Goal: Information Seeking & Learning: Learn about a topic

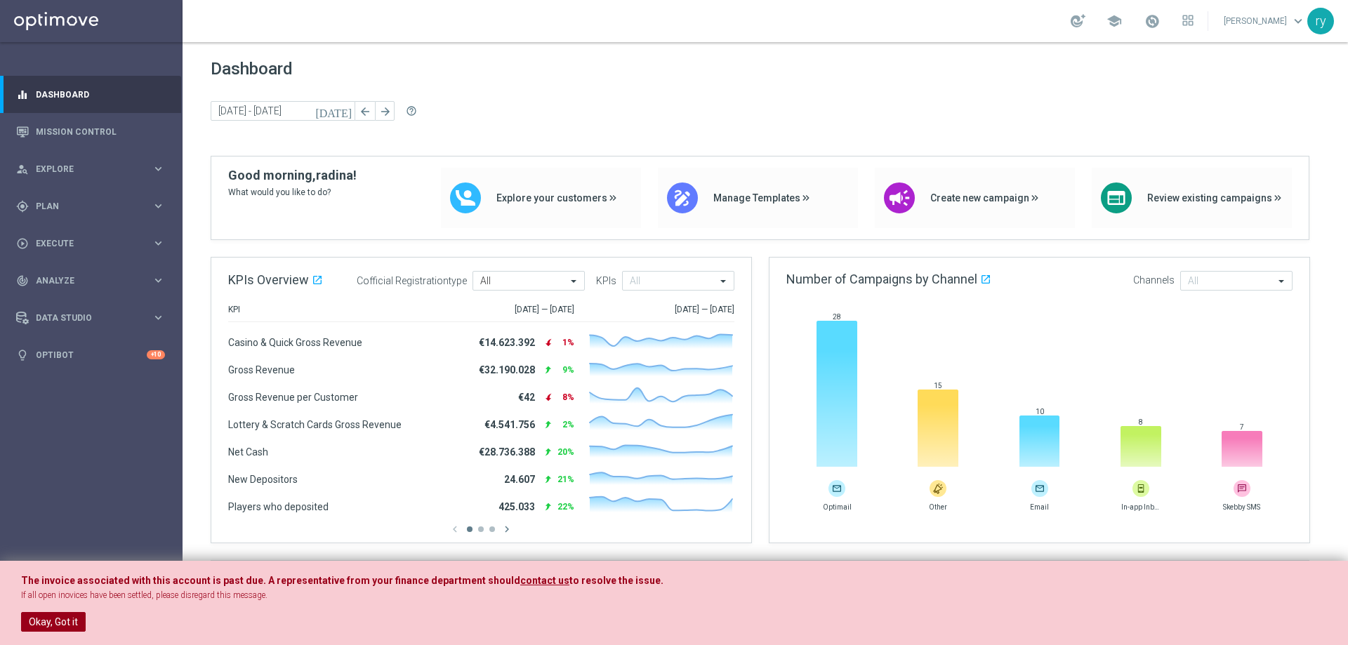
click at [71, 614] on button "Okay, Got it" at bounding box center [53, 622] width 65 height 20
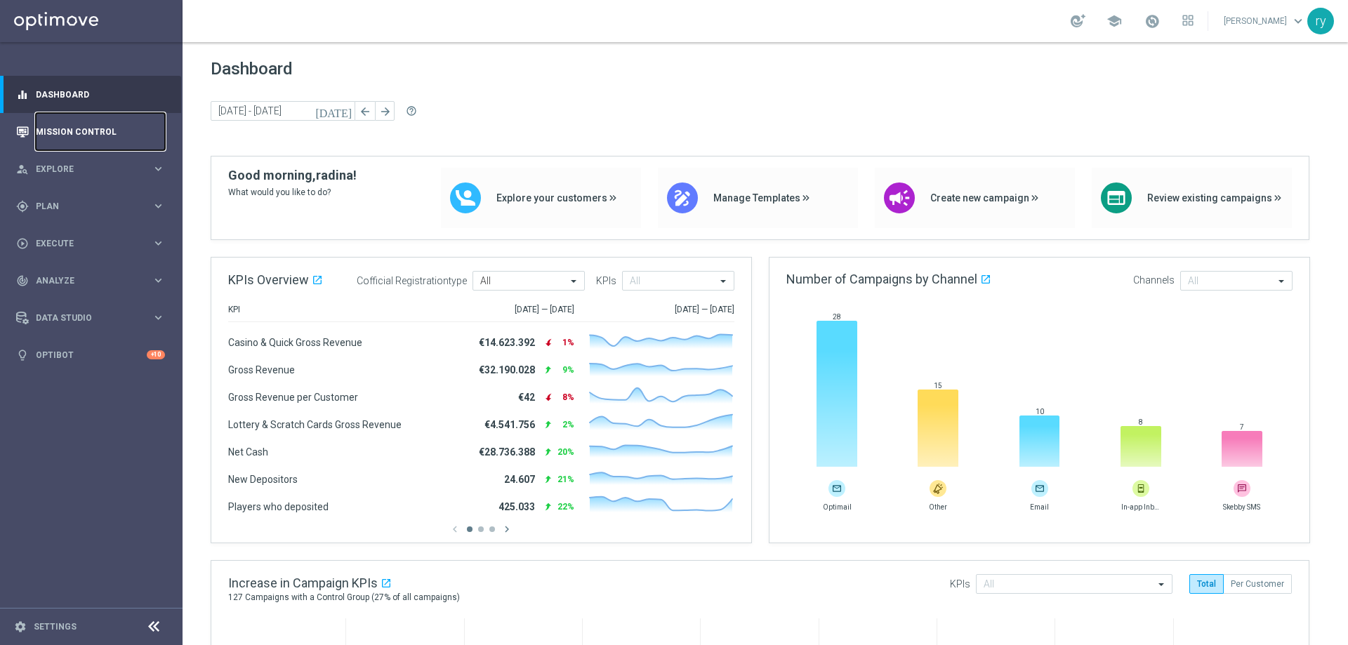
click at [86, 143] on link "Mission Control" at bounding box center [100, 131] width 129 height 37
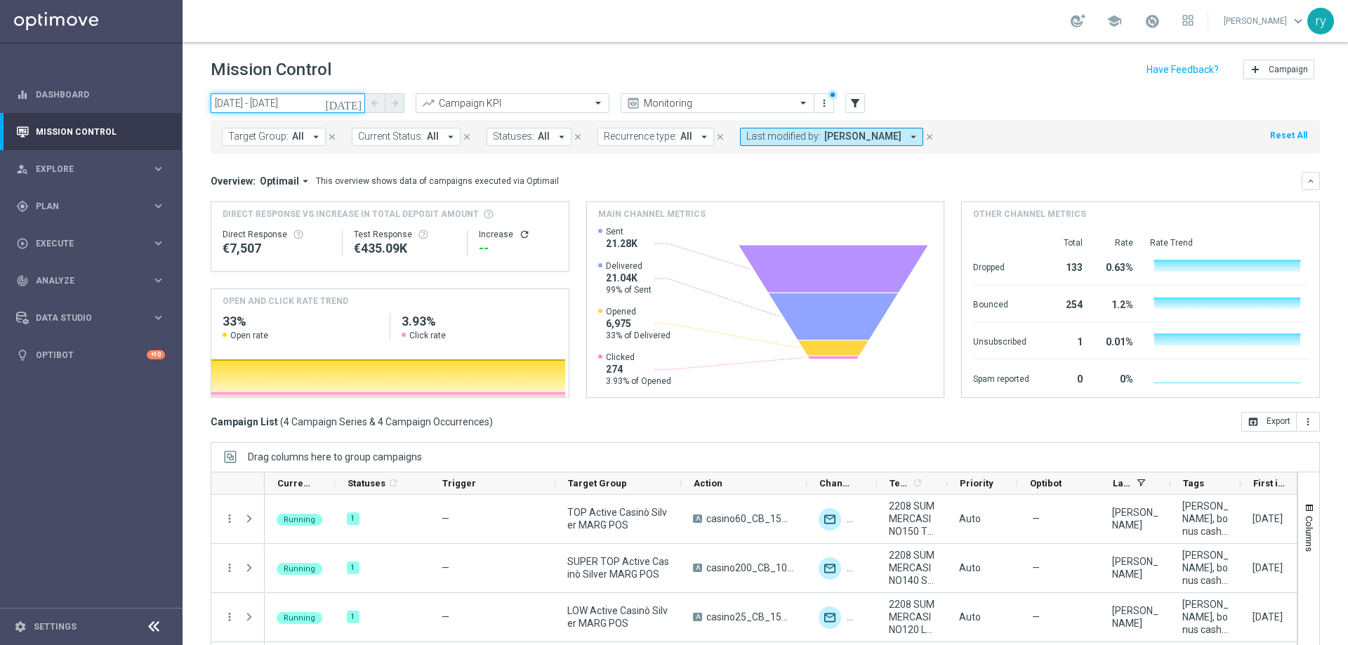
click at [270, 102] on input "22 Aug 2025 - 22 Aug 2025" at bounding box center [288, 103] width 154 height 20
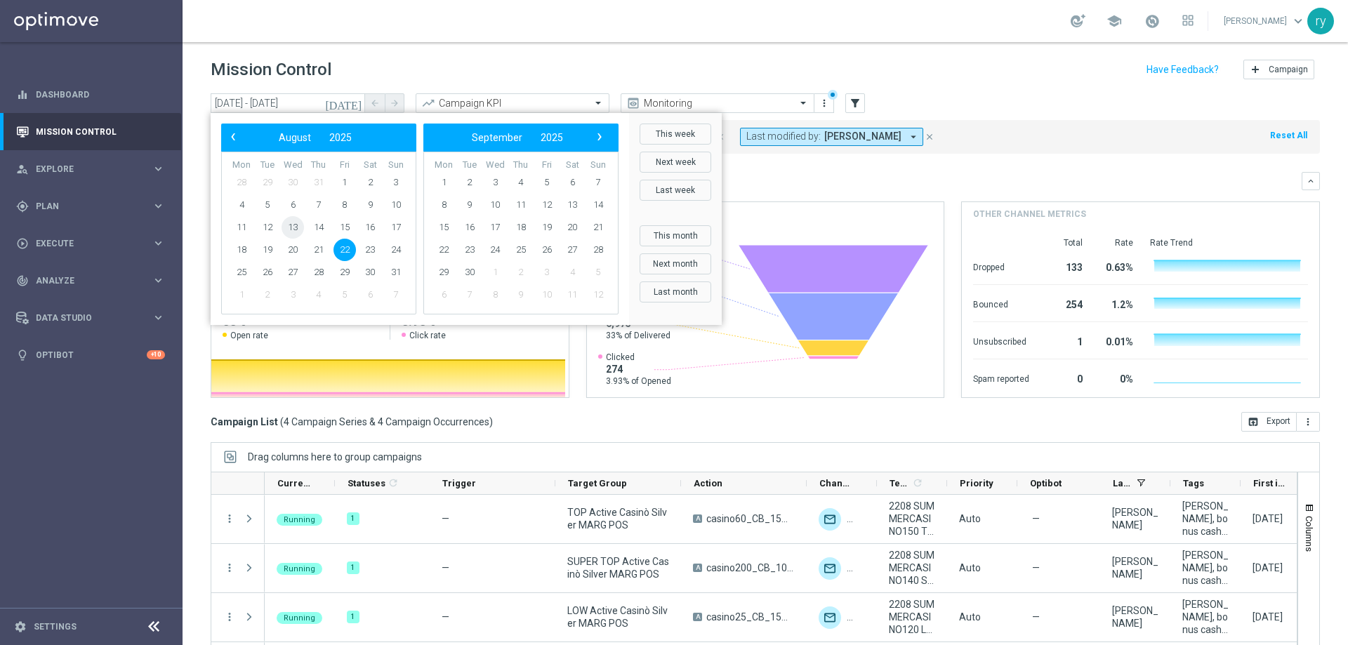
click at [286, 223] on span "13" at bounding box center [293, 227] width 22 height 22
type input "13 Aug 2025 - 13 Aug 2025"
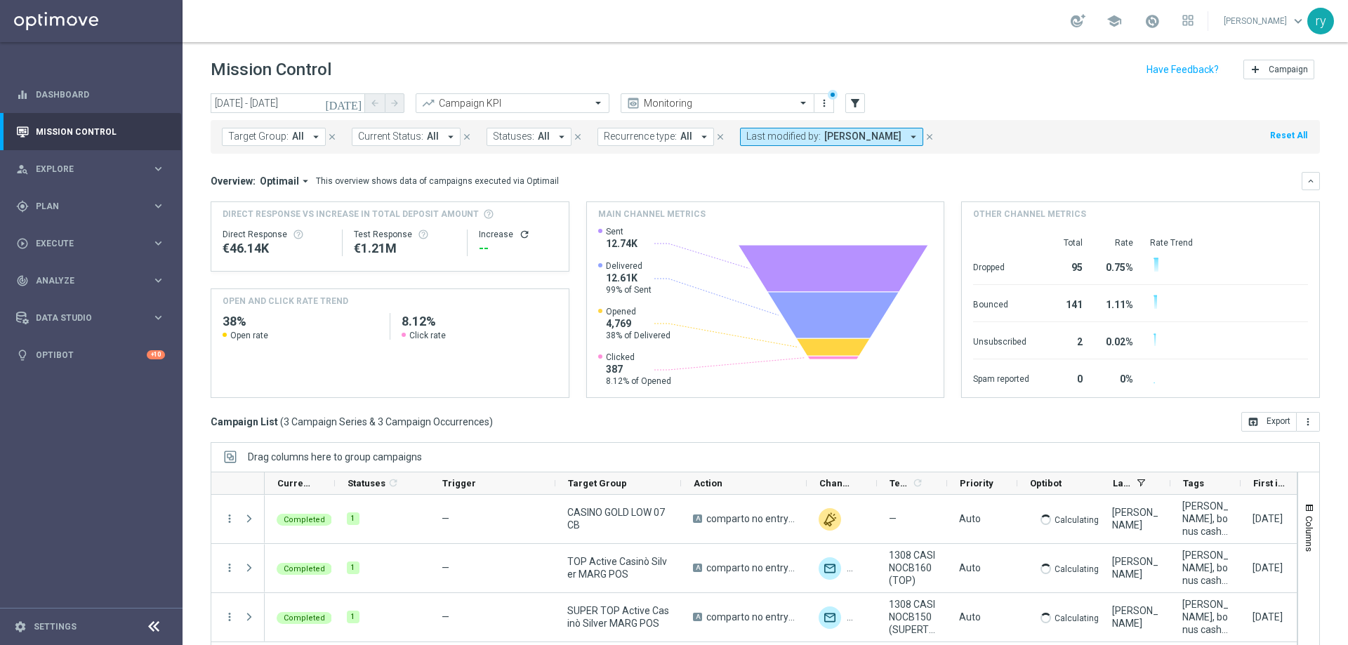
click at [907, 133] on icon "arrow_drop_down" at bounding box center [913, 137] width 13 height 13
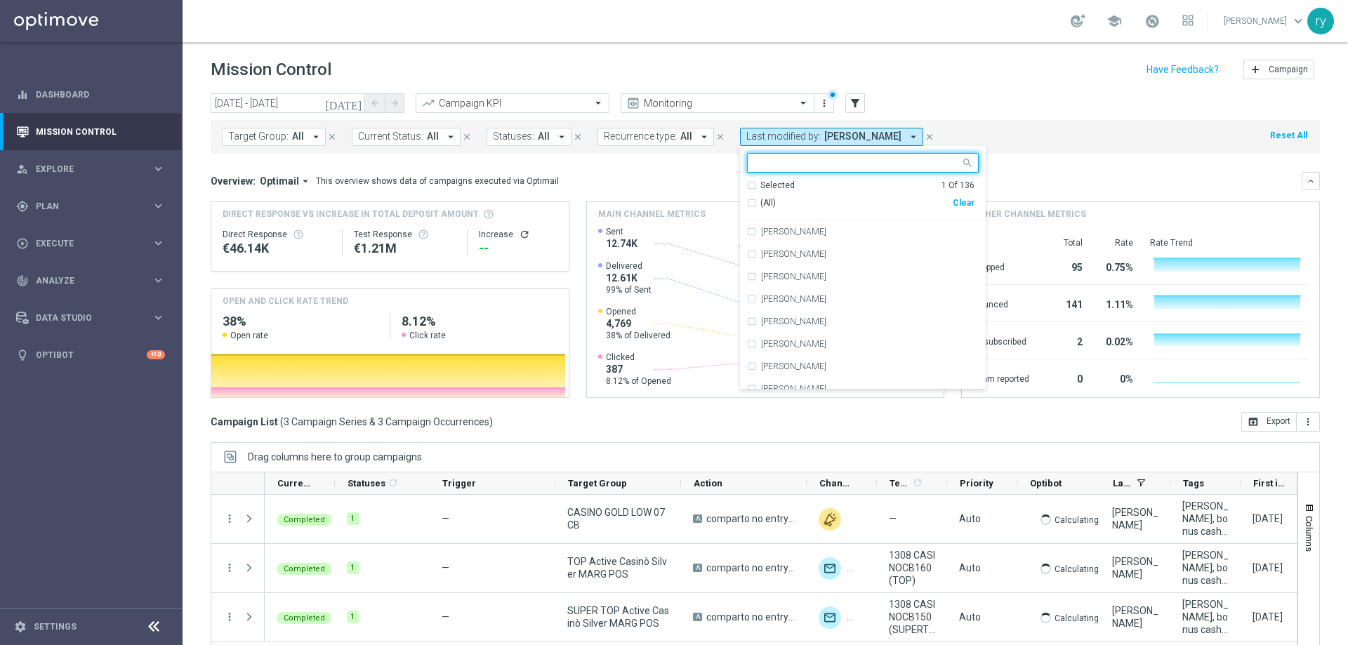
click at [810, 161] on input "text" at bounding box center [858, 163] width 206 height 12
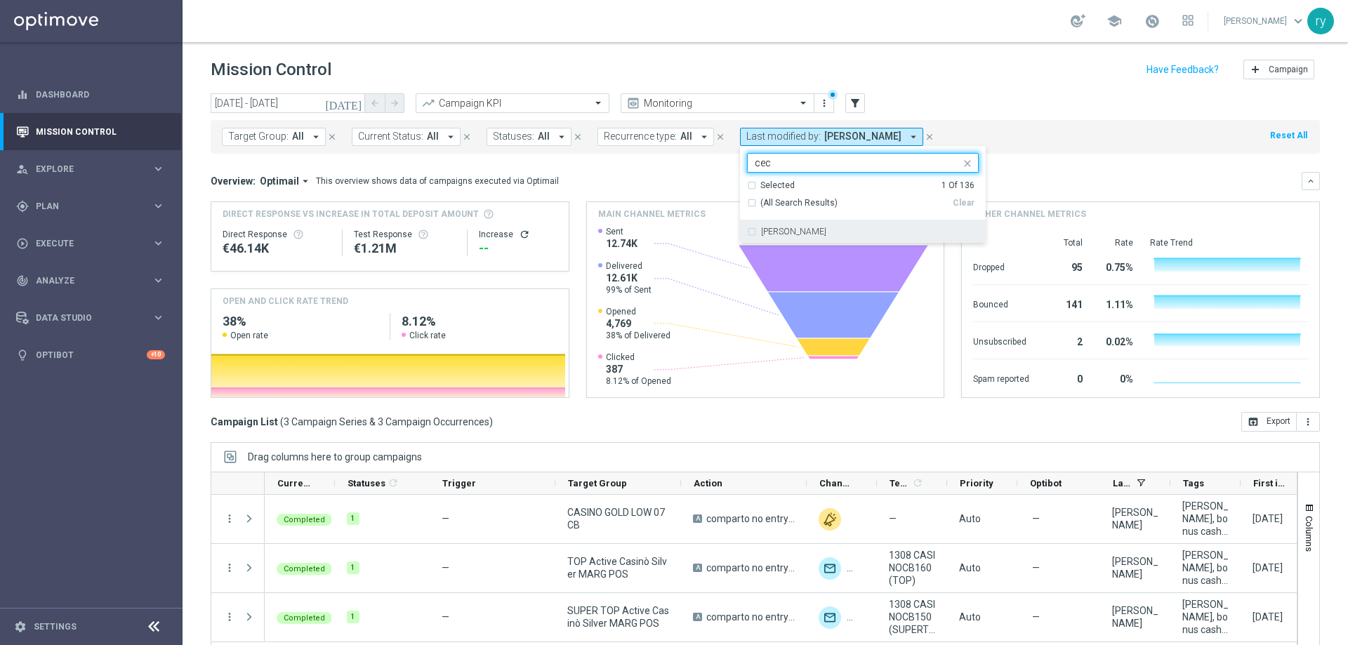
click at [747, 233] on div "Cecilia Mascelli" at bounding box center [863, 231] width 232 height 22
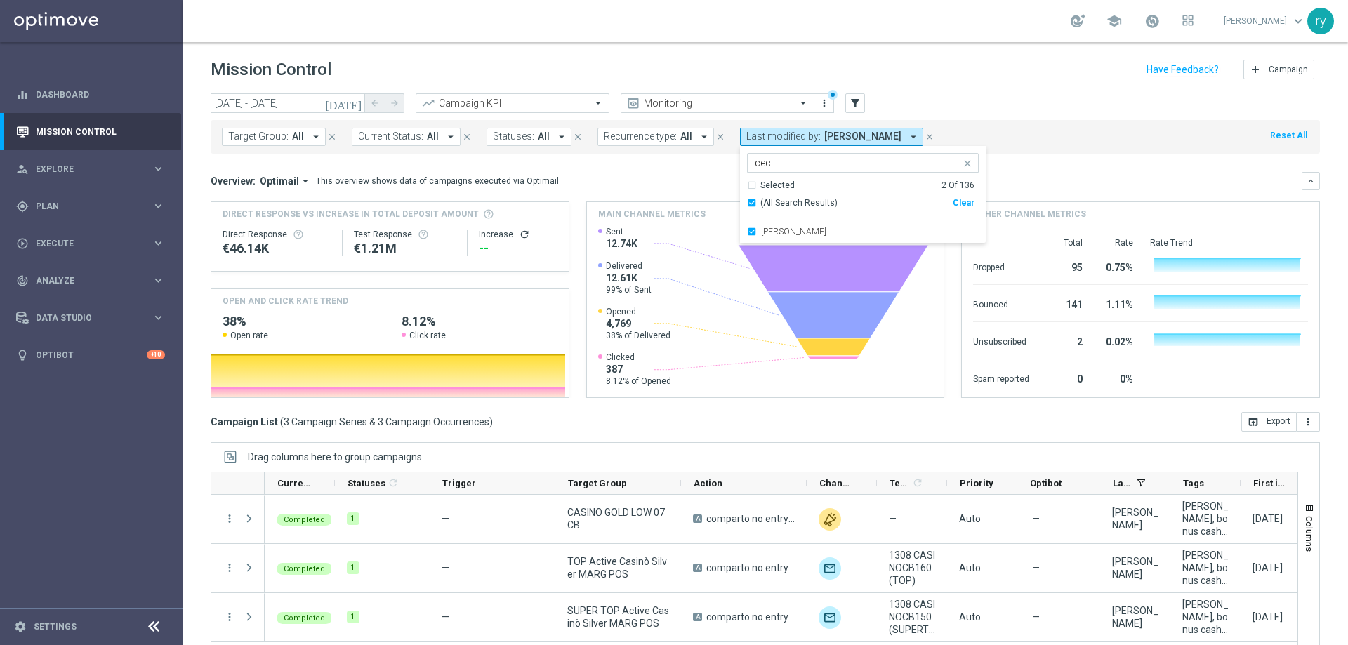
click at [806, 163] on input "cec" at bounding box center [858, 163] width 206 height 12
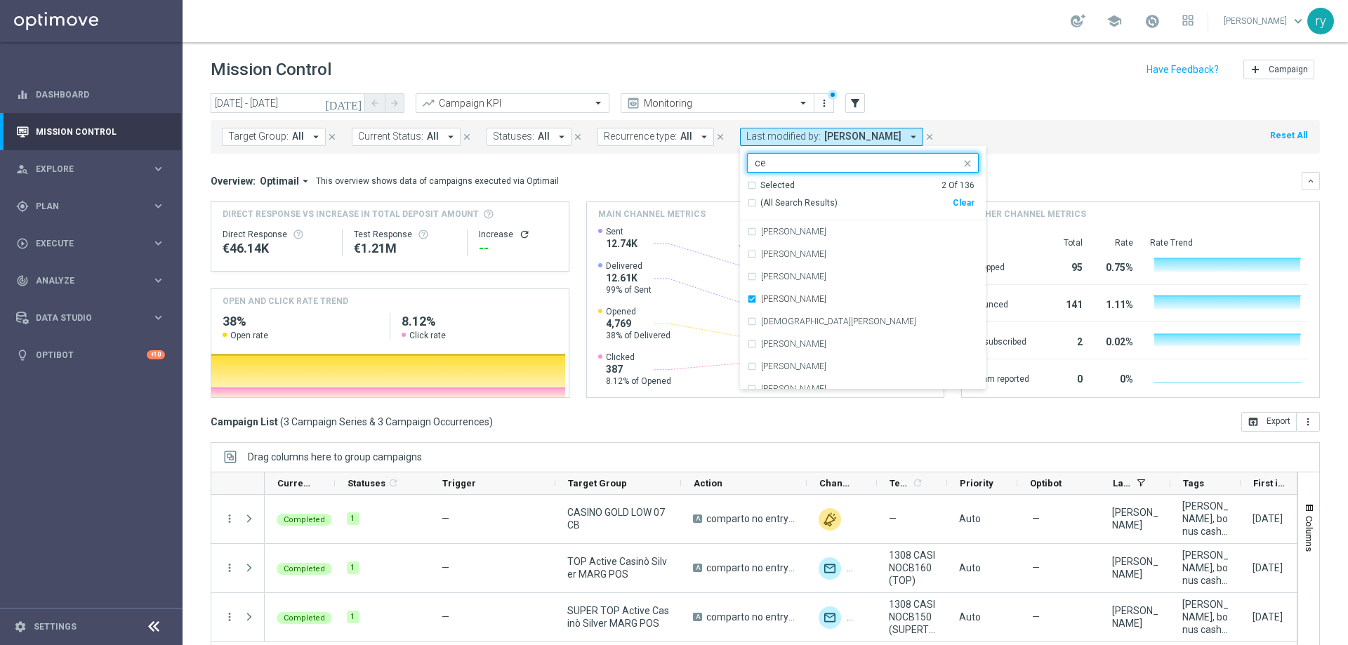
type input "c"
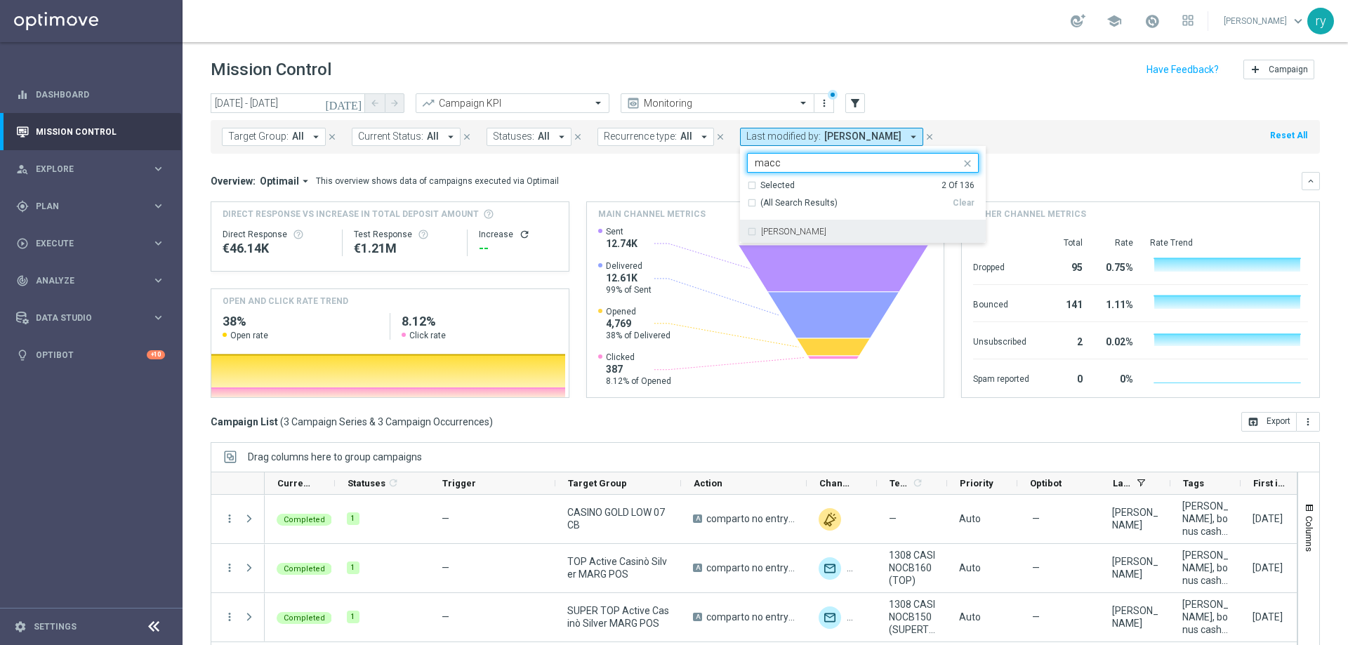
click at [747, 233] on div "marco Maccarrone" at bounding box center [863, 231] width 232 height 22
type input "macc"
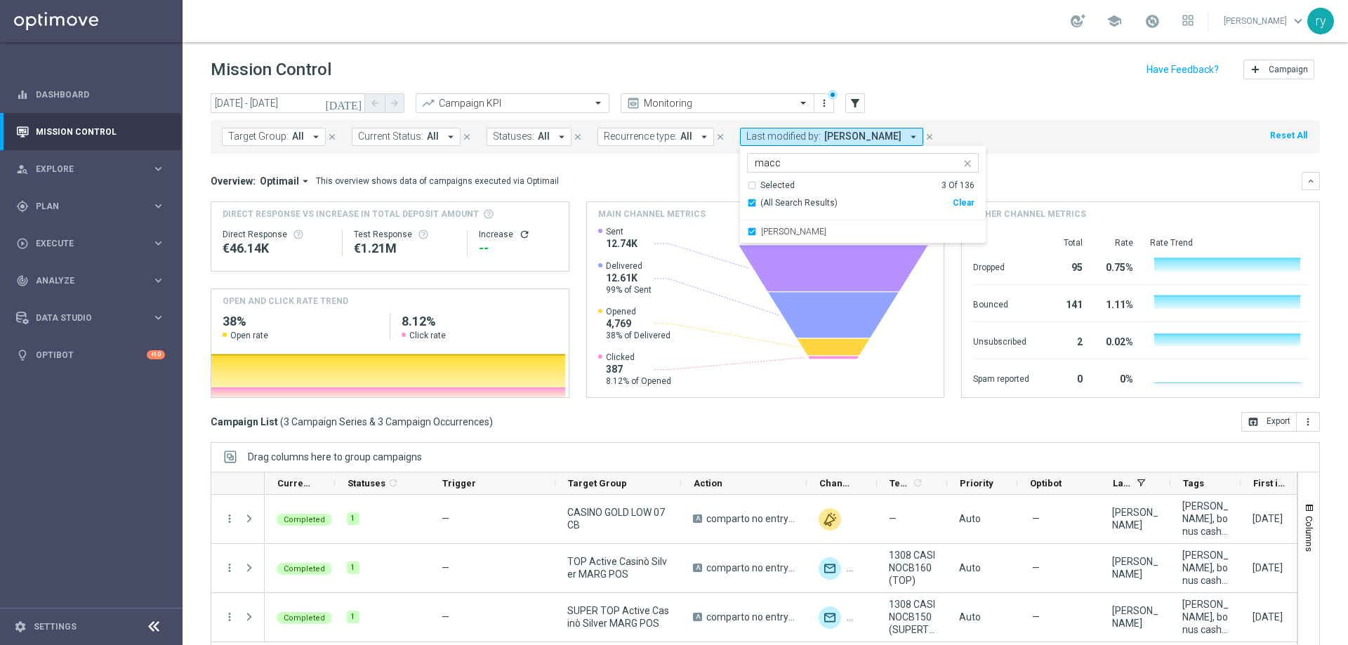
click at [704, 157] on mini-dashboard "Overview: Optimail arrow_drop_down This overview shows data of campaigns execut…" at bounding box center [765, 283] width 1109 height 258
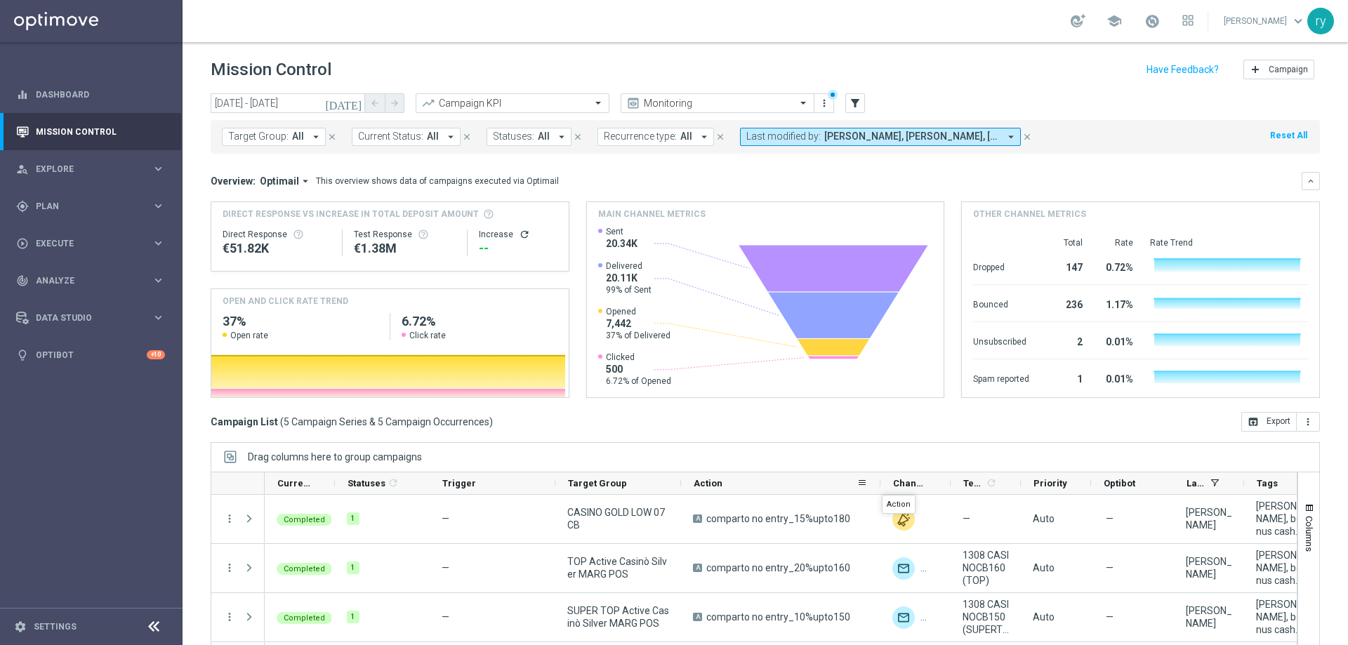
drag, startPoint x: 805, startPoint y: 485, endPoint x: 878, endPoint y: 482, distance: 73.1
click at [878, 482] on div at bounding box center [881, 484] width 6 height 22
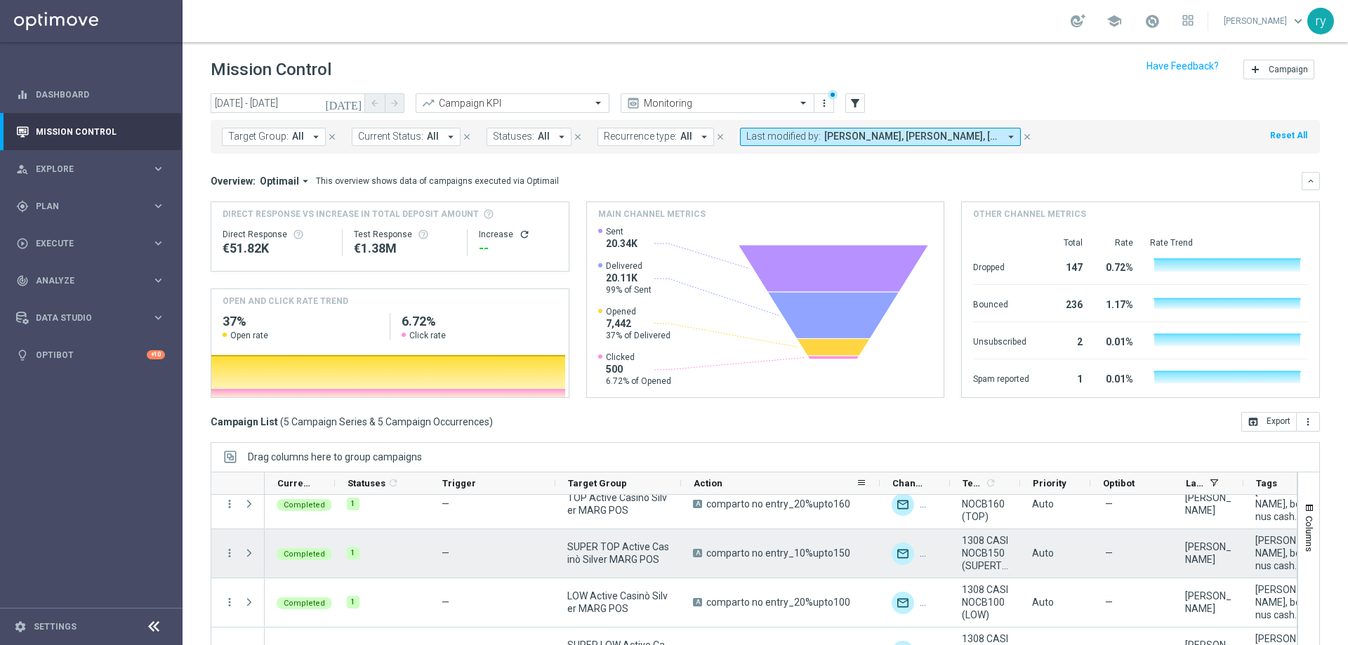
scroll to position [57, 0]
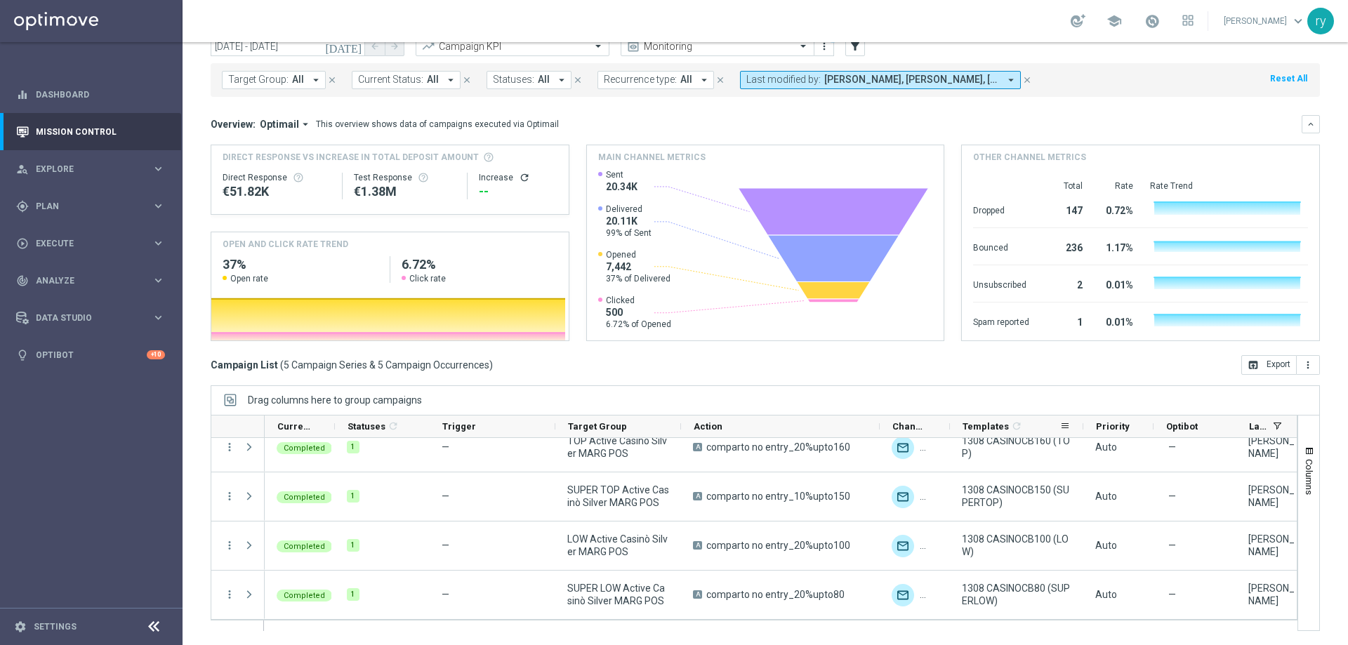
drag, startPoint x: 1032, startPoint y: 427, endPoint x: 1083, endPoint y: 429, distance: 50.6
click at [1083, 429] on div at bounding box center [1084, 427] width 6 height 22
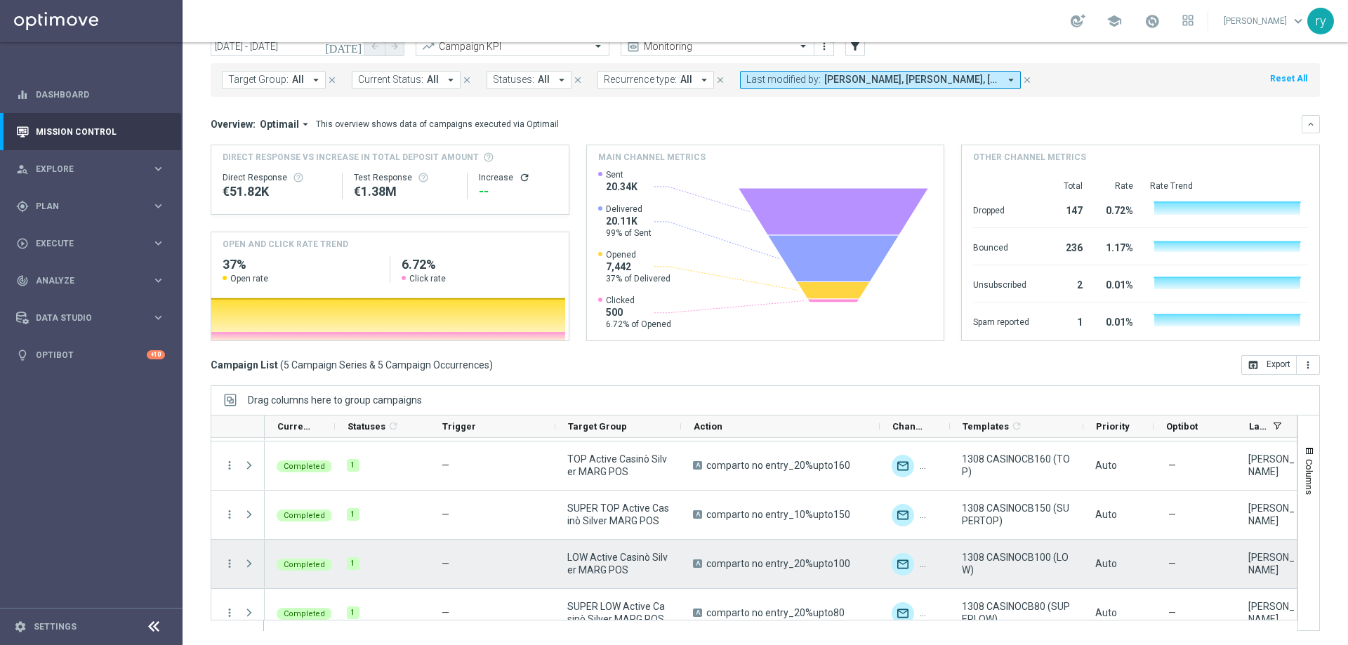
scroll to position [64, 0]
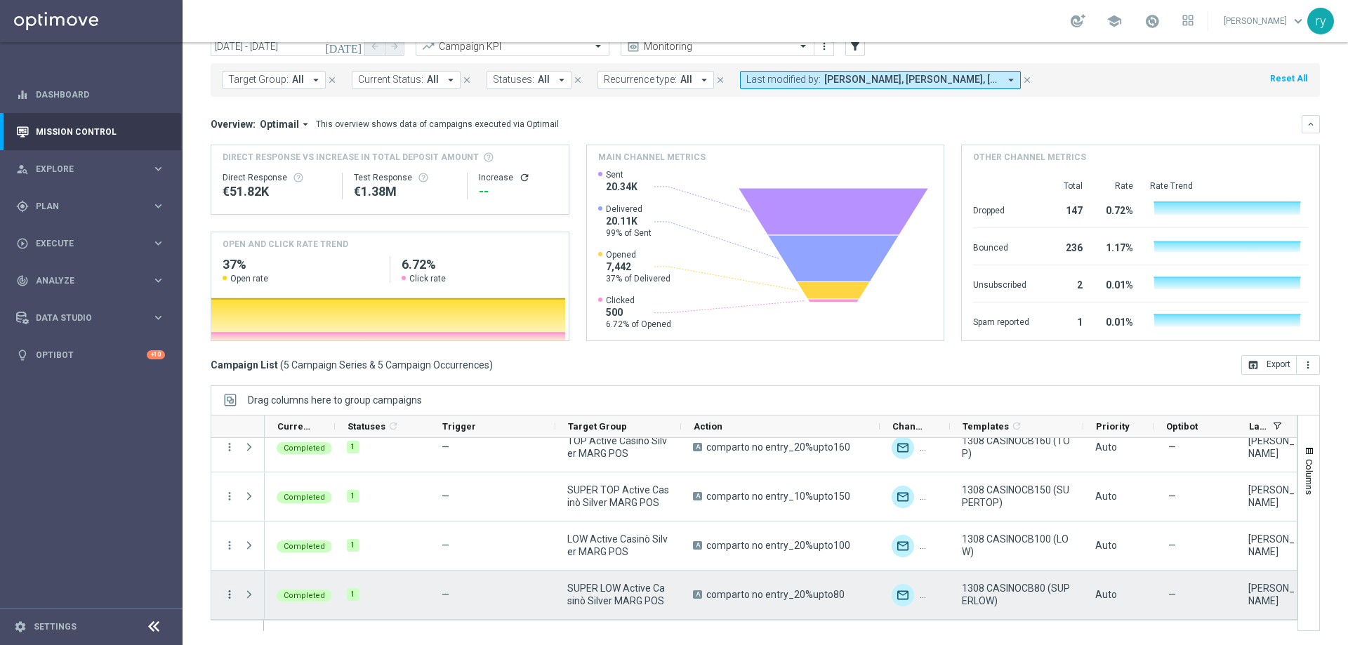
click at [230, 591] on icon "more_vert" at bounding box center [229, 594] width 13 height 13
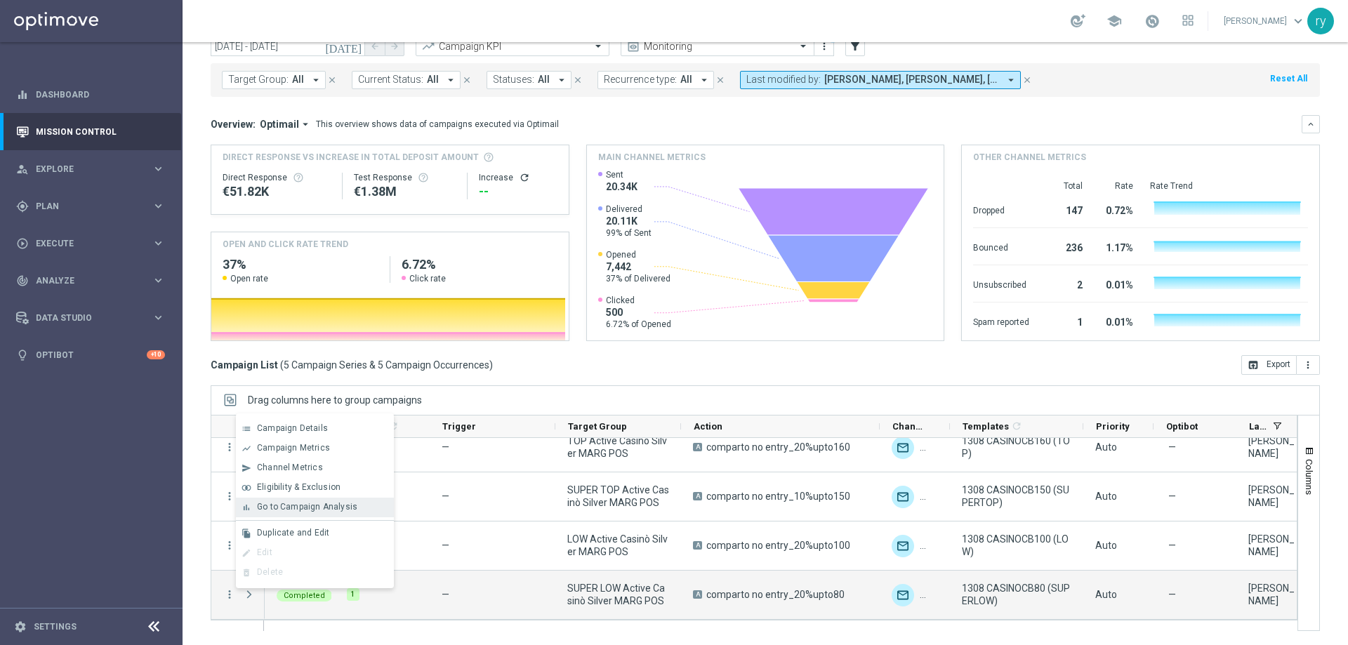
click at [305, 506] on span "Go to Campaign Analysis" at bounding box center [307, 507] width 100 height 10
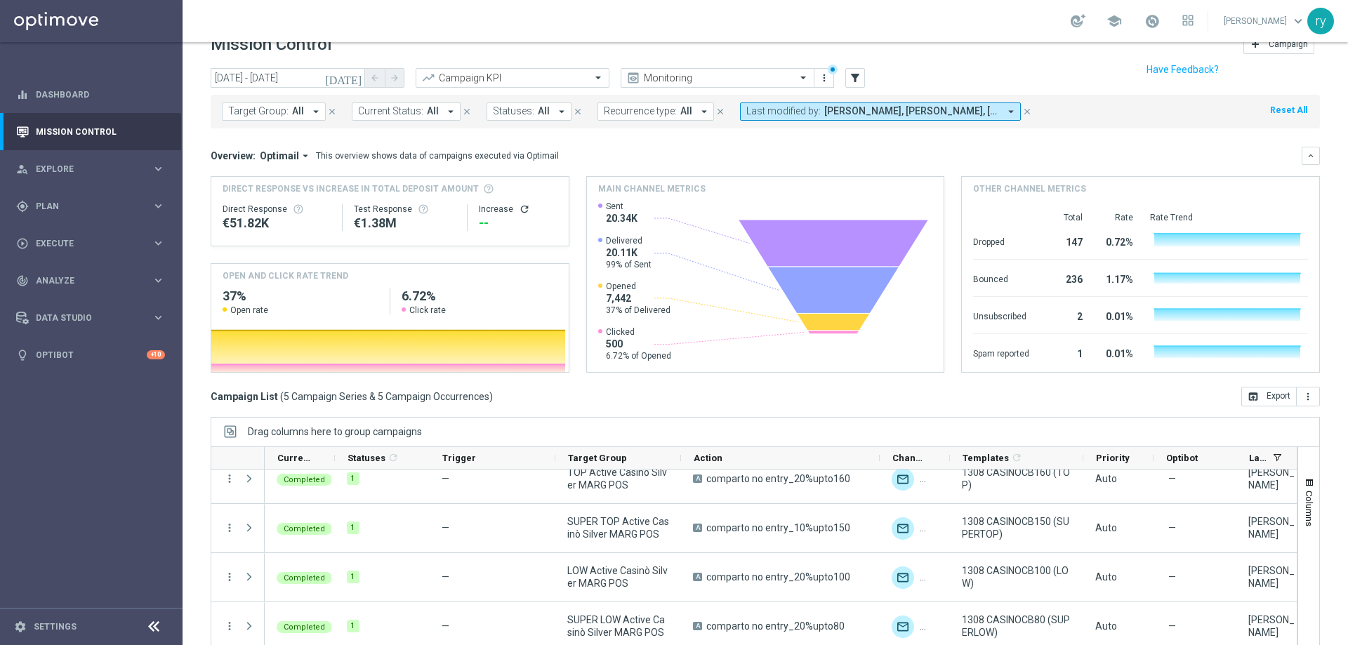
scroll to position [0, 0]
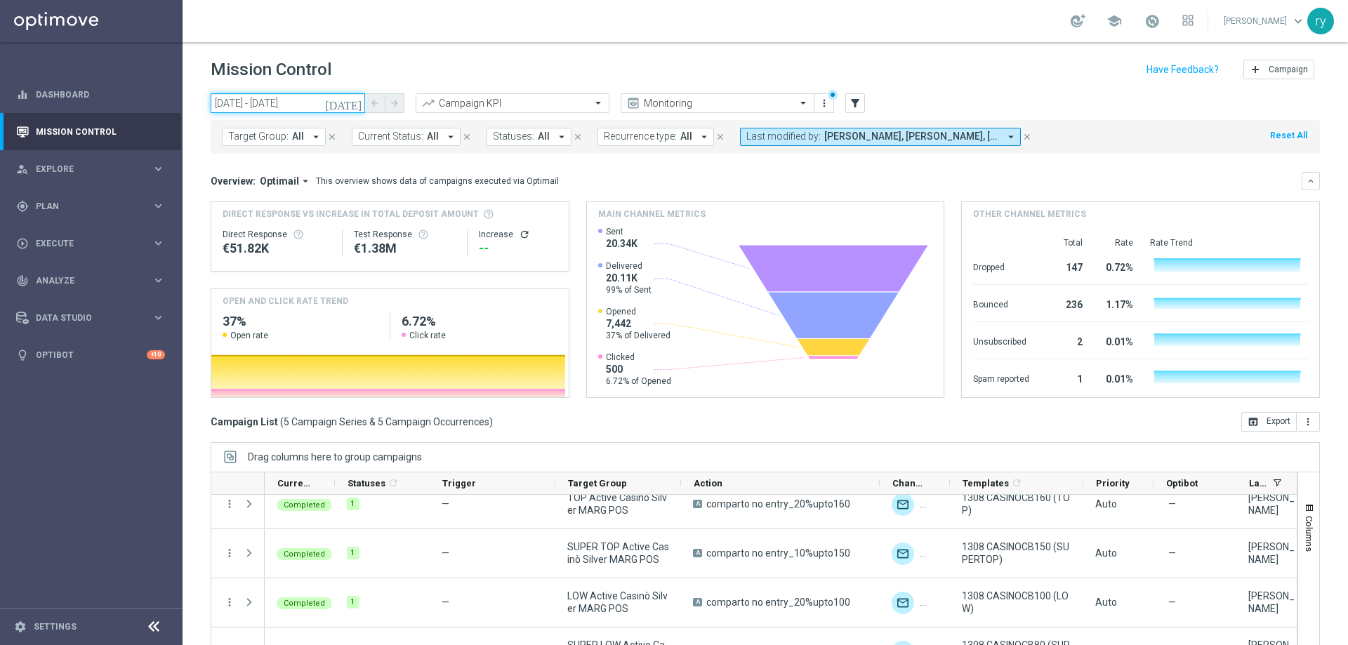
click at [338, 101] on input "13 Aug 2025 - 13 Aug 2025" at bounding box center [288, 103] width 154 height 20
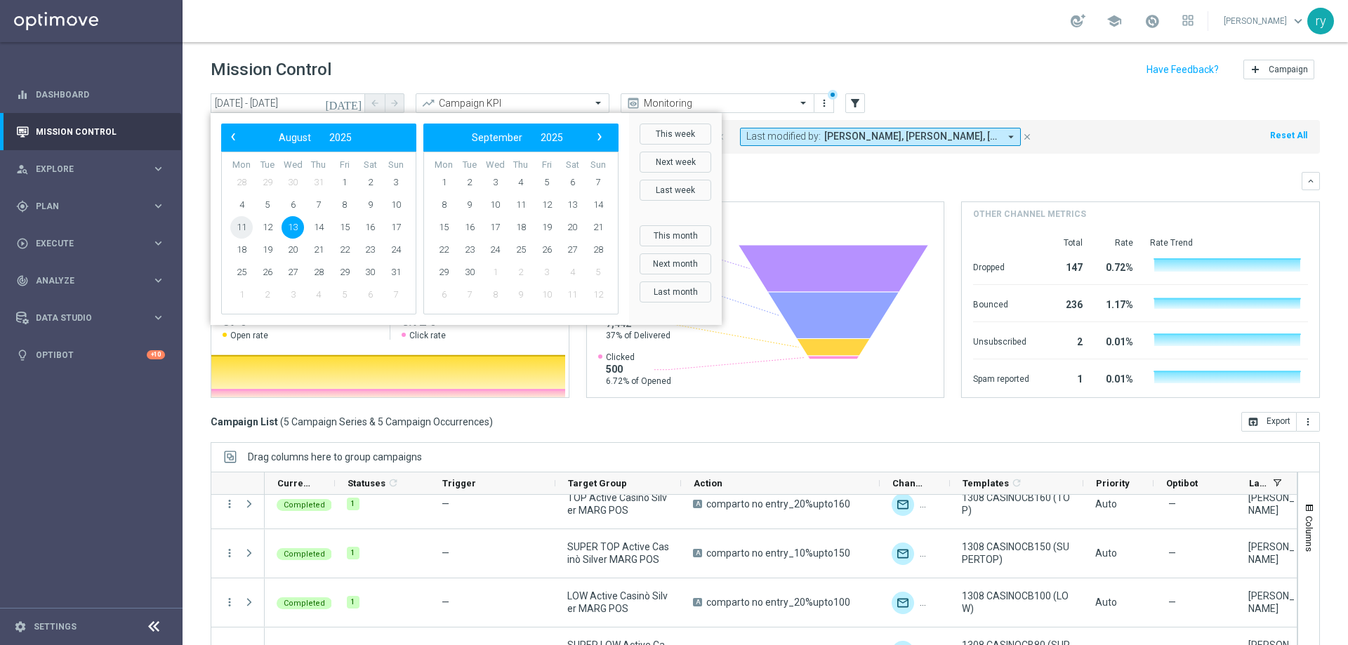
click at [242, 219] on span "11" at bounding box center [241, 227] width 22 height 22
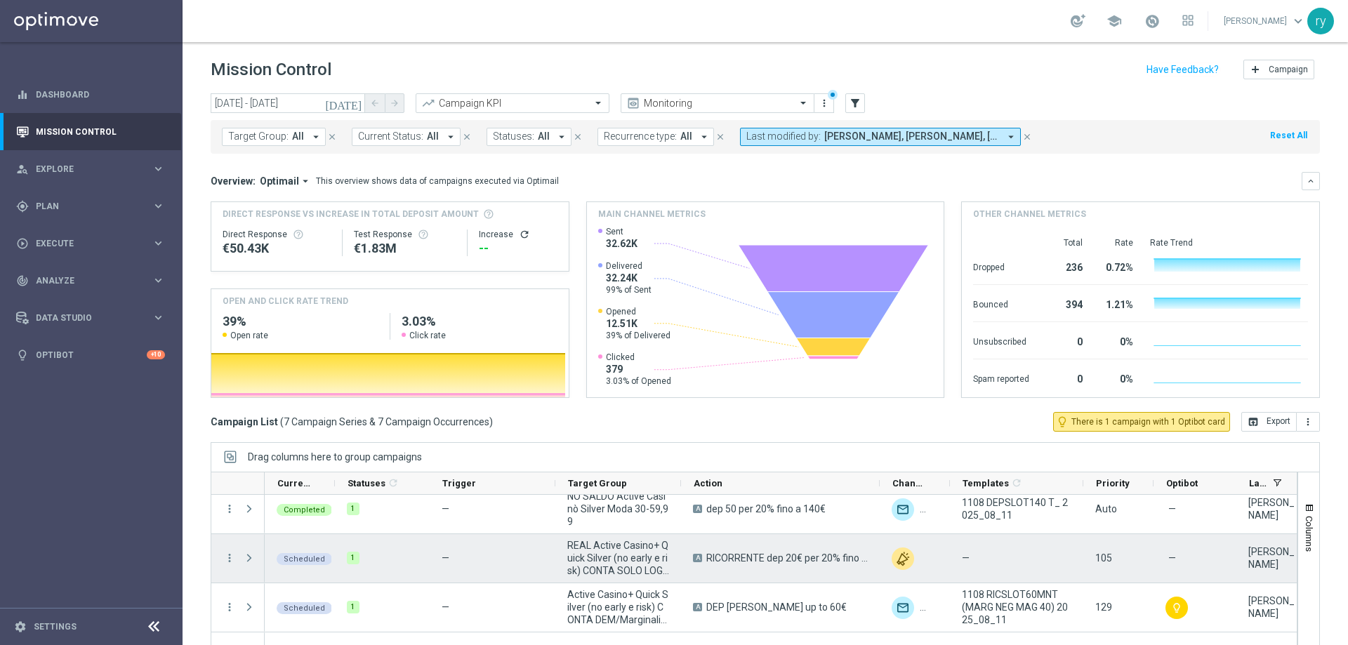
scroll to position [162, 0]
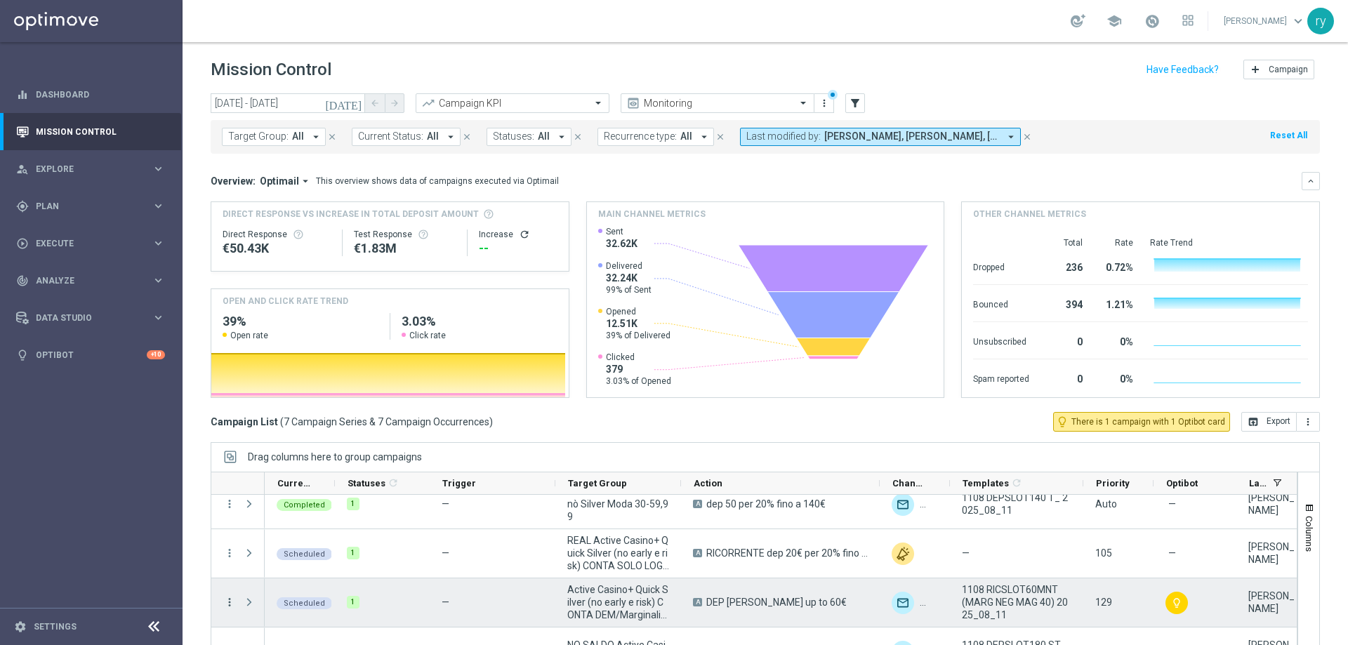
click at [227, 600] on icon "more_vert" at bounding box center [229, 602] width 13 height 13
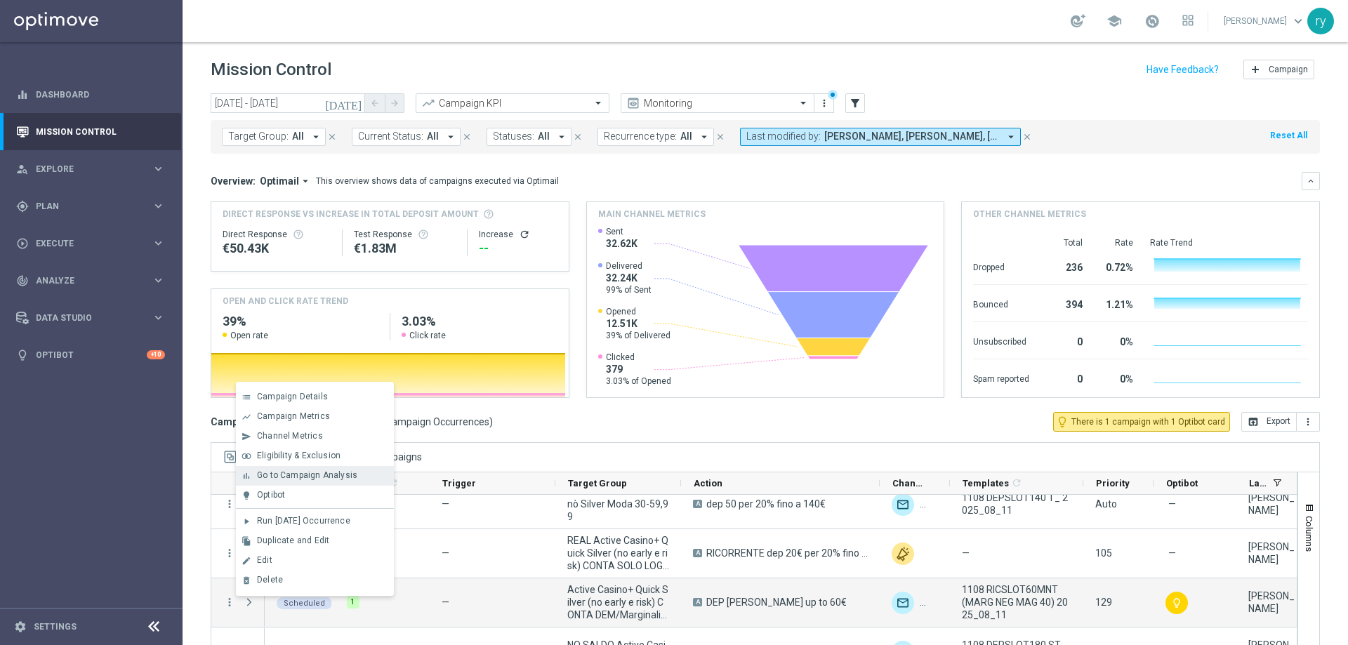
click at [300, 475] on span "Go to Campaign Analysis" at bounding box center [307, 475] width 100 height 10
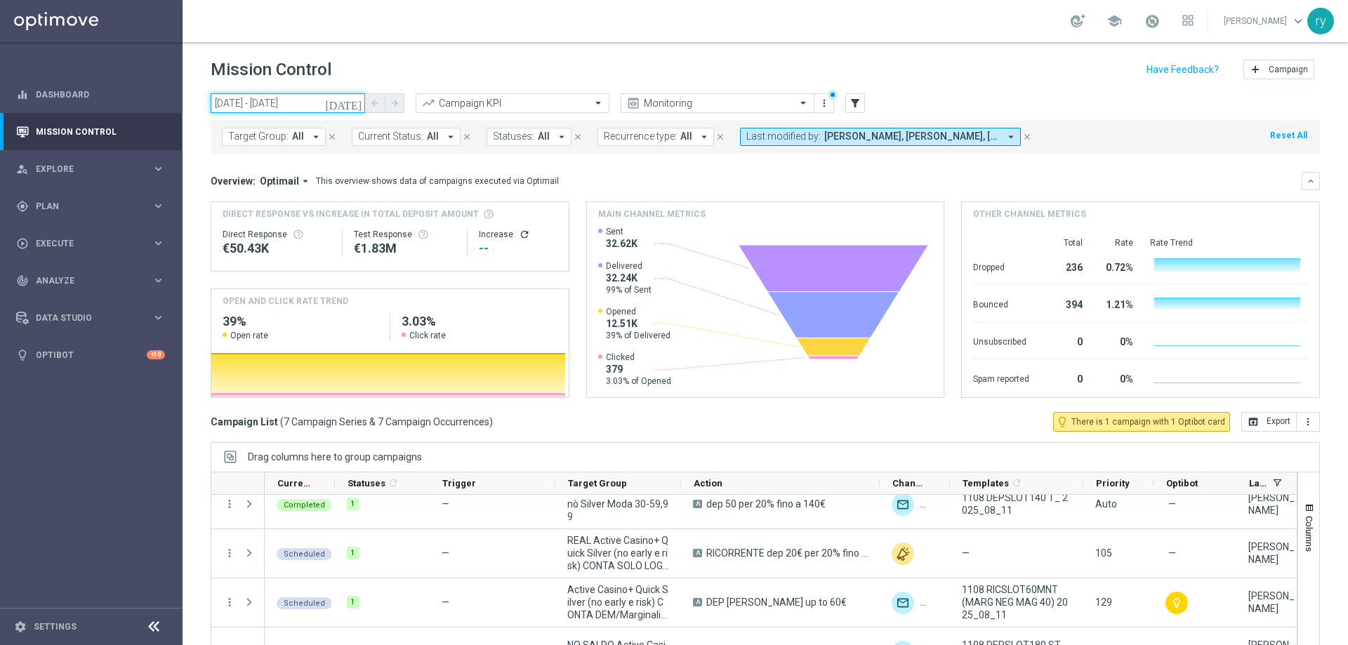
click at [289, 100] on input "11 Aug 2025 - 11 Aug 2025" at bounding box center [288, 103] width 154 height 20
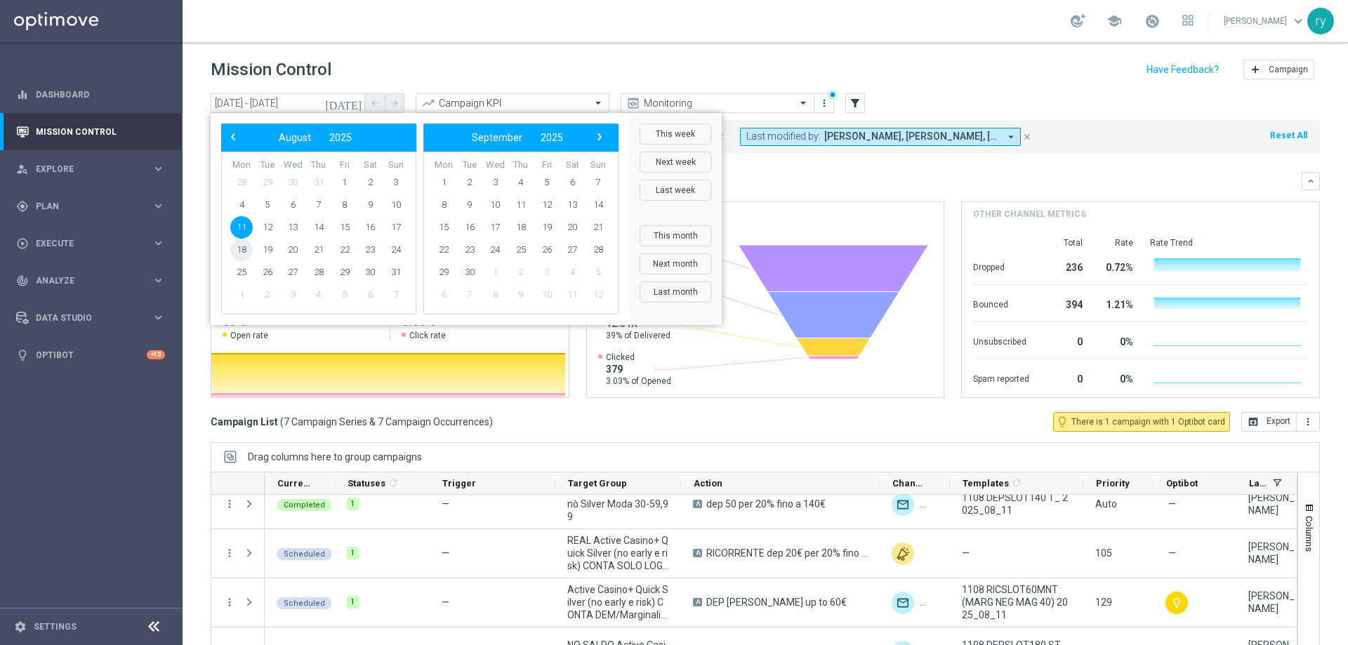
click at [244, 248] on span "18" at bounding box center [241, 250] width 22 height 22
type input "18 Aug 2025 - 18 Aug 2025"
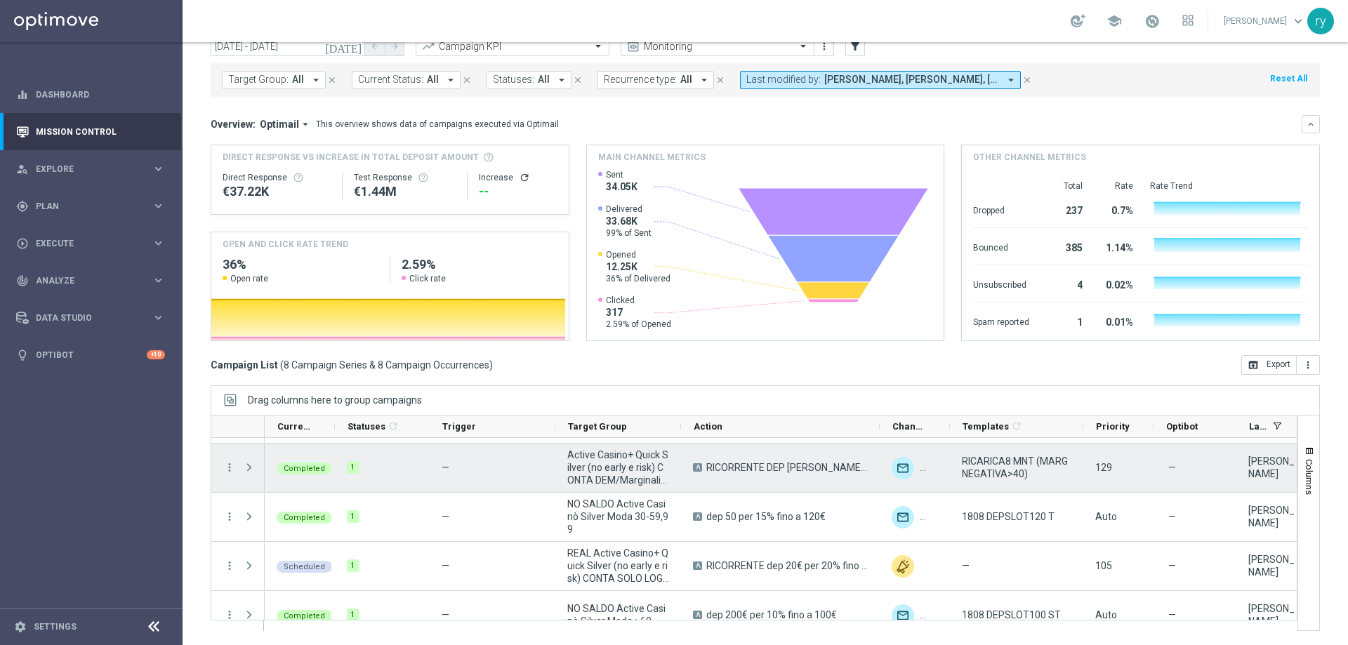
scroll to position [211, 0]
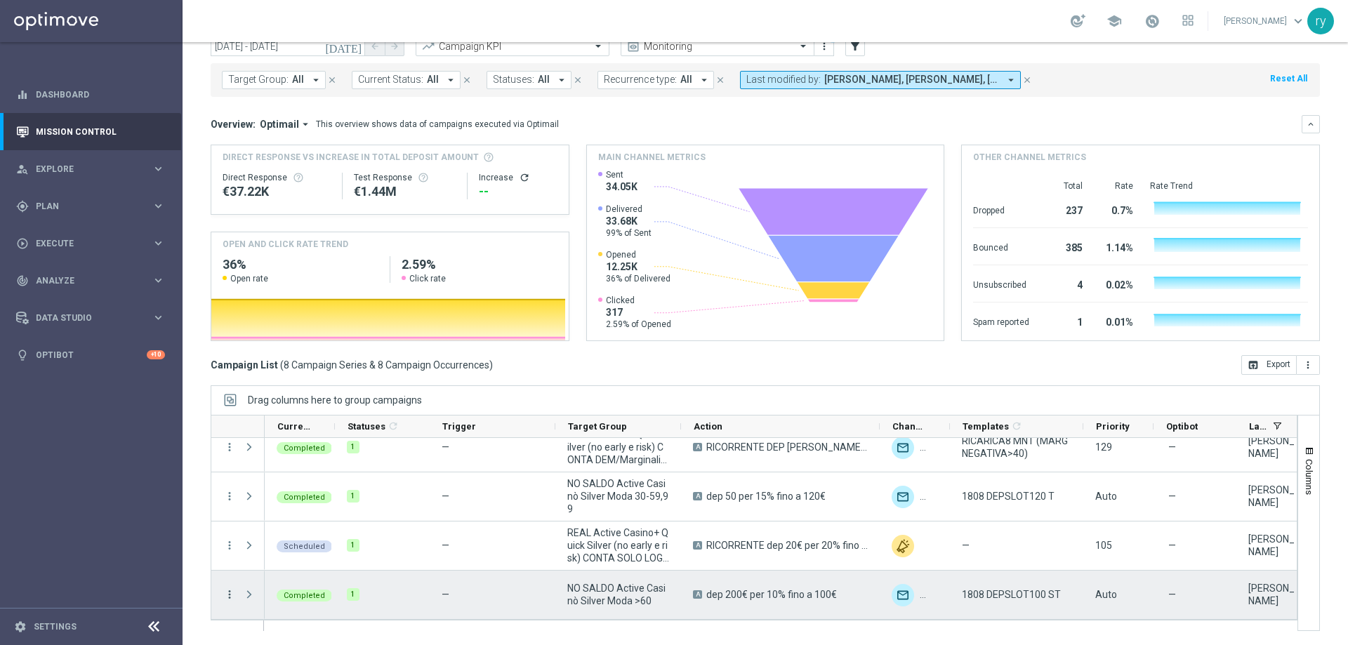
click at [229, 593] on icon "more_vert" at bounding box center [229, 594] width 13 height 13
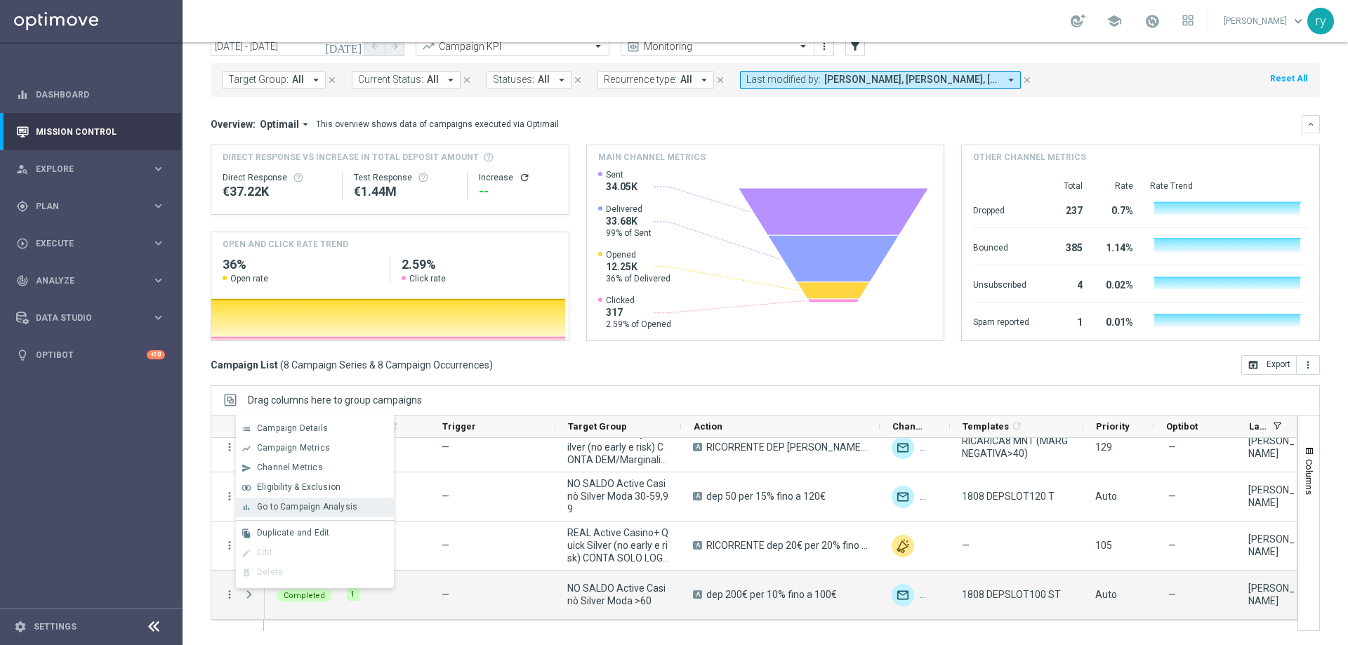
click at [302, 504] on span "Go to Campaign Analysis" at bounding box center [307, 507] width 100 height 10
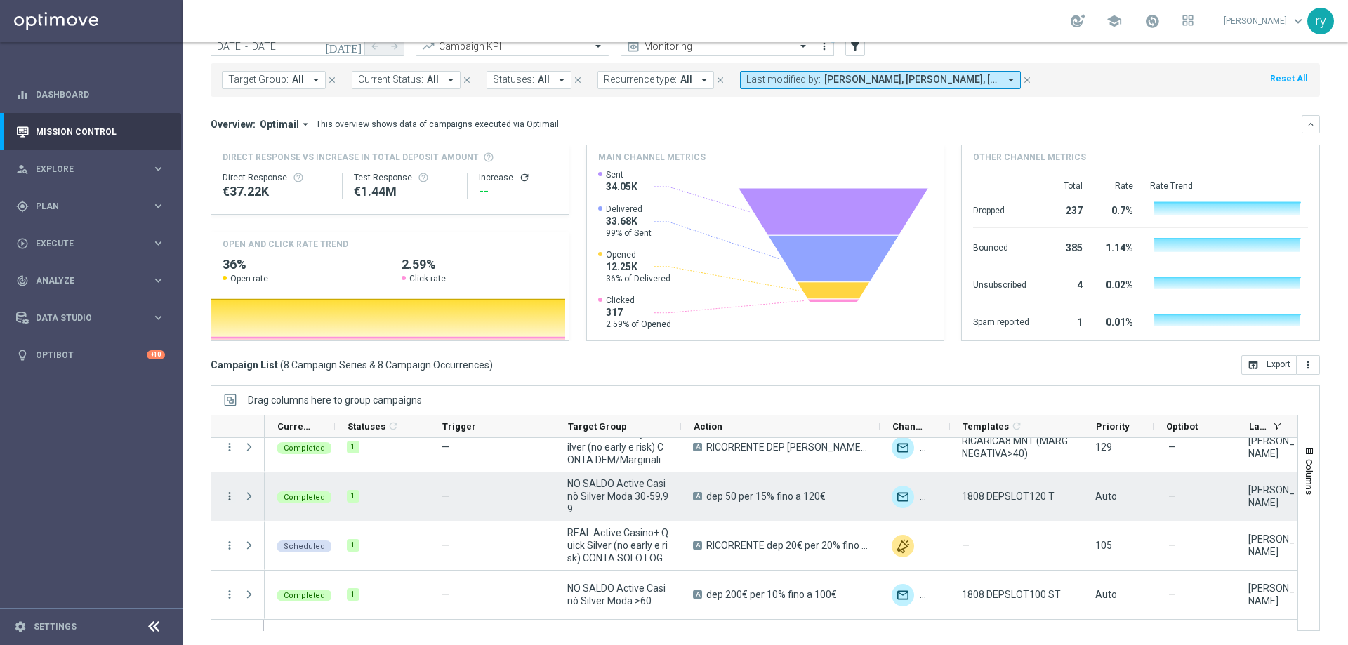
click at [228, 492] on icon "more_vert" at bounding box center [229, 496] width 13 height 13
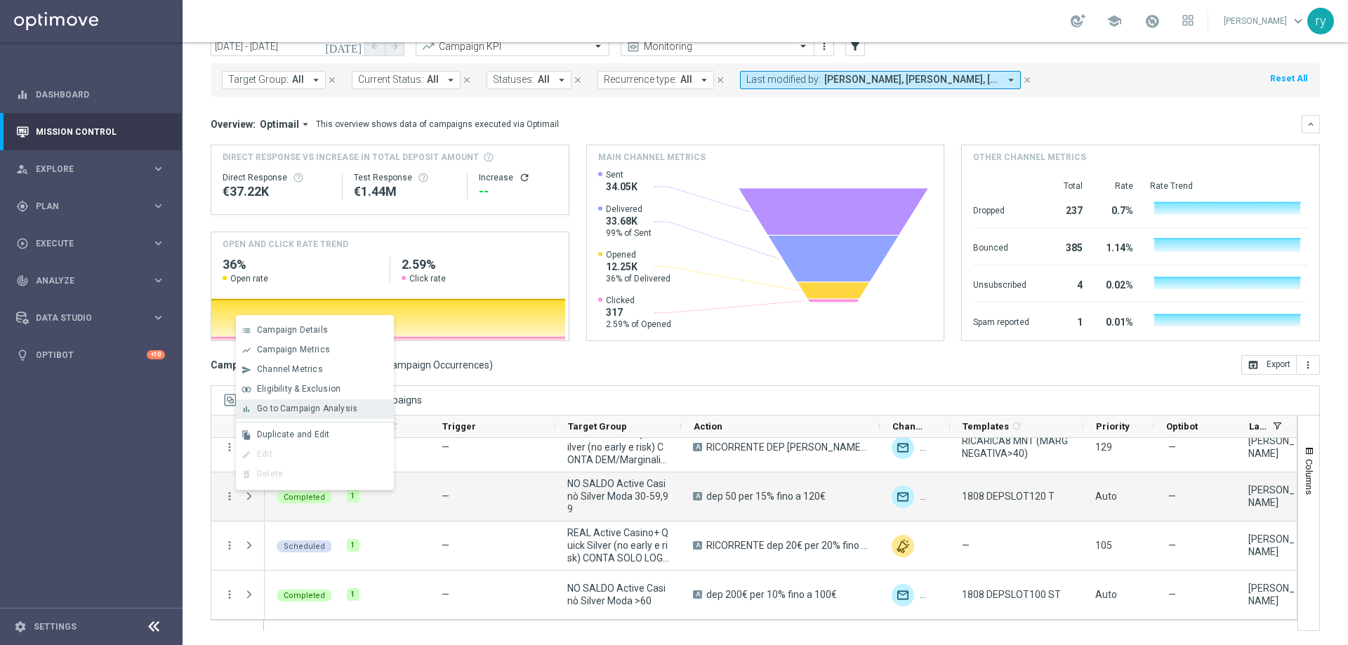
click at [270, 407] on span "Go to Campaign Analysis" at bounding box center [307, 409] width 100 height 10
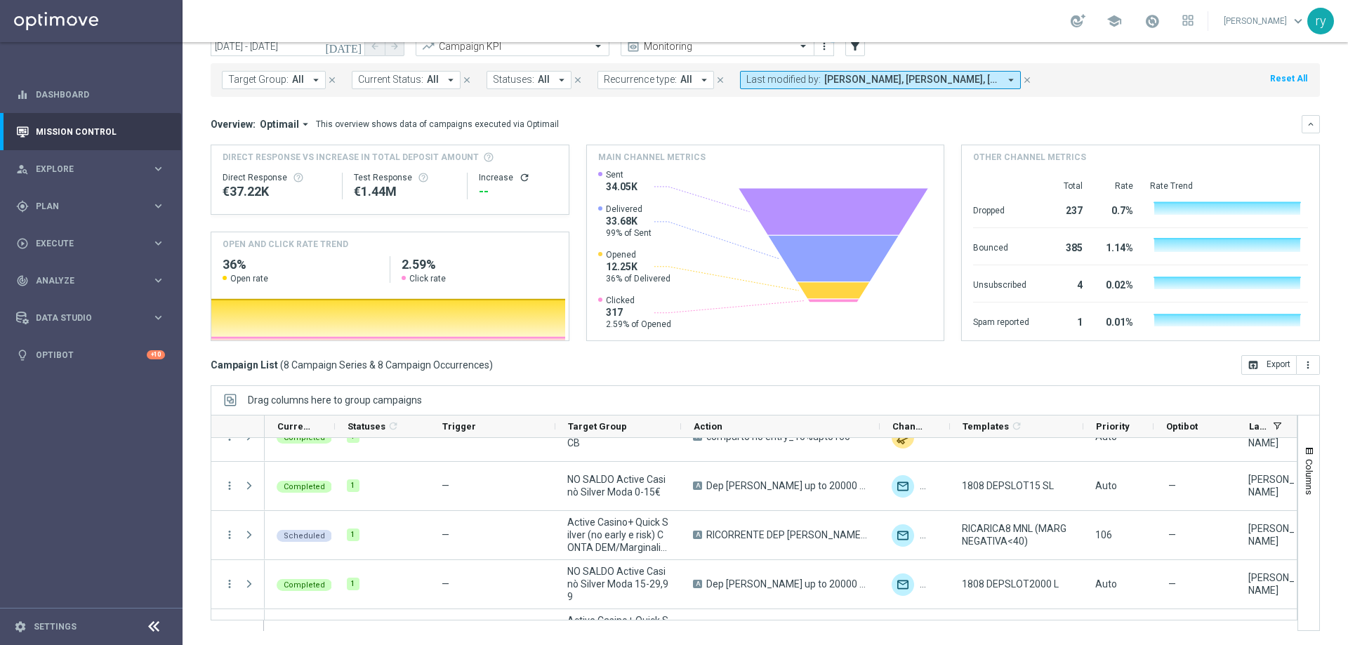
scroll to position [1, 0]
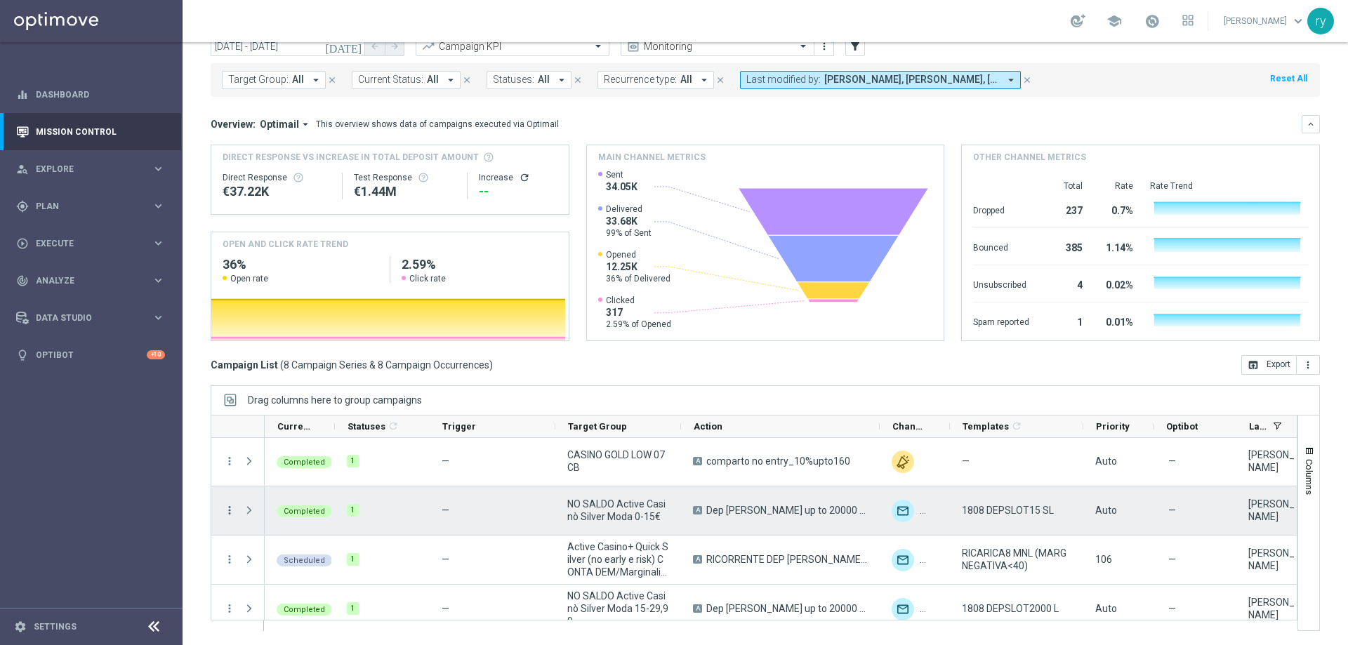
click at [228, 511] on icon "more_vert" at bounding box center [229, 510] width 13 height 13
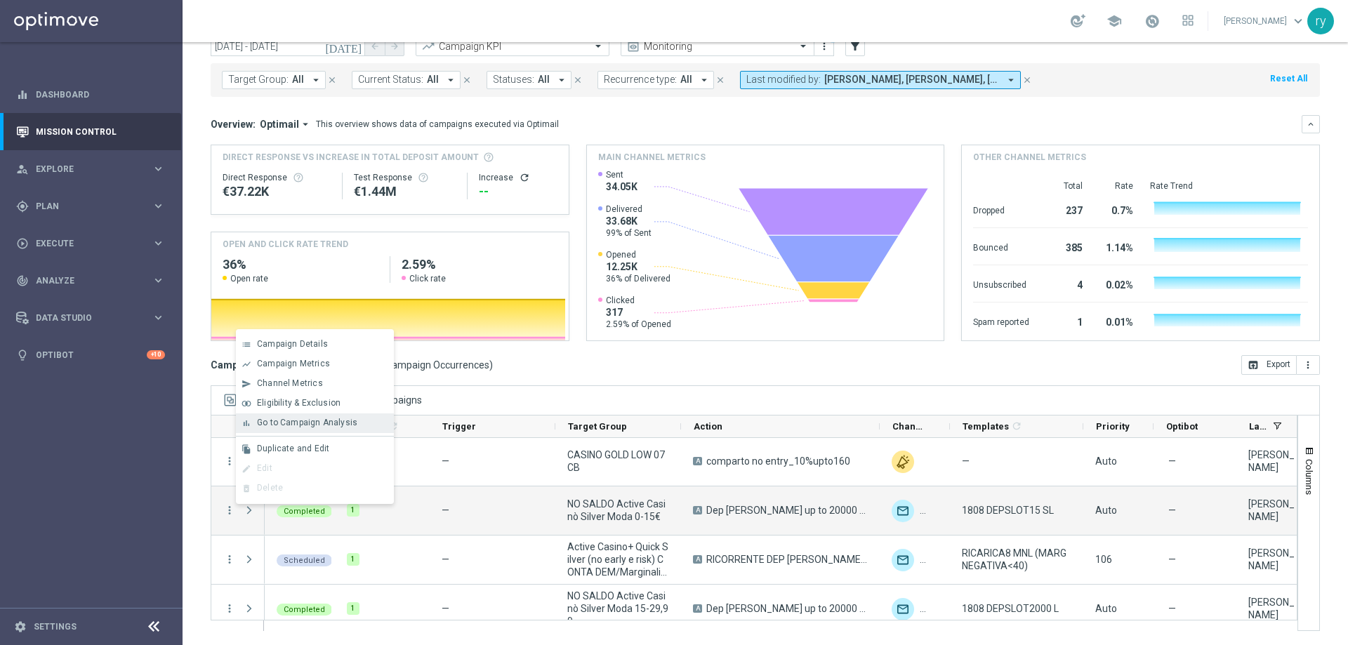
click at [275, 418] on span "Go to Campaign Analysis" at bounding box center [307, 423] width 100 height 10
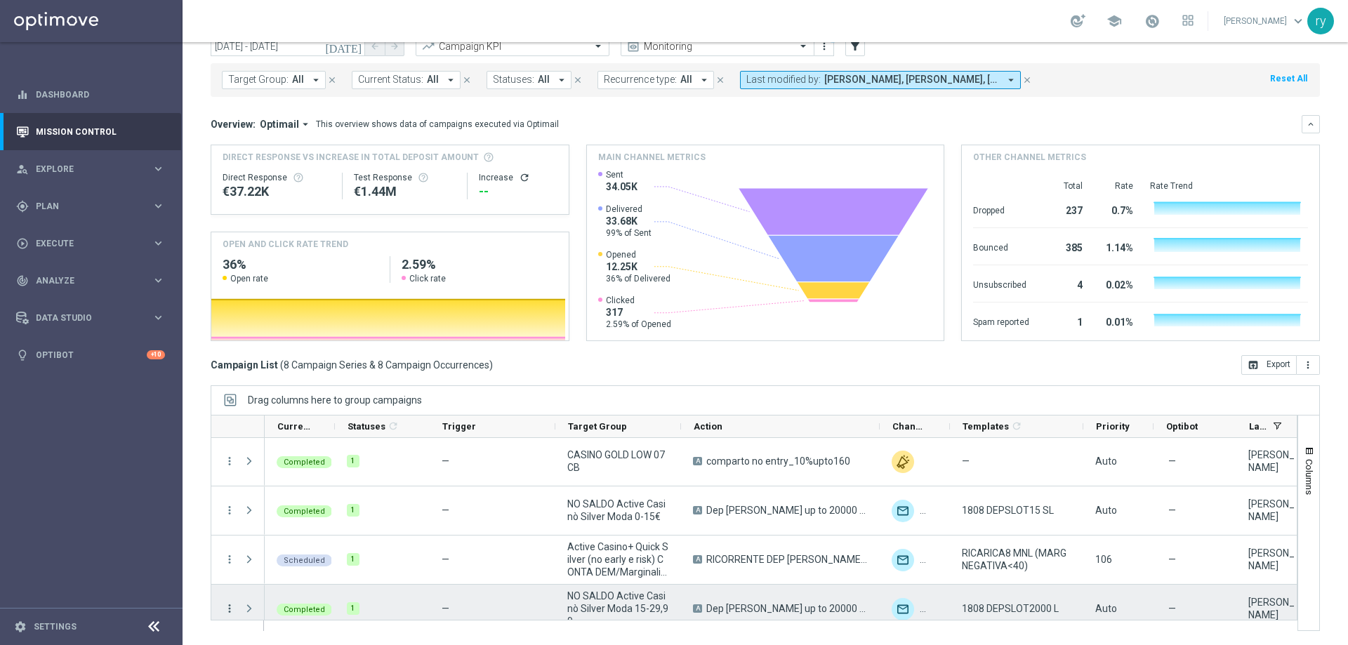
click at [228, 609] on icon "more_vert" at bounding box center [229, 608] width 13 height 13
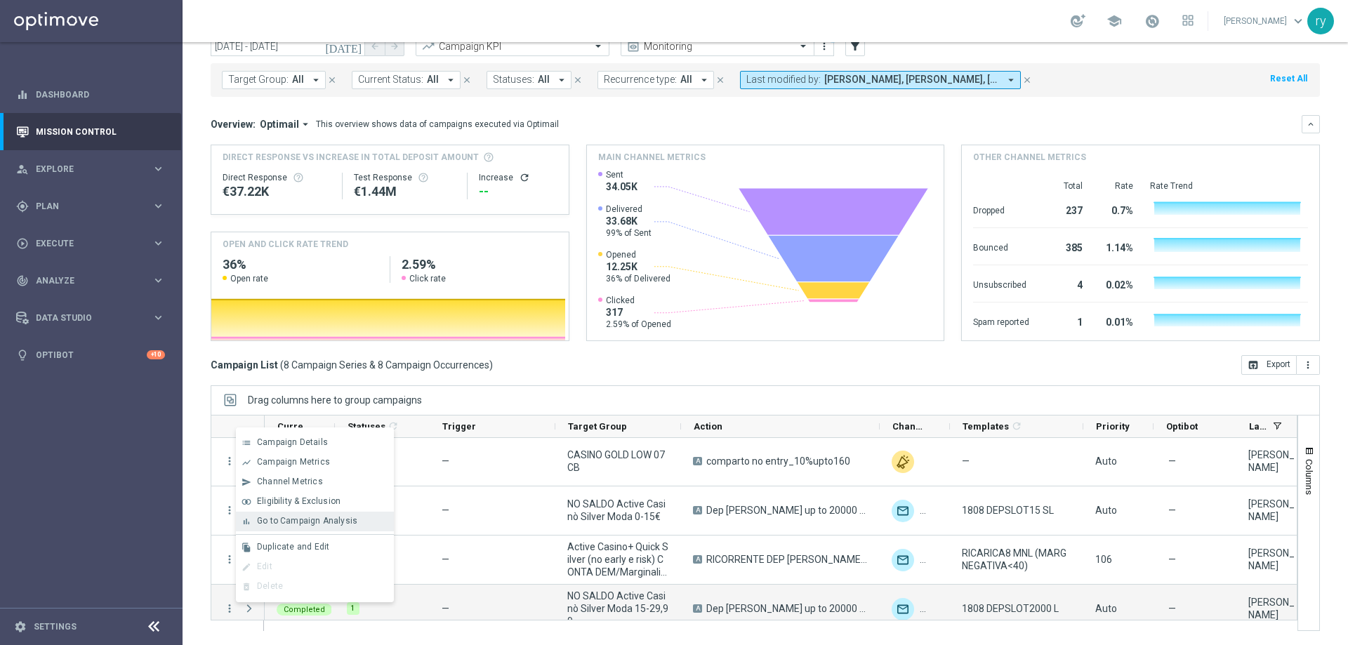
click at [258, 517] on span "Go to Campaign Analysis" at bounding box center [307, 521] width 100 height 10
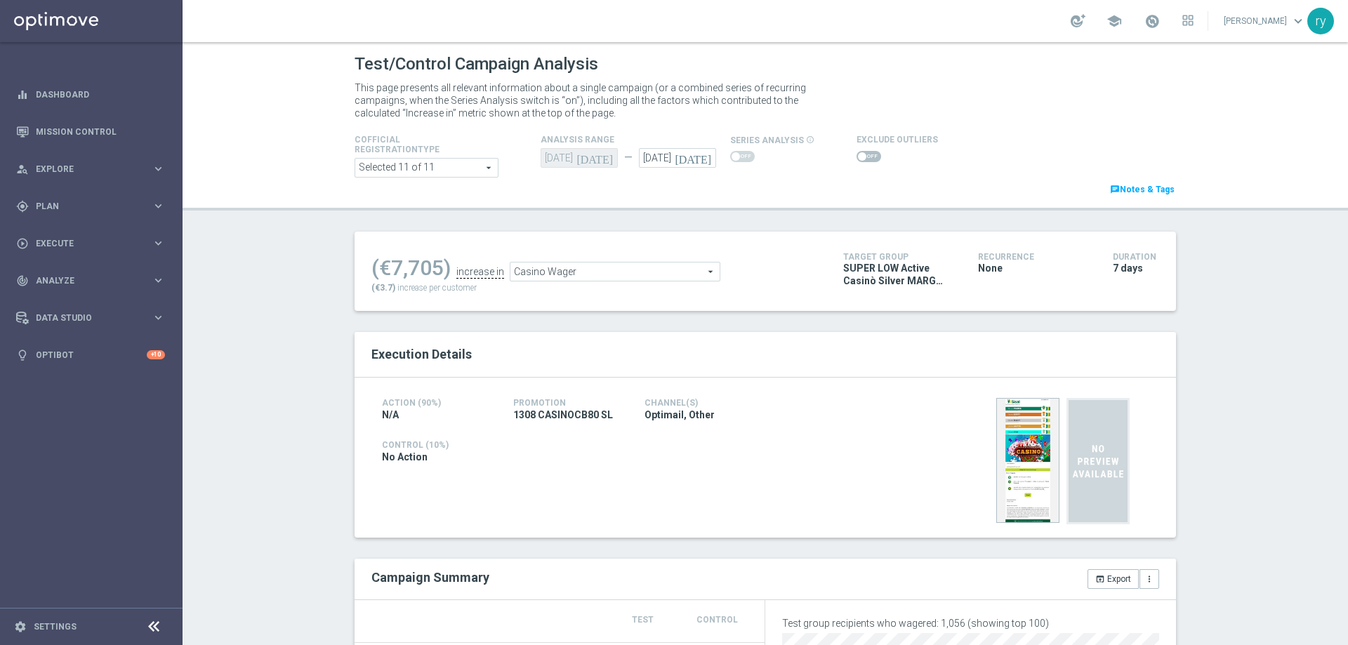
click at [576, 275] on span "Casino Wager" at bounding box center [614, 272] width 209 height 18
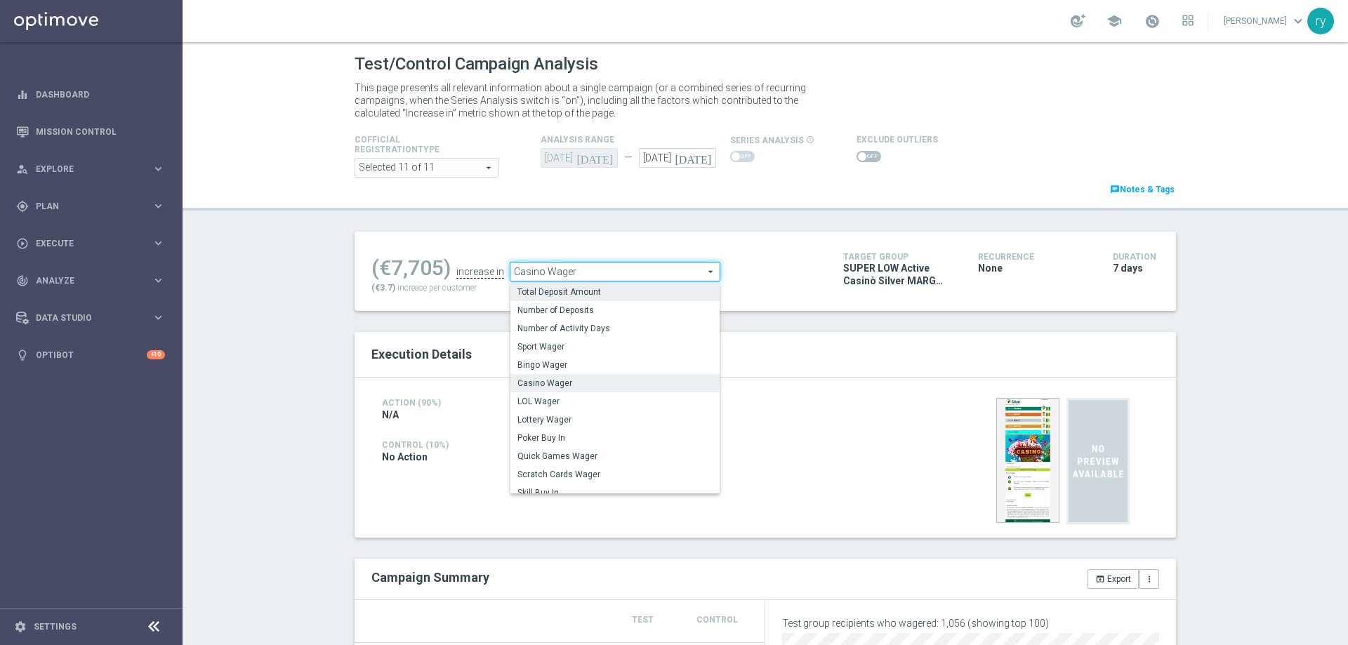
click at [576, 293] on span "Total Deposit Amount" at bounding box center [614, 291] width 195 height 11
type input "Total Deposit Amount"
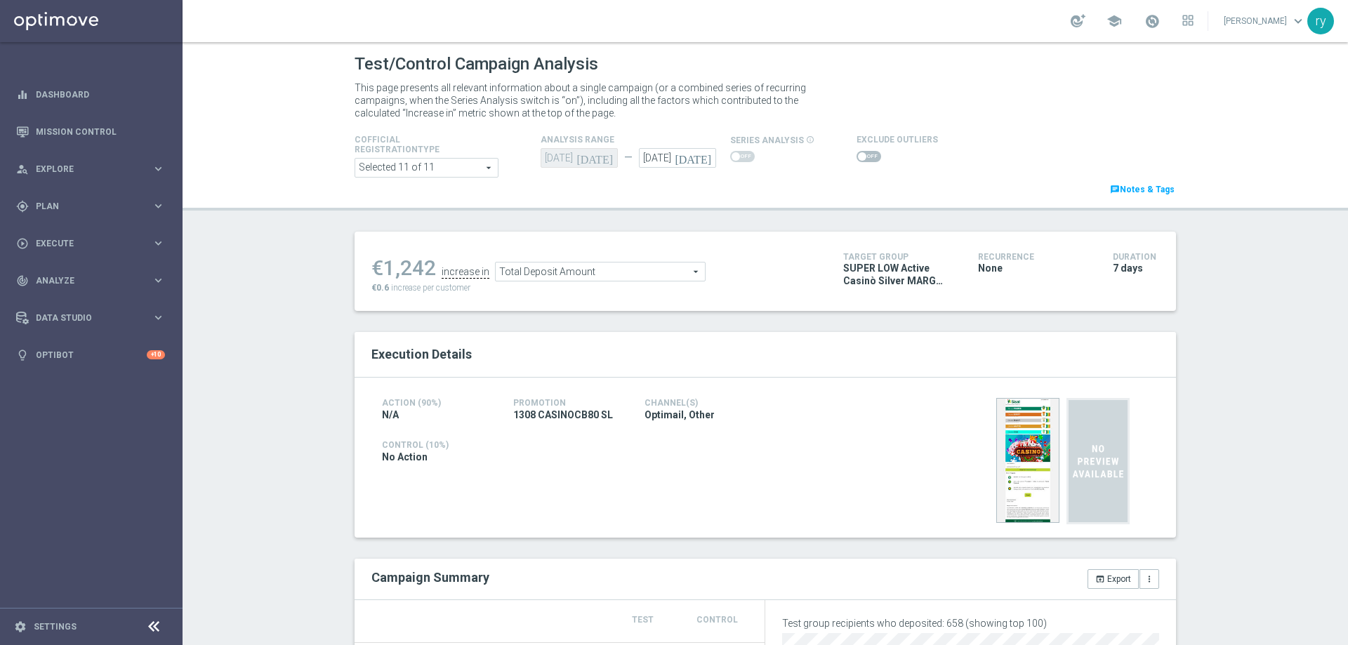
click at [860, 154] on span at bounding box center [869, 156] width 25 height 11
click at [860, 154] on input "checkbox" at bounding box center [869, 156] width 25 height 11
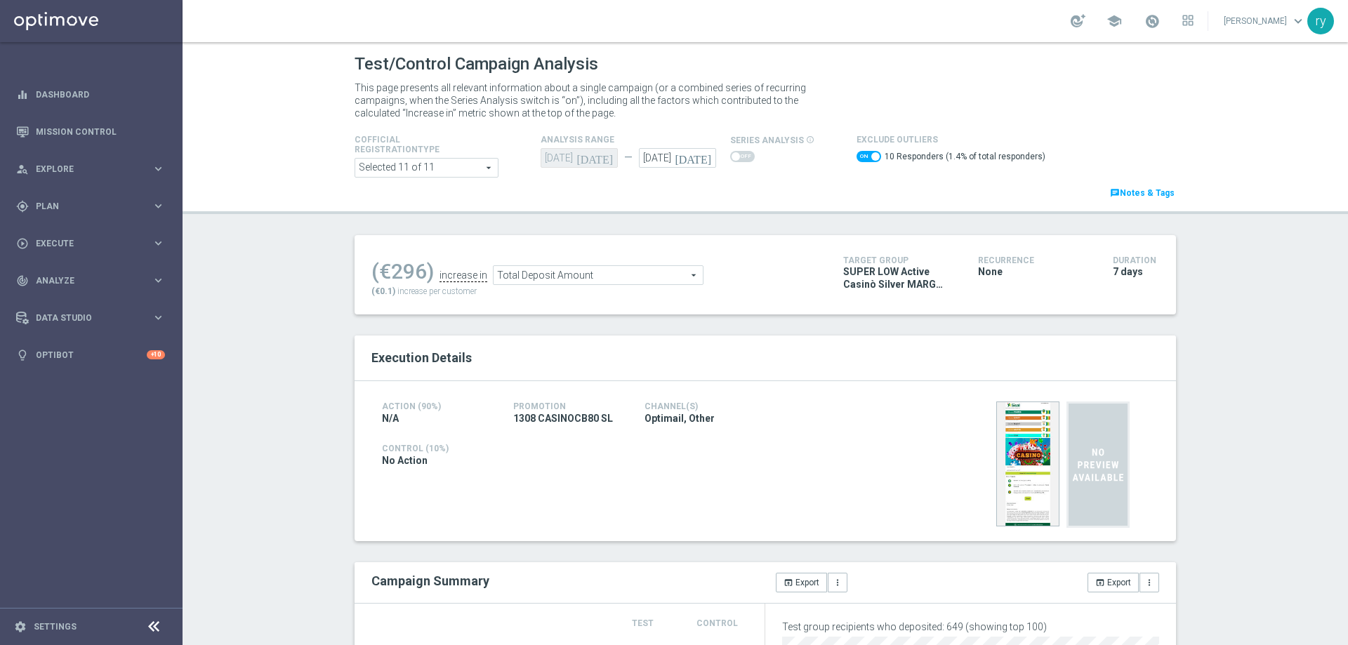
click at [859, 154] on span at bounding box center [869, 156] width 25 height 11
click at [859, 154] on input "checkbox" at bounding box center [869, 156] width 25 height 11
checkbox input "false"
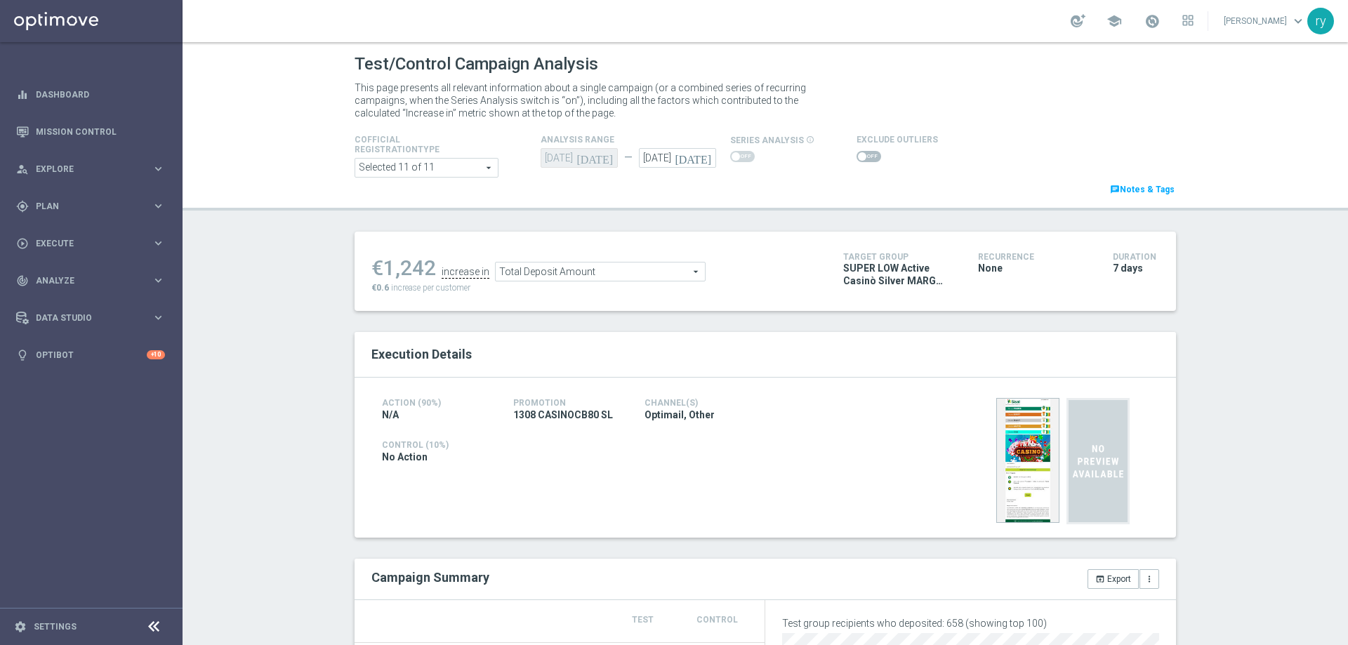
click at [604, 272] on span "Total Deposit Amount" at bounding box center [600, 272] width 209 height 18
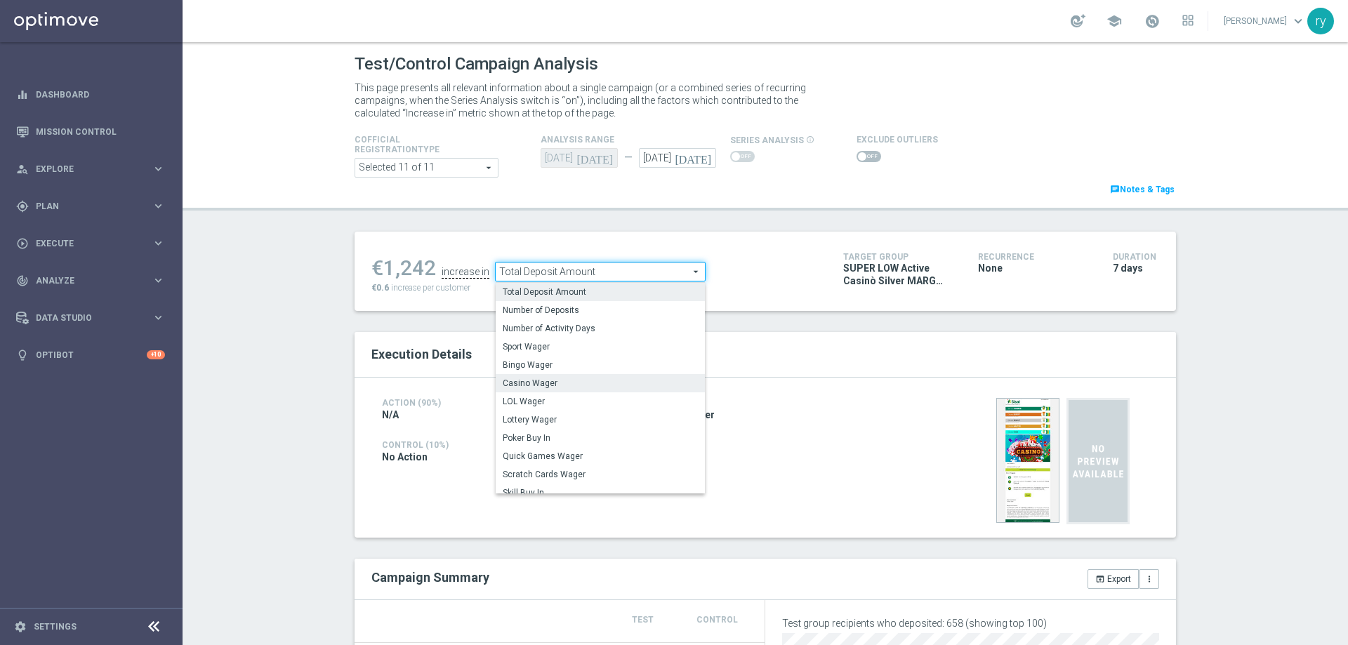
click at [598, 383] on span "Casino Wager" at bounding box center [600, 383] width 195 height 11
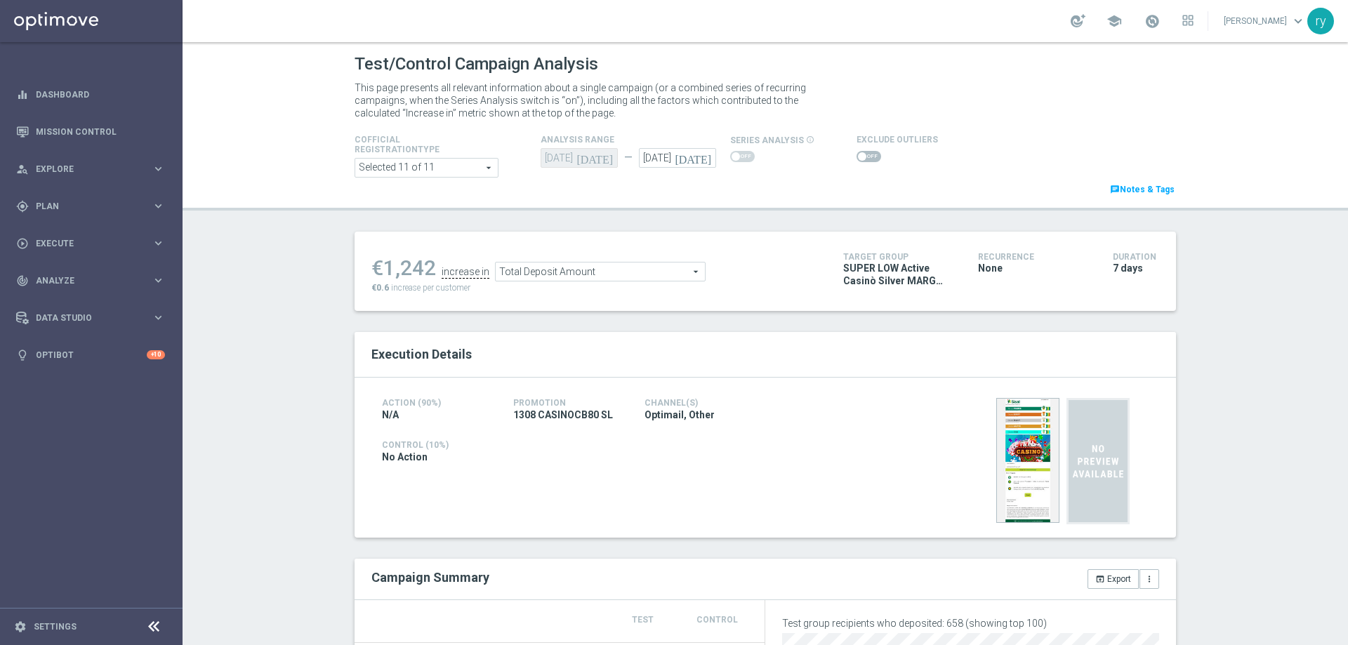
type input "Casino Wager"
click at [858, 154] on span at bounding box center [862, 156] width 8 height 8
click at [857, 154] on input "checkbox" at bounding box center [869, 156] width 25 height 11
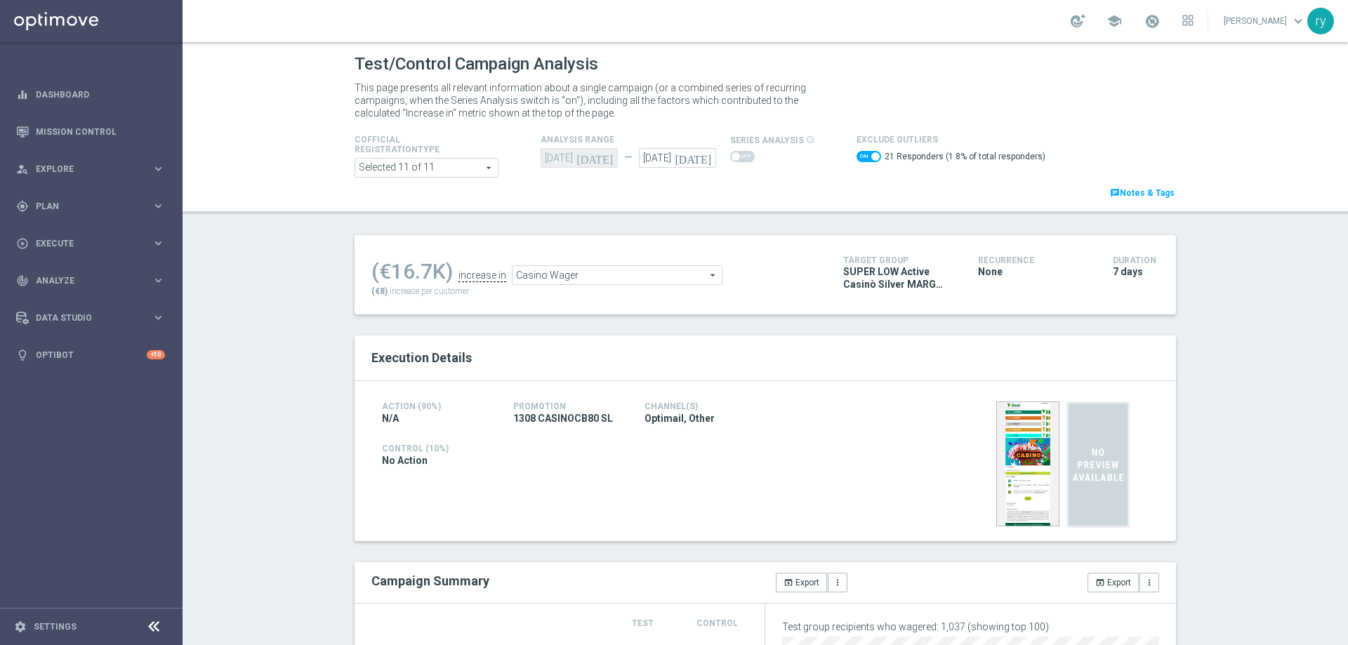
click at [857, 158] on span at bounding box center [869, 156] width 25 height 11
click at [857, 158] on input "checkbox" at bounding box center [869, 156] width 25 height 11
checkbox input "false"
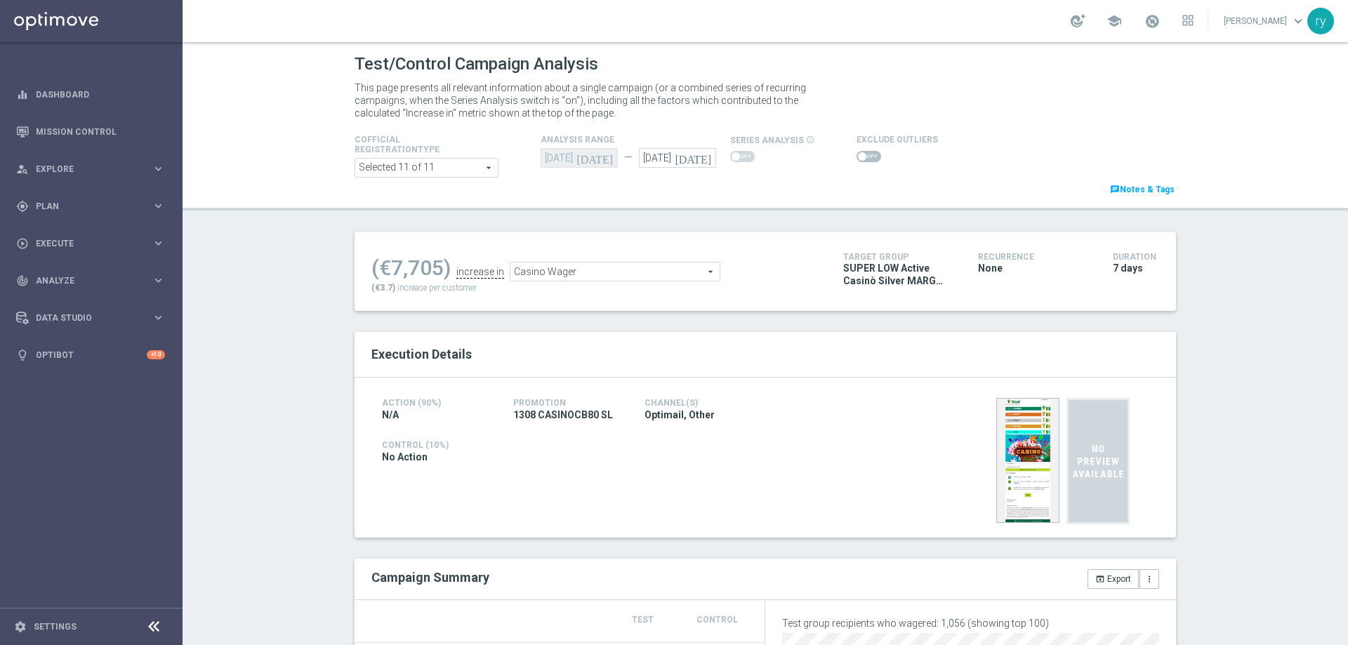
click at [704, 268] on span "Casino Wager" at bounding box center [614, 272] width 209 height 18
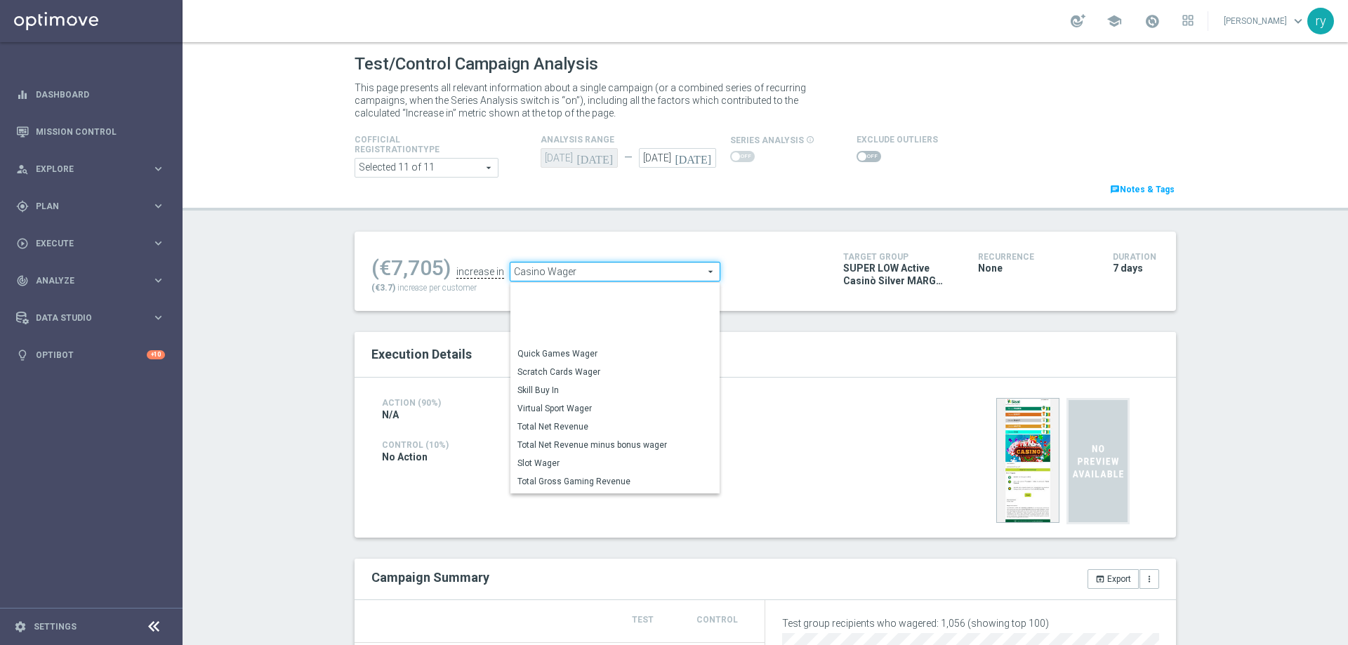
scroll to position [197, 0]
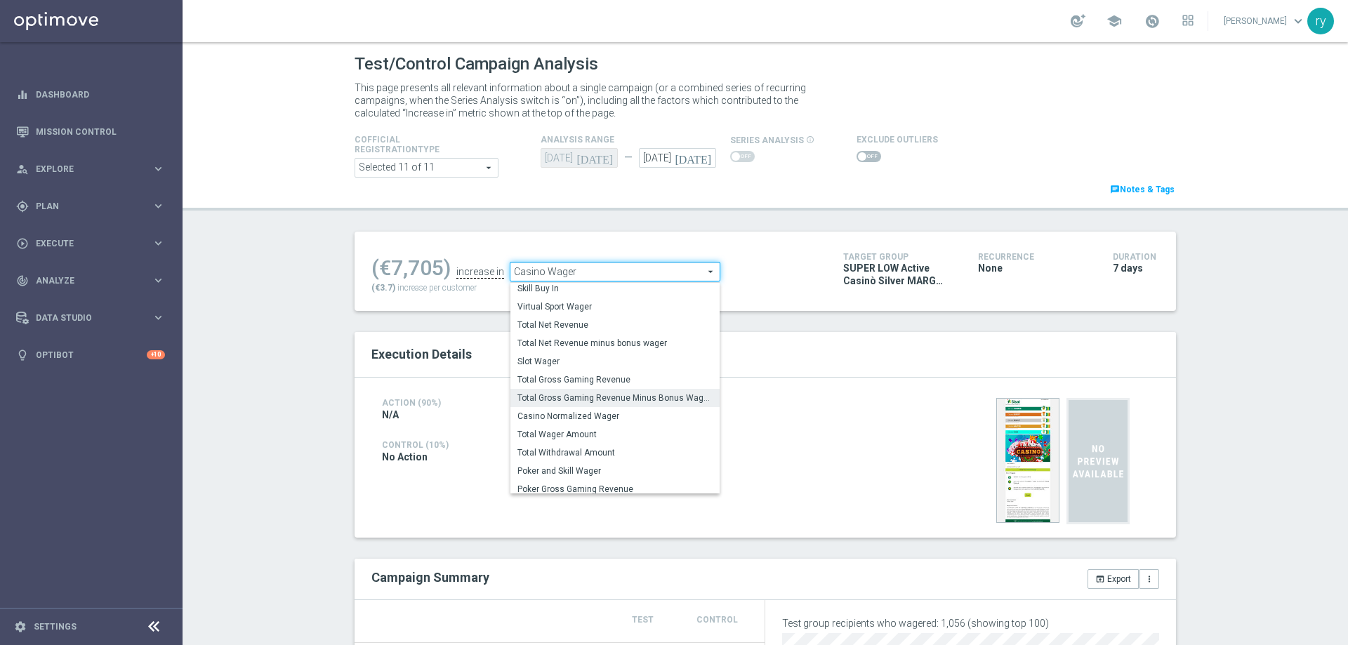
click at [653, 400] on span "Total Gross Gaming Revenue Minus Bonus Wagared" at bounding box center [614, 398] width 195 height 11
type input "Total Gross Gaming Revenue Minus Bonus Wagared"
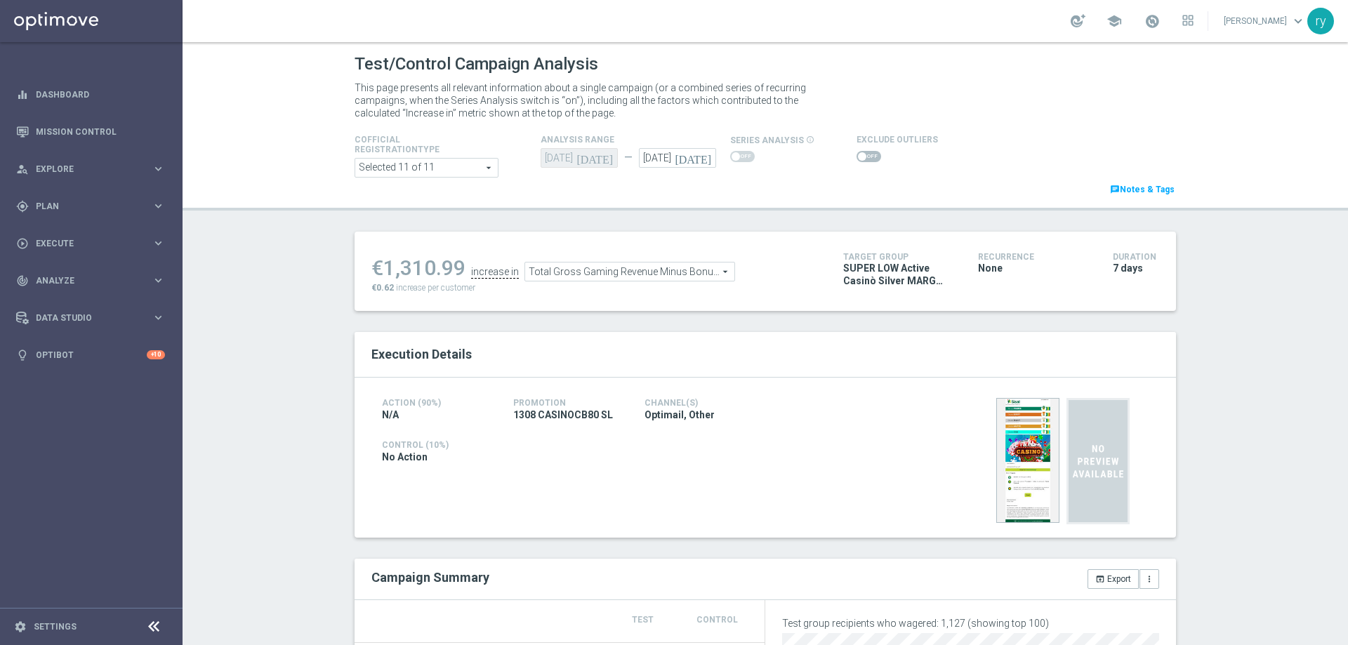
click at [858, 154] on span at bounding box center [862, 156] width 8 height 8
click at [857, 154] on input "checkbox" at bounding box center [869, 156] width 25 height 11
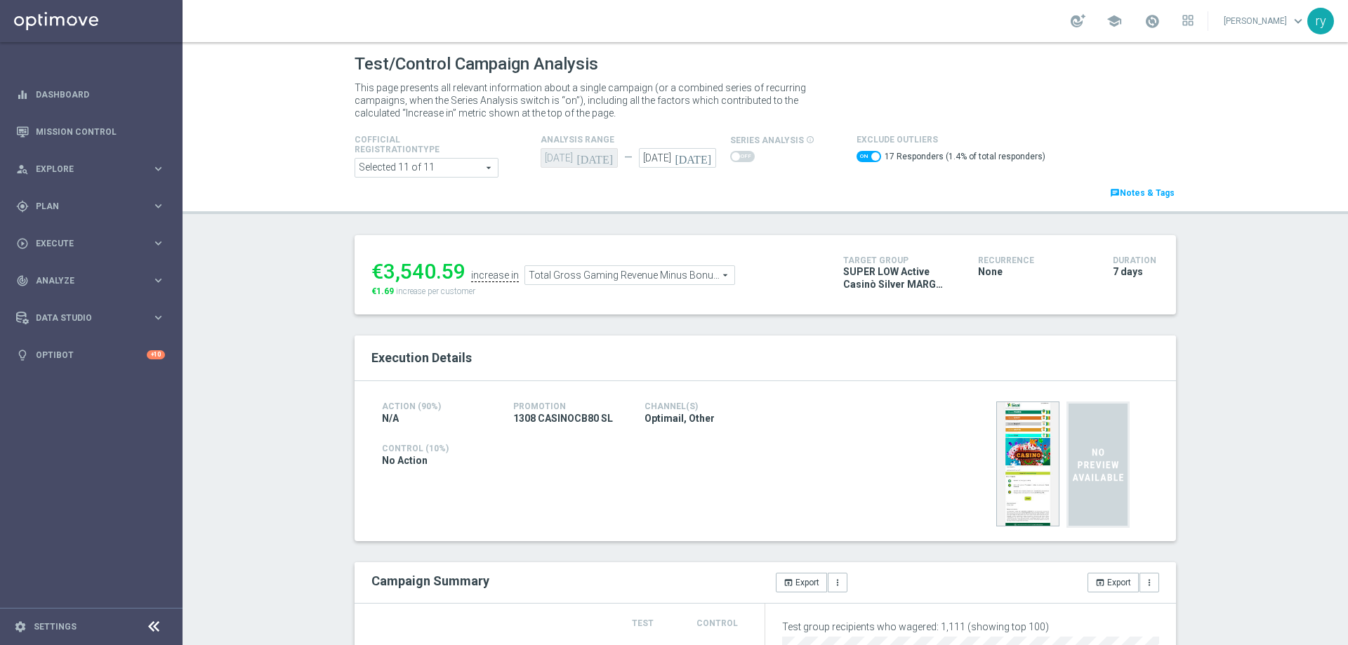
click at [558, 272] on span "Total Gross Gaming Revenue Minus Bonus Wagared" at bounding box center [629, 275] width 209 height 18
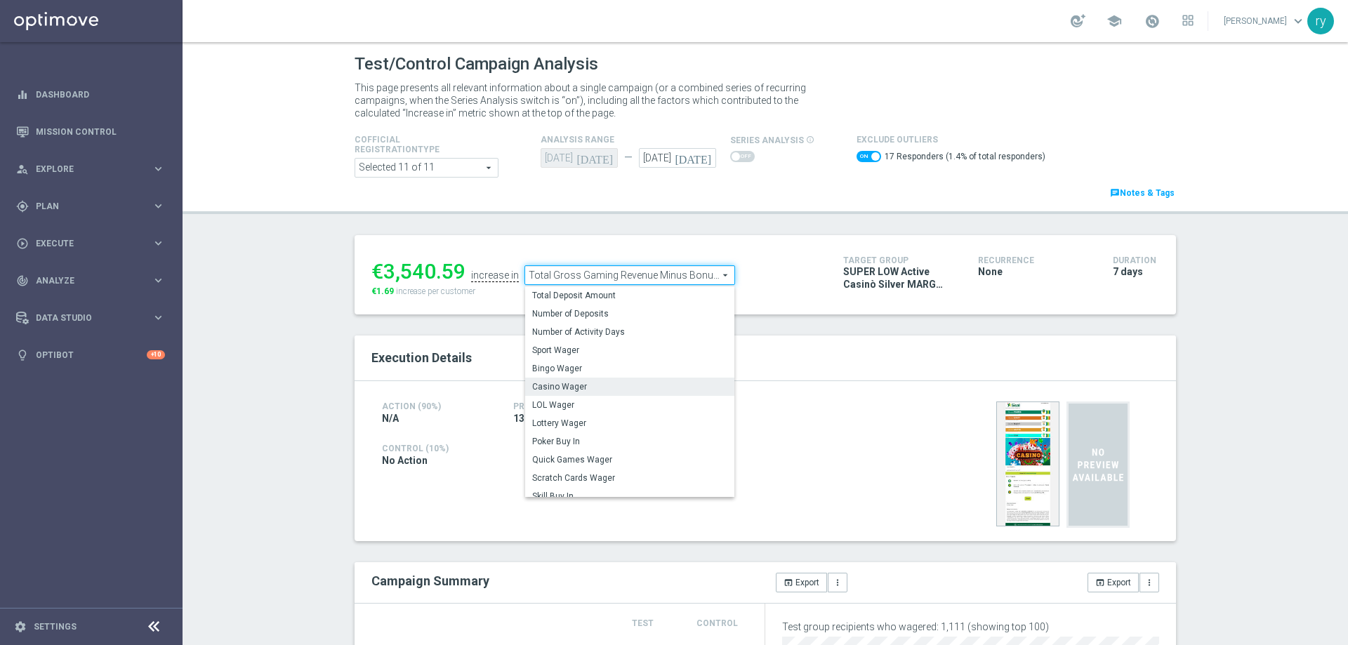
click at [578, 383] on span "Casino Wager" at bounding box center [629, 386] width 195 height 11
checkbox input "false"
type input "Casino Wager"
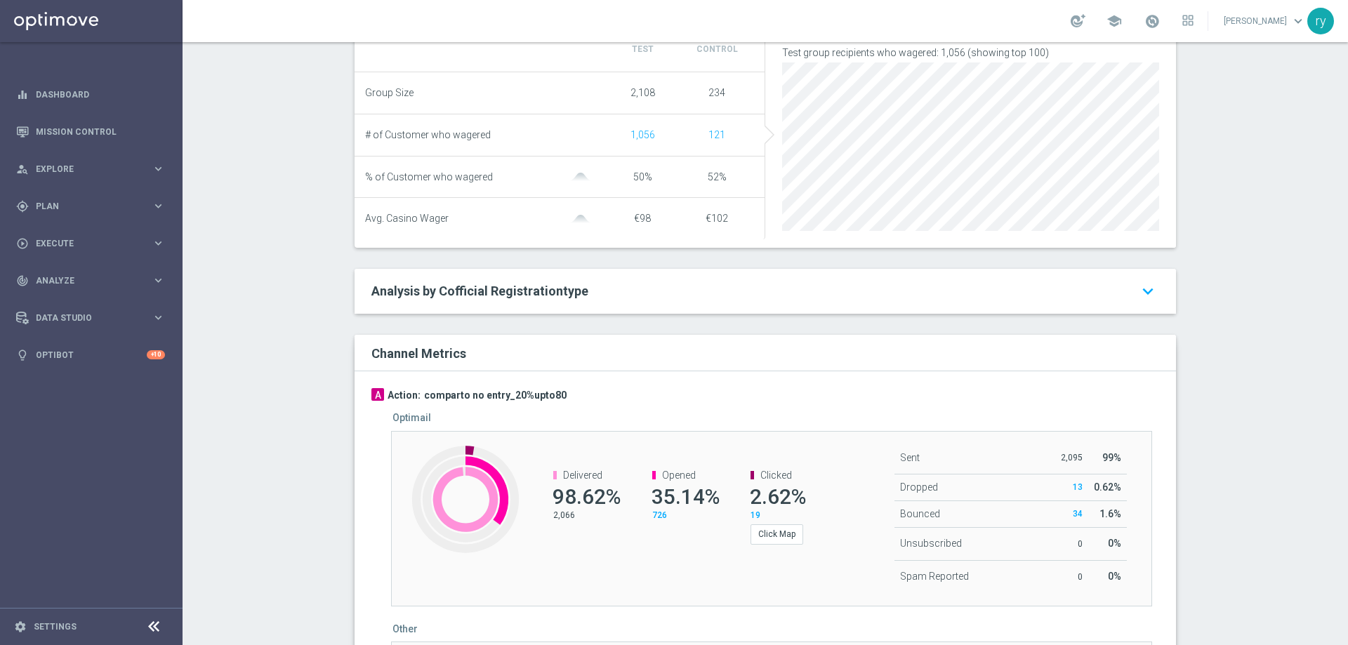
scroll to position [641, 0]
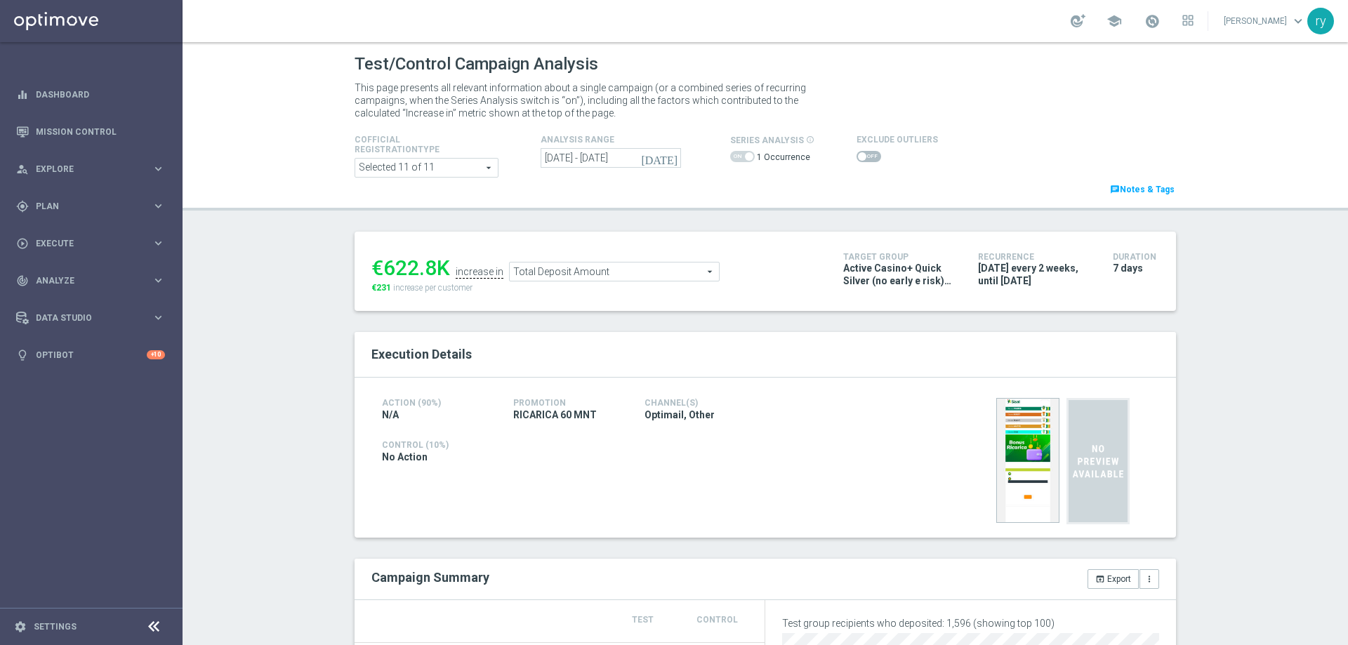
click at [665, 159] on icon "[DATE]" at bounding box center [660, 158] width 38 height 13
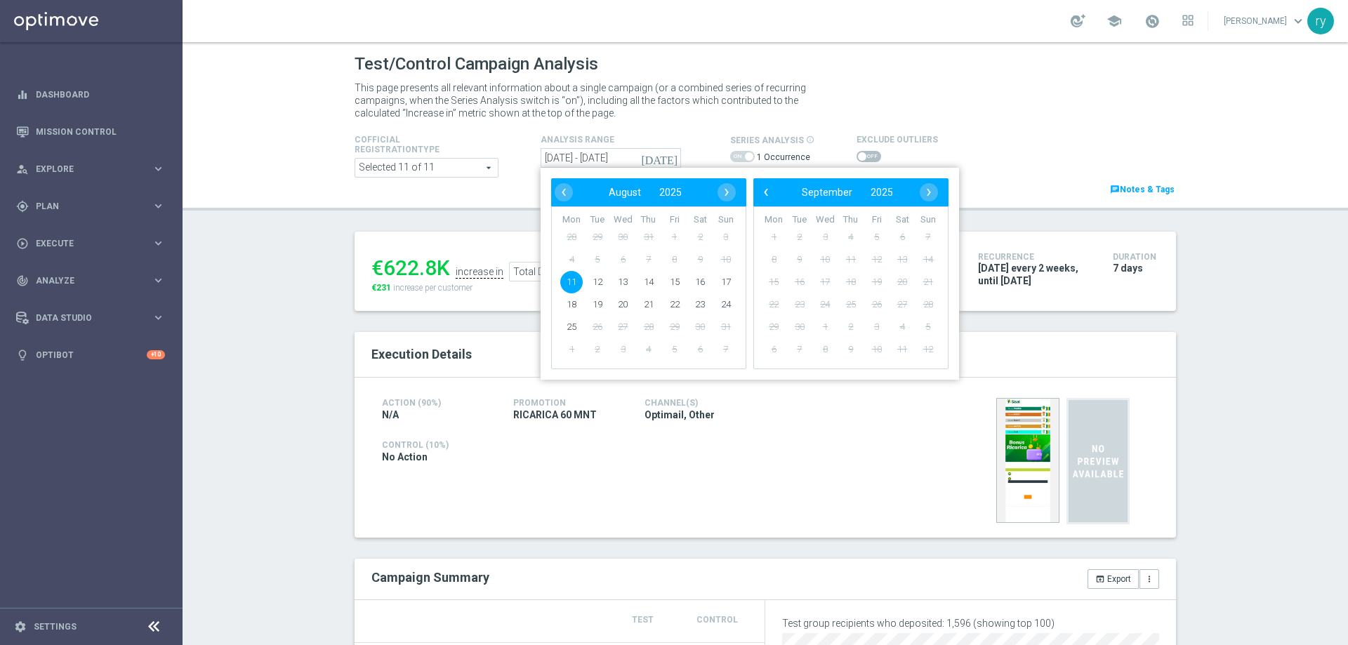
click at [565, 283] on span "11" at bounding box center [571, 282] width 22 height 22
click at [728, 280] on span "17" at bounding box center [726, 282] width 22 height 22
type input "11 Aug 2025 - 17 Aug 2025"
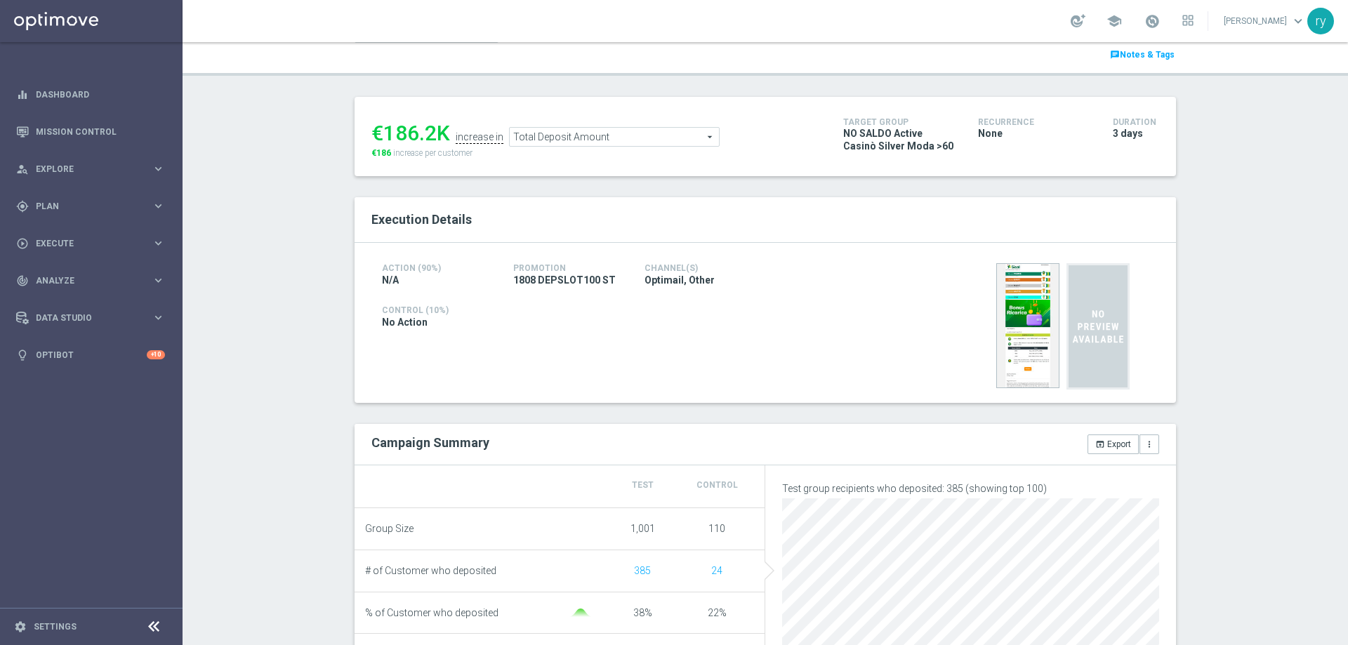
scroll to position [140, 0]
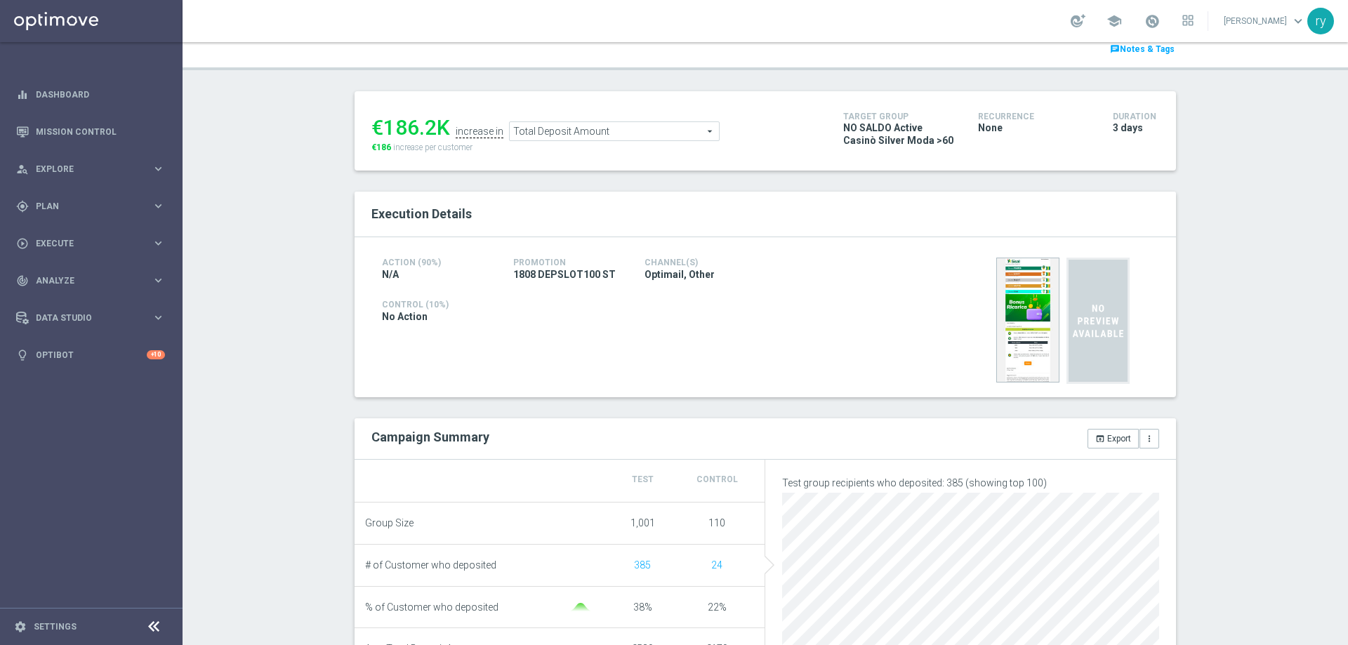
click at [678, 127] on span "Total Deposit Amount" at bounding box center [614, 131] width 209 height 18
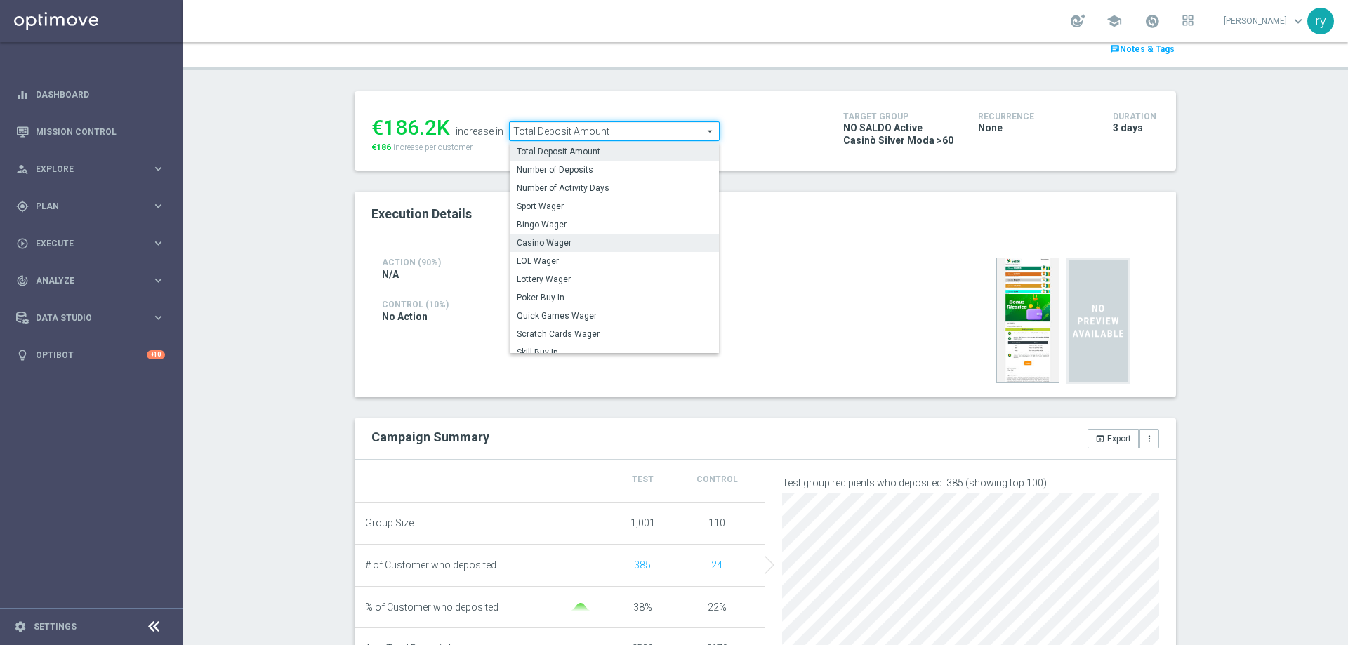
click at [646, 240] on span "Casino Wager" at bounding box center [614, 242] width 195 height 11
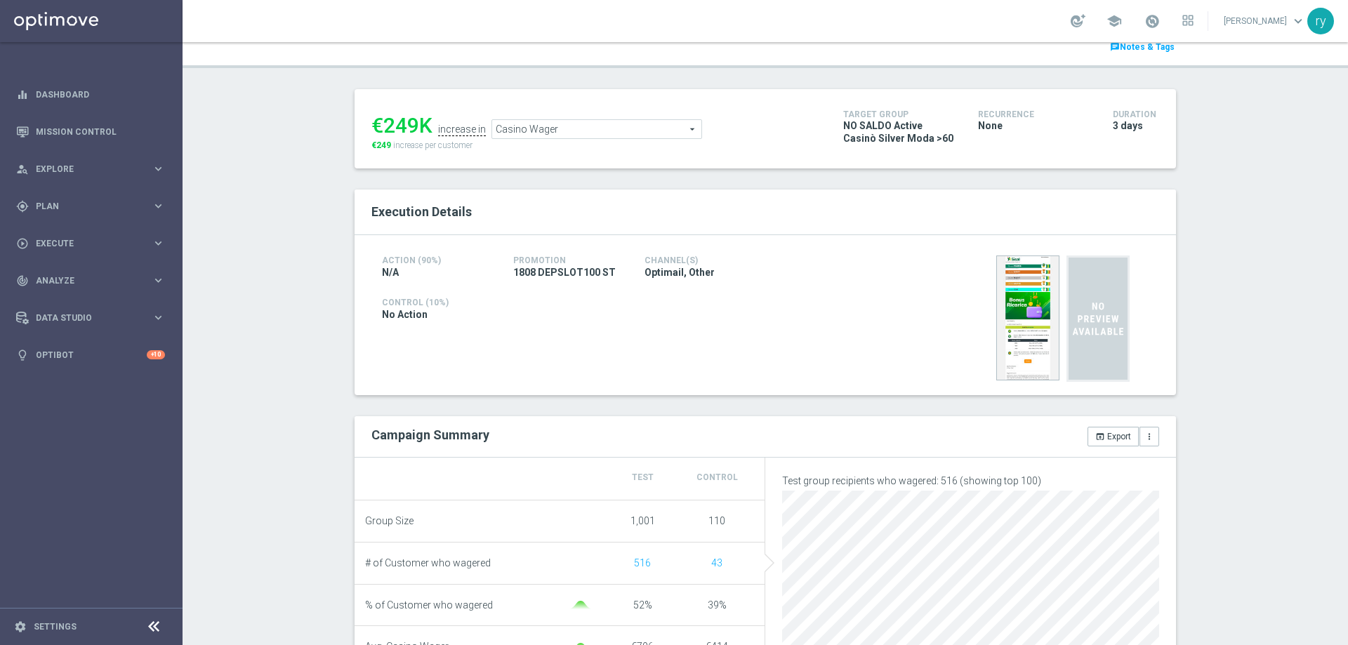
scroll to position [140, 0]
click at [661, 130] on span "Casino Wager" at bounding box center [596, 131] width 209 height 18
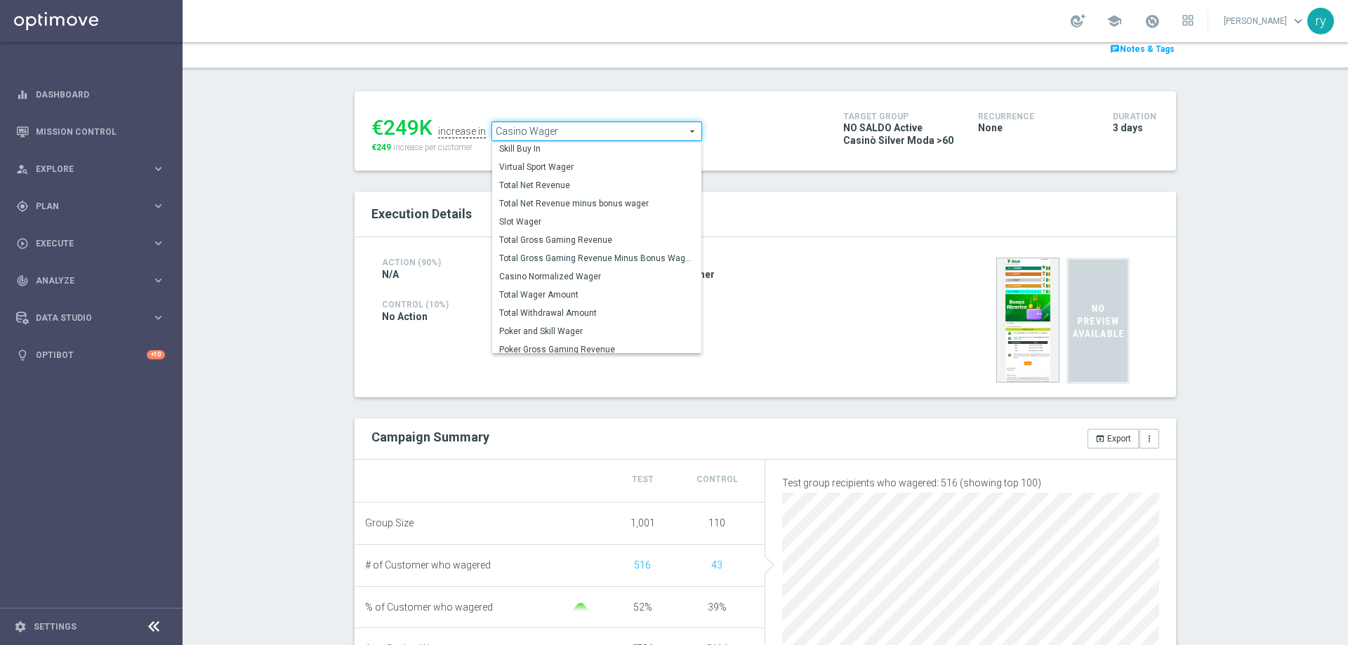
scroll to position [202, 0]
click at [618, 250] on span "Total Gross Gaming Revenue Minus Bonus Wagared" at bounding box center [596, 252] width 195 height 11
type input "Total Gross Gaming Revenue Minus Bonus Wagared"
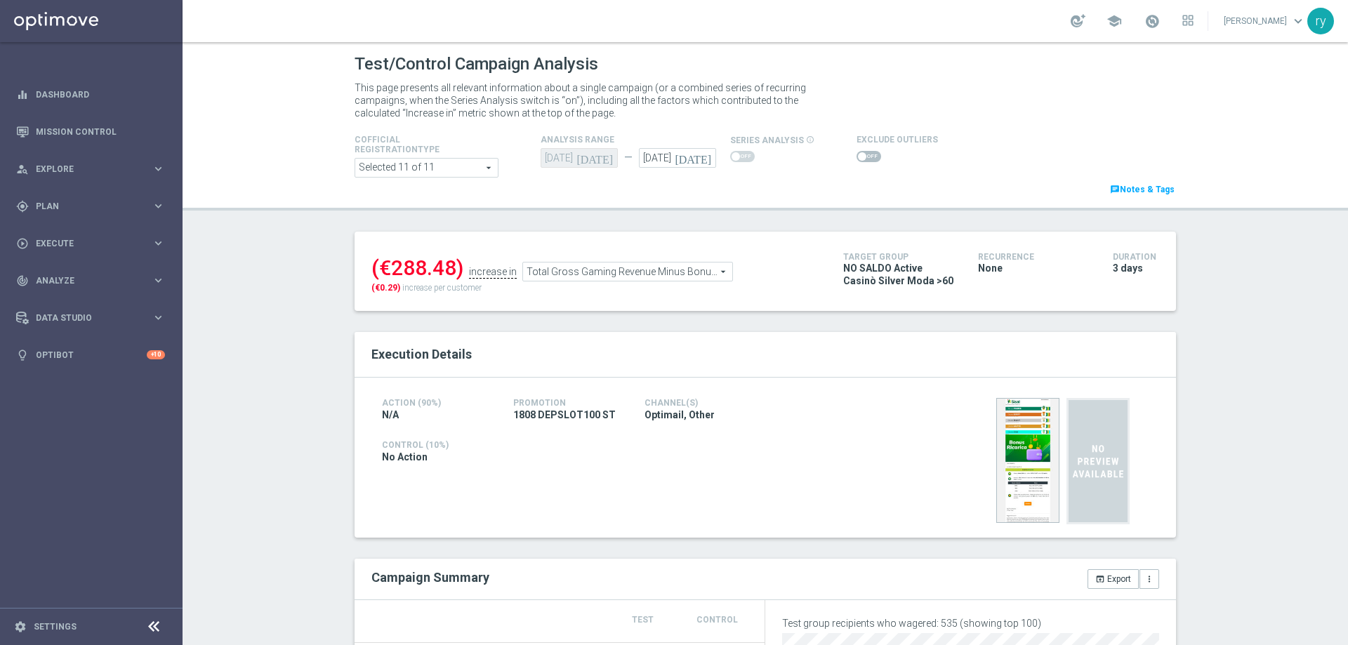
click at [857, 155] on span at bounding box center [869, 156] width 25 height 11
click at [857, 155] on input "checkbox" at bounding box center [869, 156] width 25 height 11
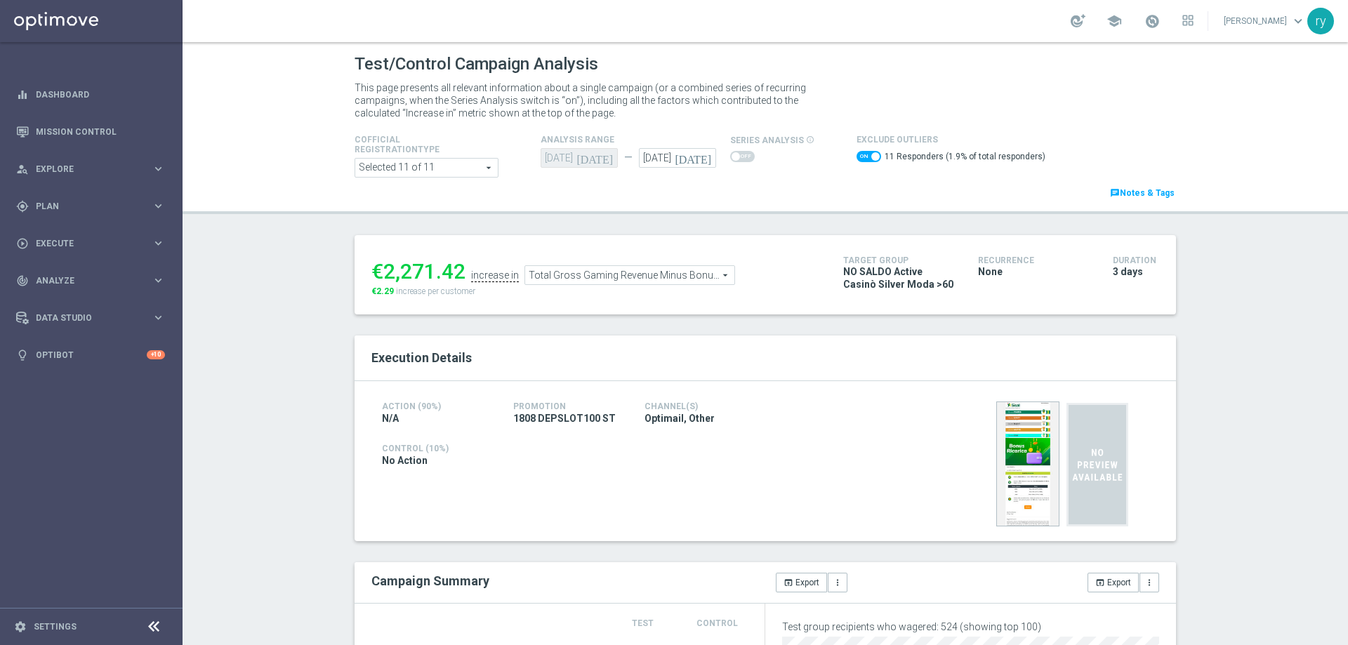
click at [583, 281] on span "Total Gross Gaming Revenue Minus Bonus Wagared" at bounding box center [629, 275] width 209 height 18
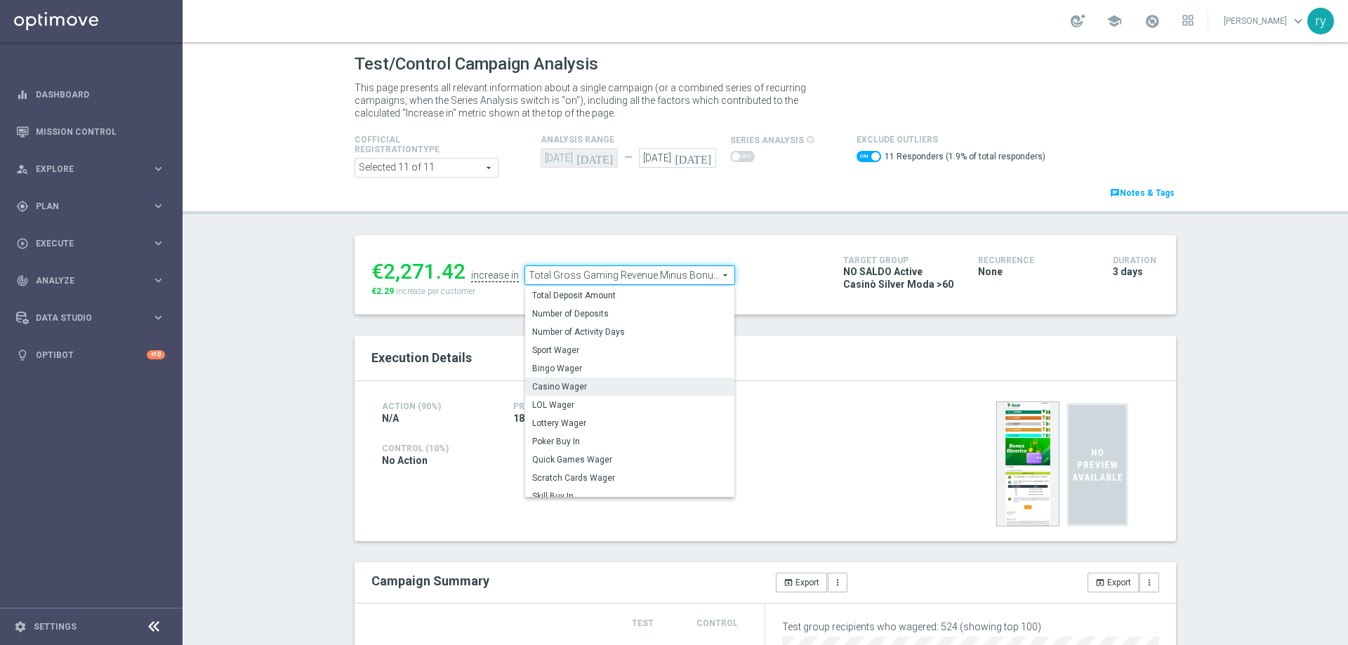
click at [588, 389] on span "Casino Wager" at bounding box center [629, 386] width 195 height 11
checkbox input "false"
type input "Casino Wager"
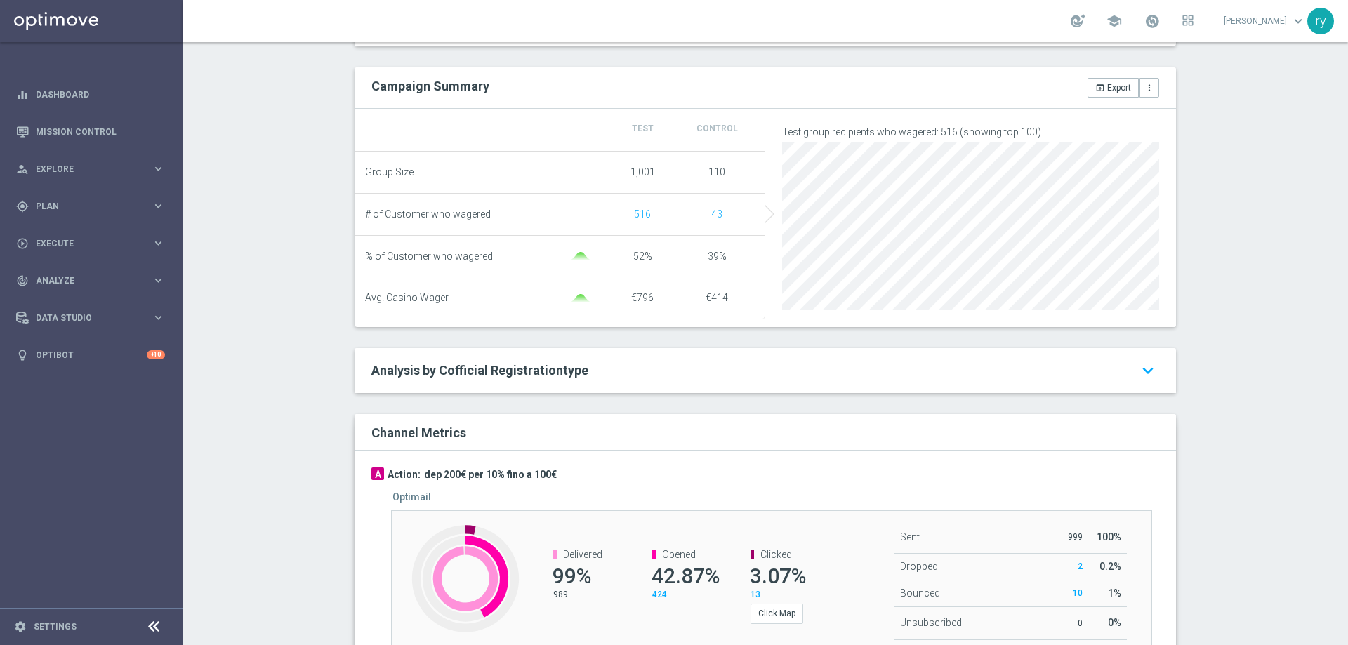
scroll to position [632, 0]
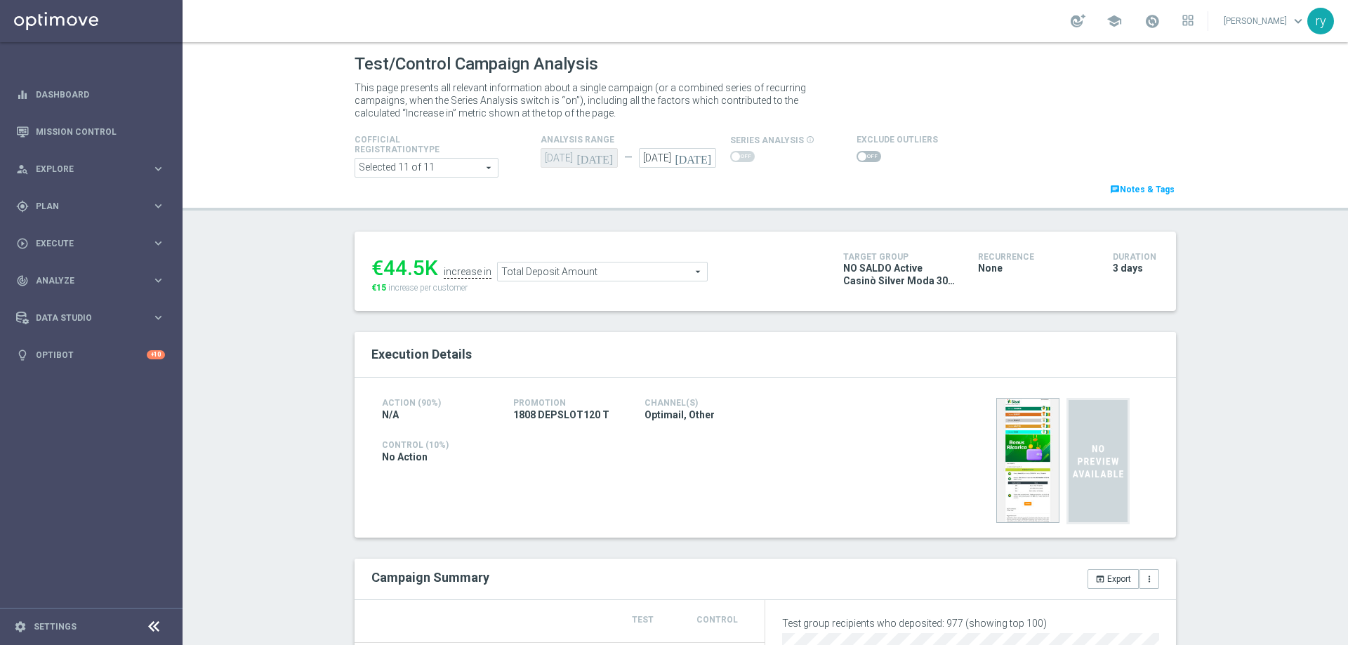
click at [858, 157] on span at bounding box center [862, 156] width 8 height 8
click at [857, 157] on input "checkbox" at bounding box center [869, 156] width 25 height 11
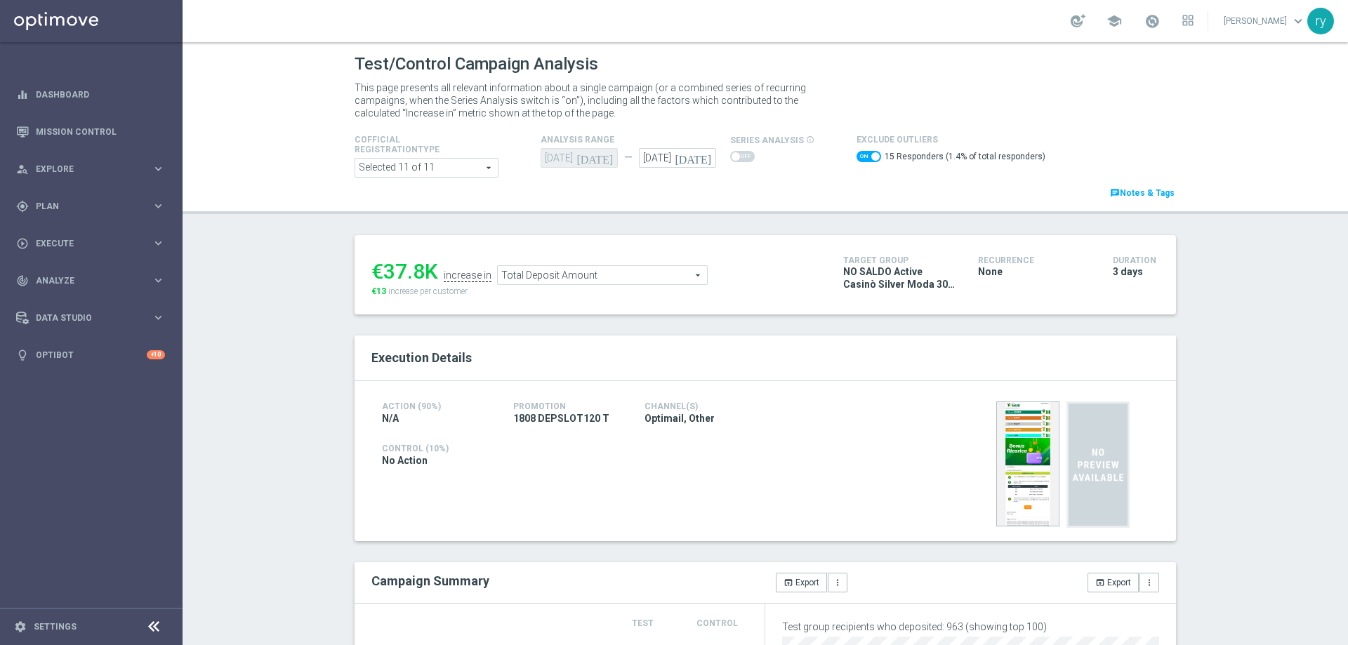
click at [857, 154] on span at bounding box center [869, 156] width 25 height 11
click at [857, 154] on input "checkbox" at bounding box center [869, 156] width 25 height 11
checkbox input "false"
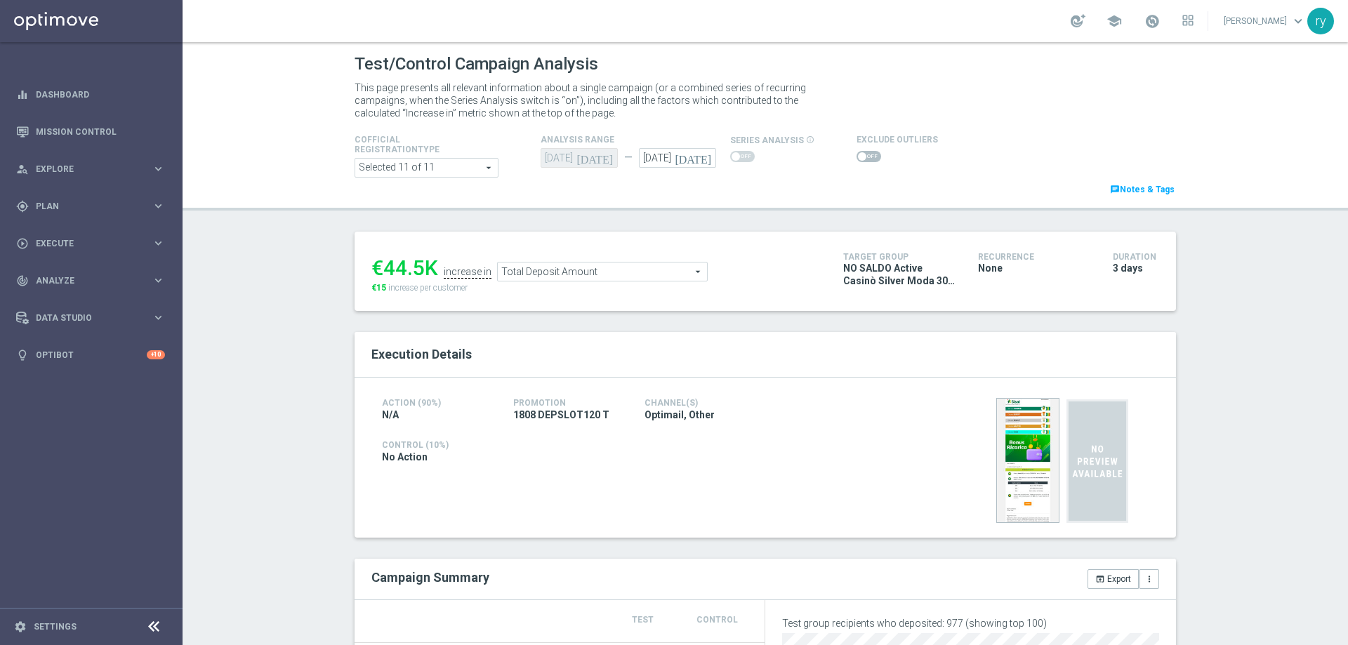
click at [550, 274] on span "Total Deposit Amount" at bounding box center [602, 272] width 209 height 18
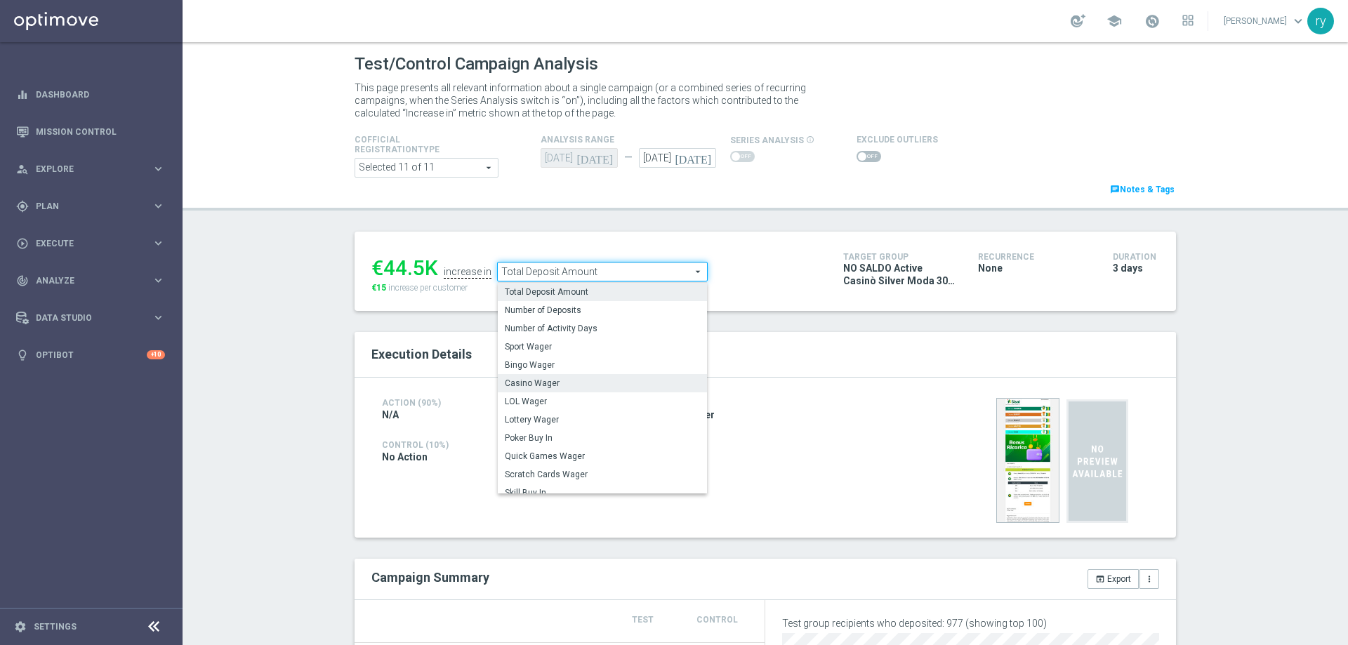
click at [553, 379] on span "Casino Wager" at bounding box center [602, 383] width 195 height 11
type input "Casino Wager"
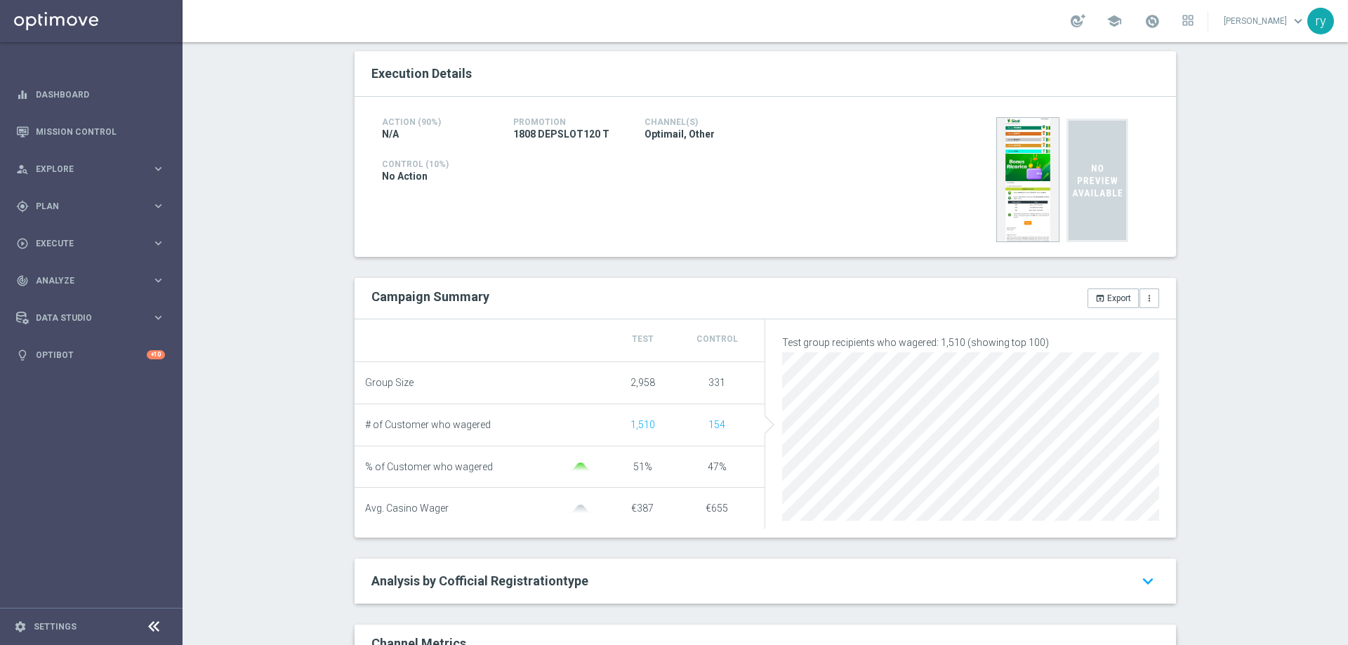
scroll to position [70, 0]
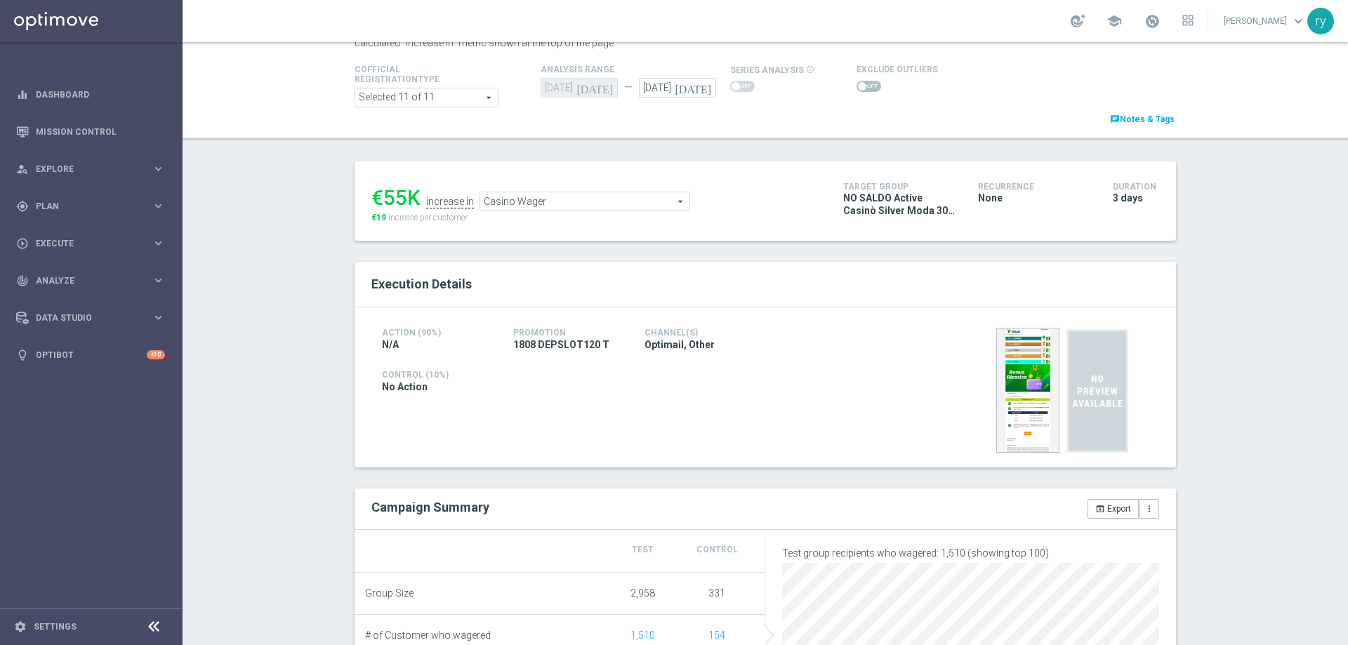
click at [860, 85] on span at bounding box center [869, 86] width 25 height 11
click at [860, 85] on input "checkbox" at bounding box center [869, 86] width 25 height 11
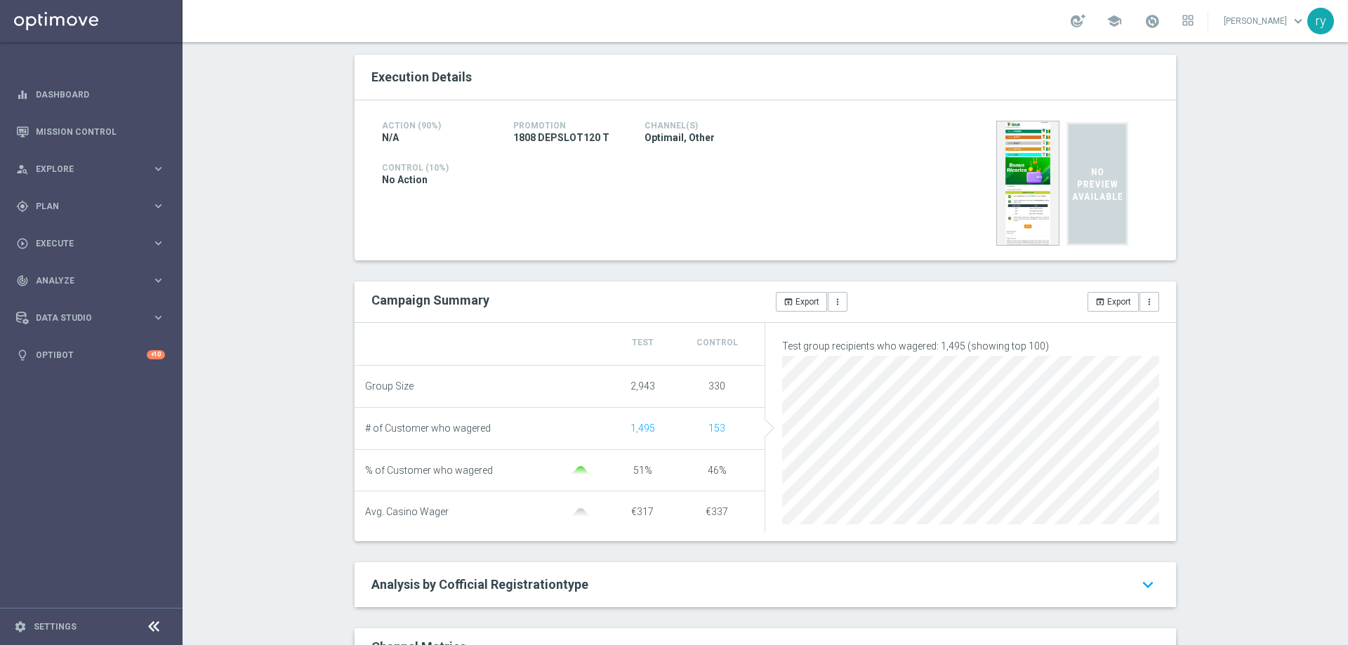
scroll to position [0, 0]
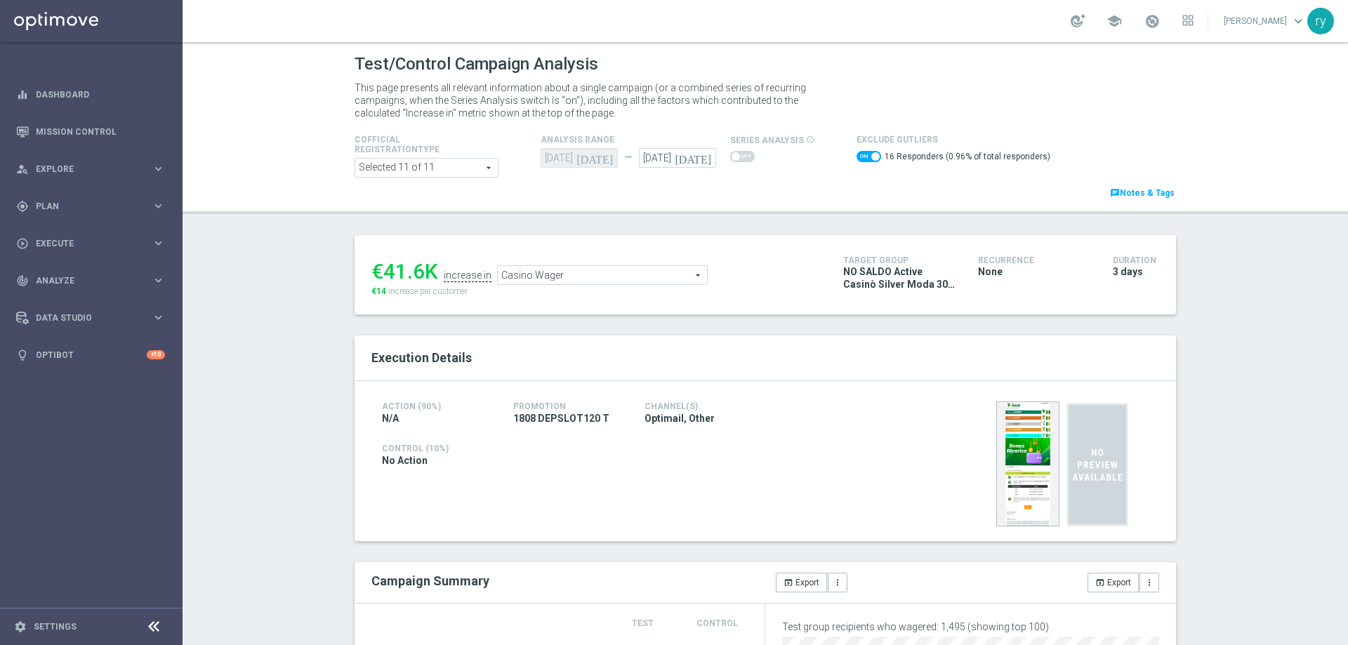
click at [857, 156] on span at bounding box center [869, 156] width 25 height 11
click at [857, 156] on input "checkbox" at bounding box center [869, 156] width 25 height 11
checkbox input "false"
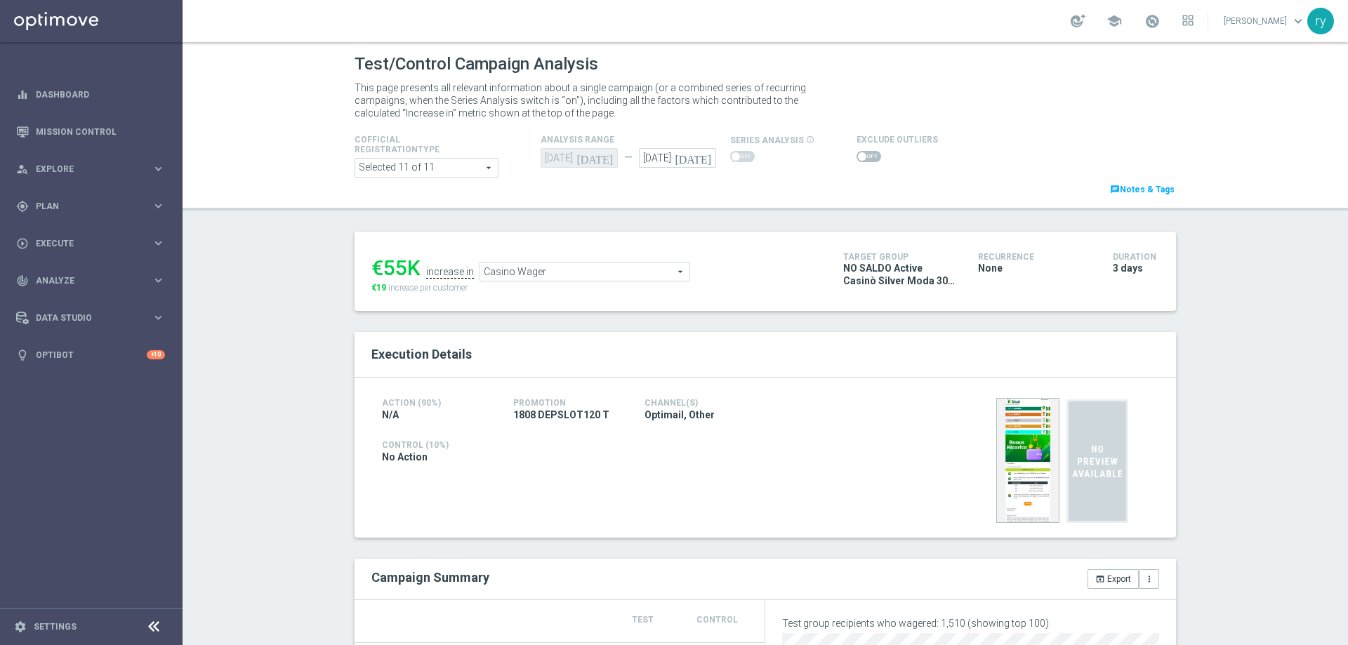
click at [563, 273] on span "Casino Wager" at bounding box center [584, 272] width 209 height 18
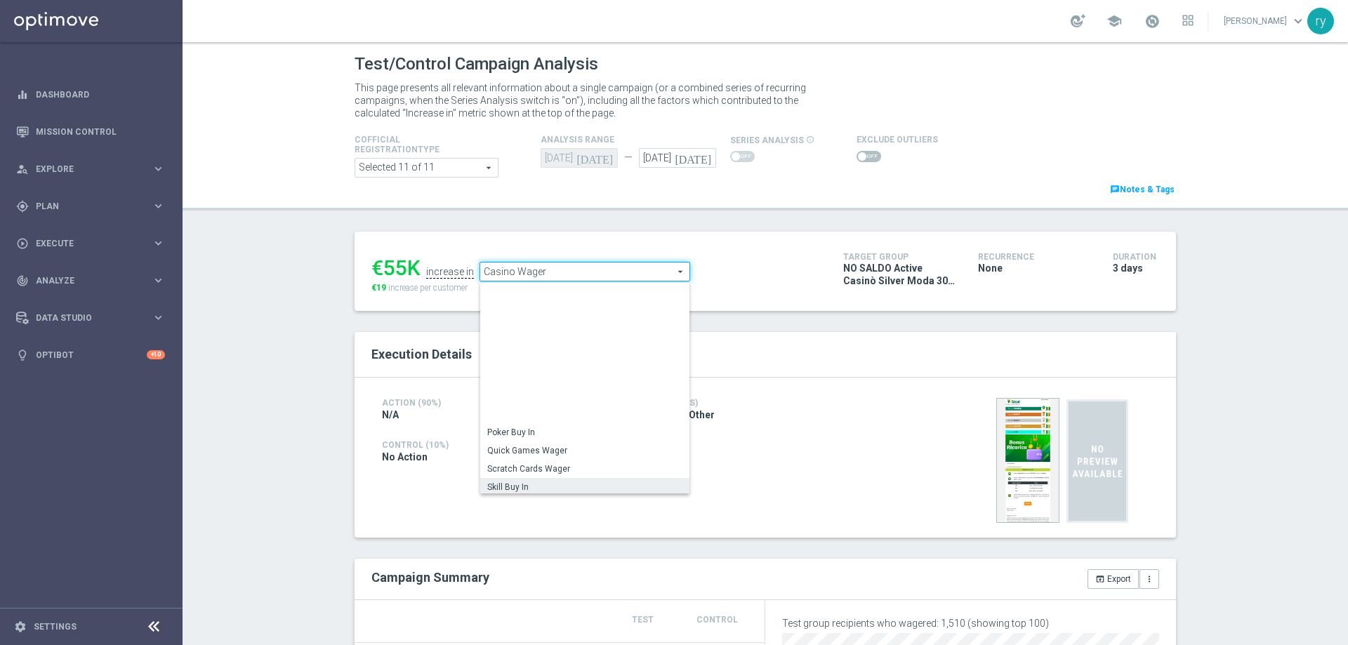
scroll to position [187, 0]
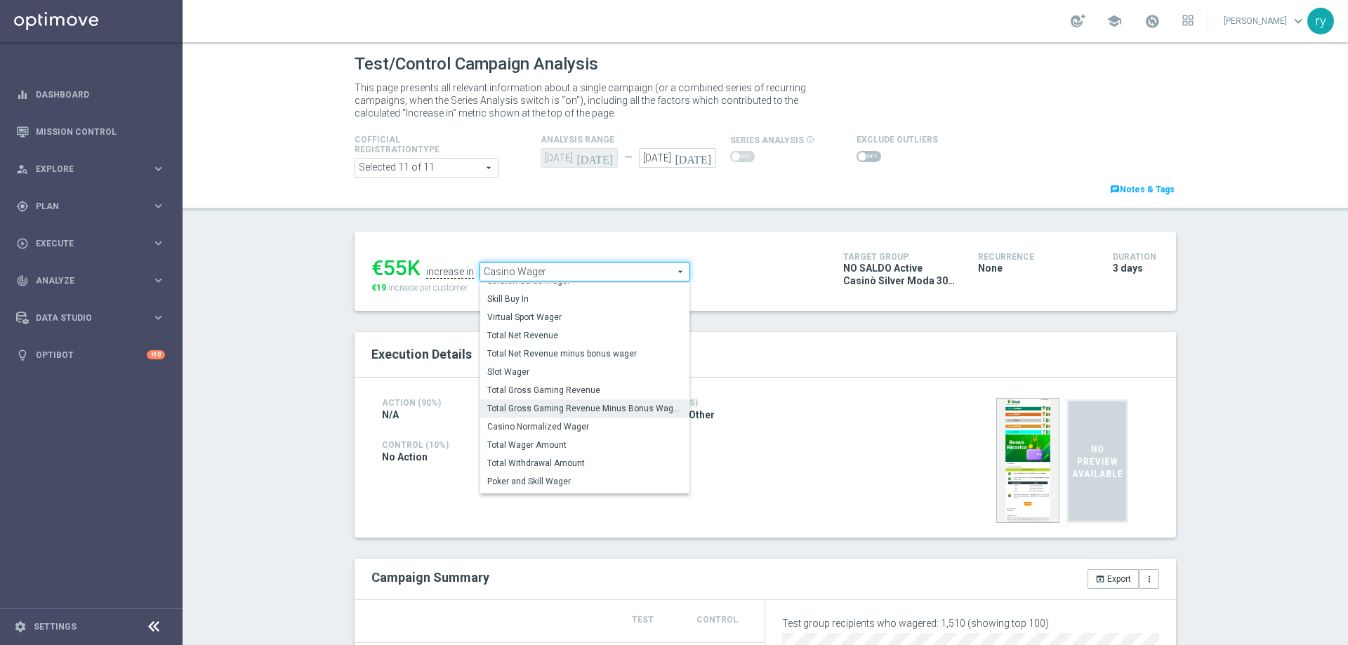
click at [552, 407] on span "Total Gross Gaming Revenue Minus Bonus Wagared" at bounding box center [584, 408] width 195 height 11
type input "Total Gross Gaming Revenue Minus Bonus Wagared"
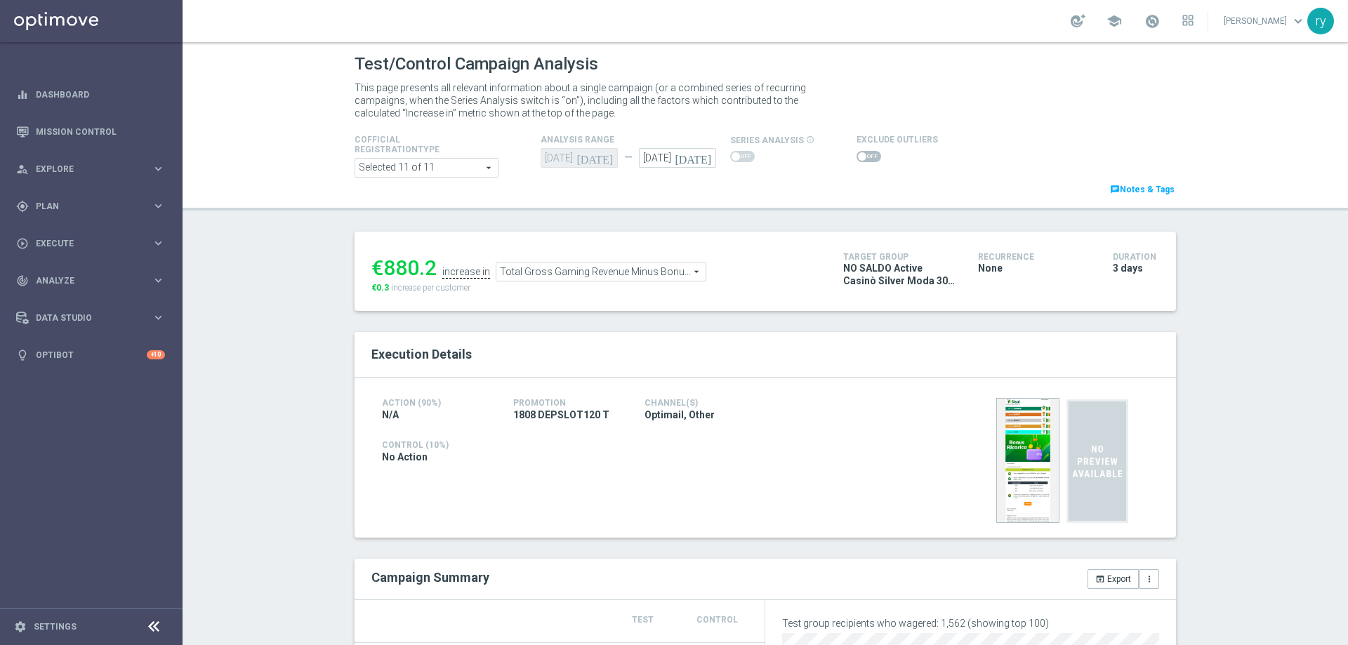
click at [858, 156] on span at bounding box center [862, 156] width 8 height 8
click at [857, 156] on input "checkbox" at bounding box center [869, 156] width 25 height 11
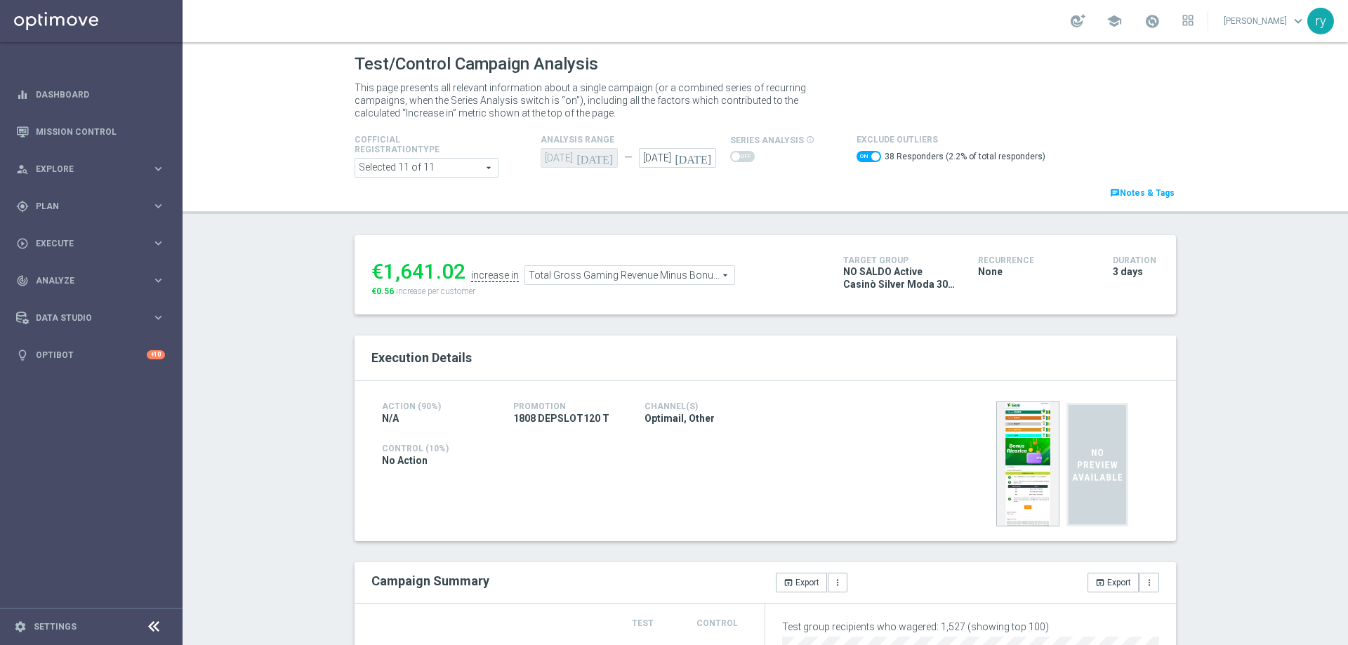
click at [857, 154] on span at bounding box center [869, 156] width 25 height 11
click at [857, 154] on input "checkbox" at bounding box center [869, 156] width 25 height 11
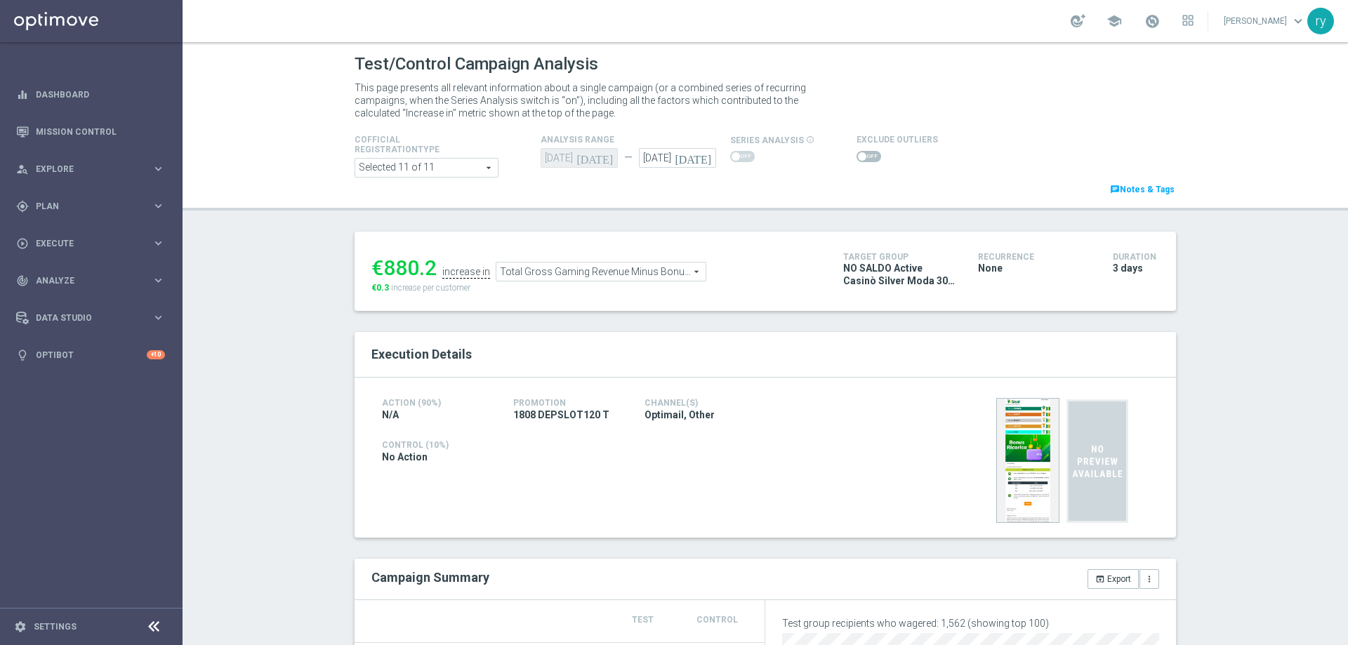
click at [862, 155] on span at bounding box center [869, 156] width 25 height 11
click at [862, 155] on input "checkbox" at bounding box center [869, 156] width 25 height 11
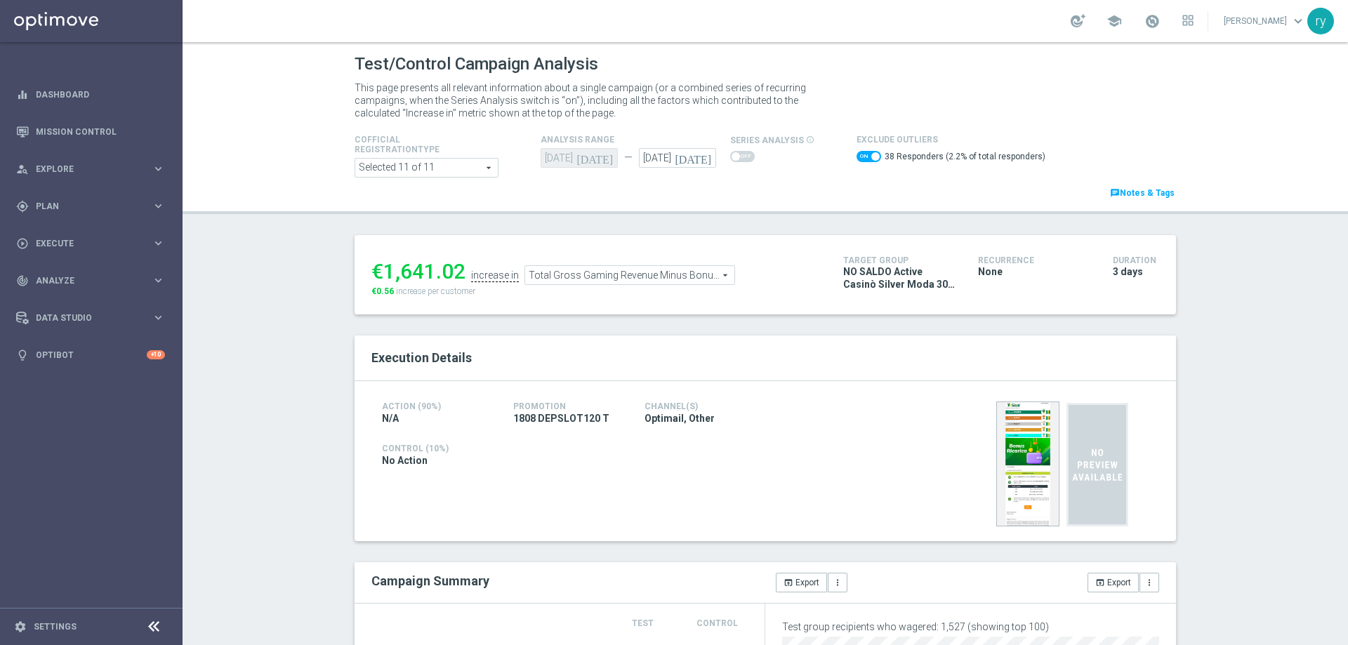
click at [615, 269] on span "Total Gross Gaming Revenue Minus Bonus Wagared" at bounding box center [629, 275] width 209 height 18
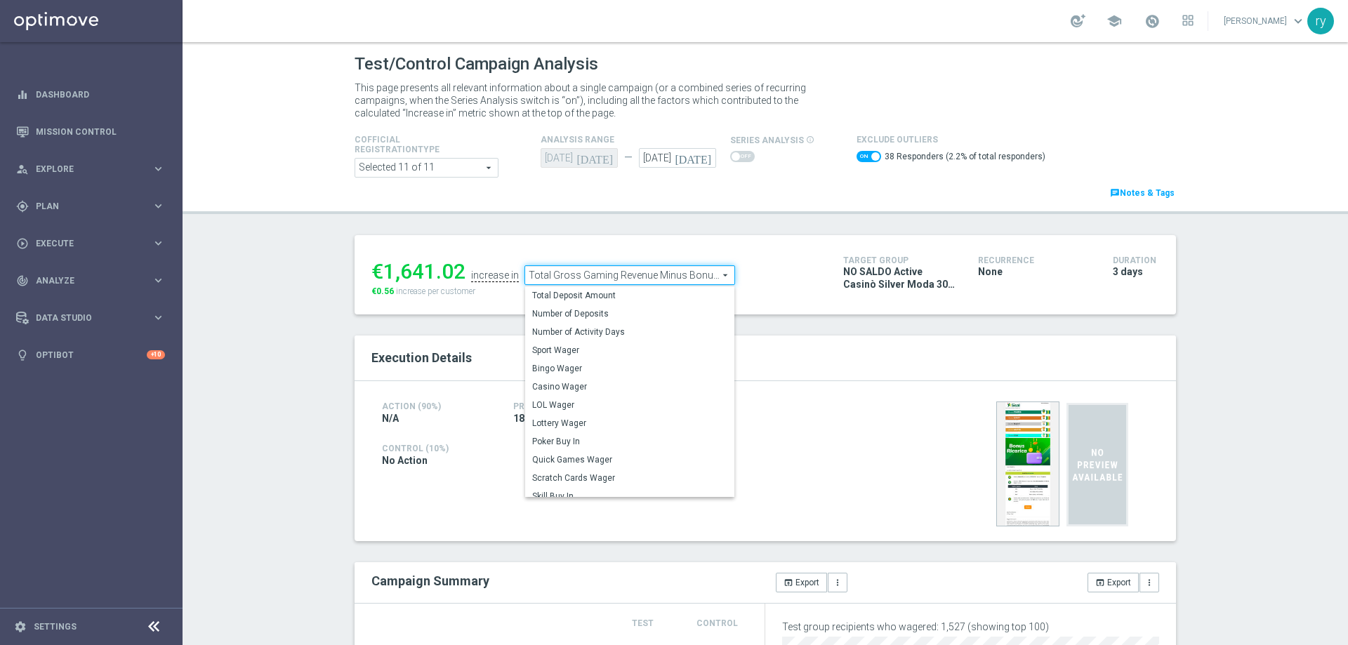
click at [579, 385] on span "Casino Wager" at bounding box center [629, 386] width 195 height 11
checkbox input "false"
type input "Casino Wager"
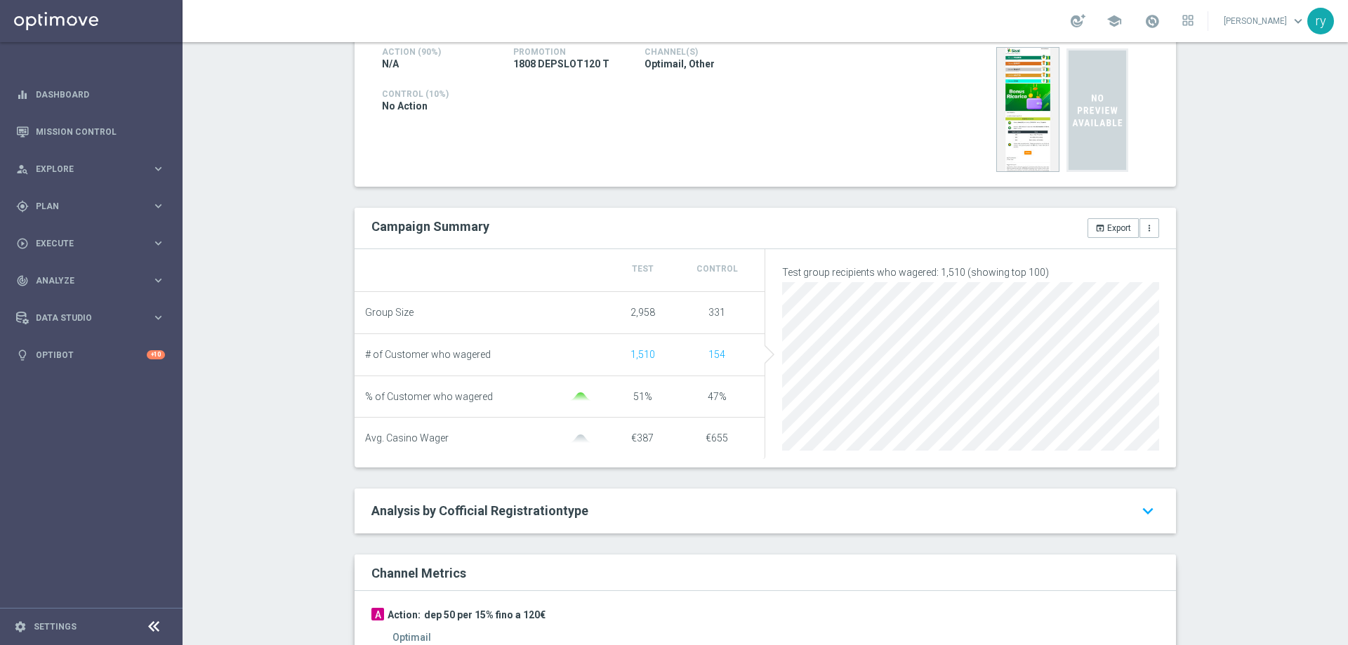
scroll to position [632, 0]
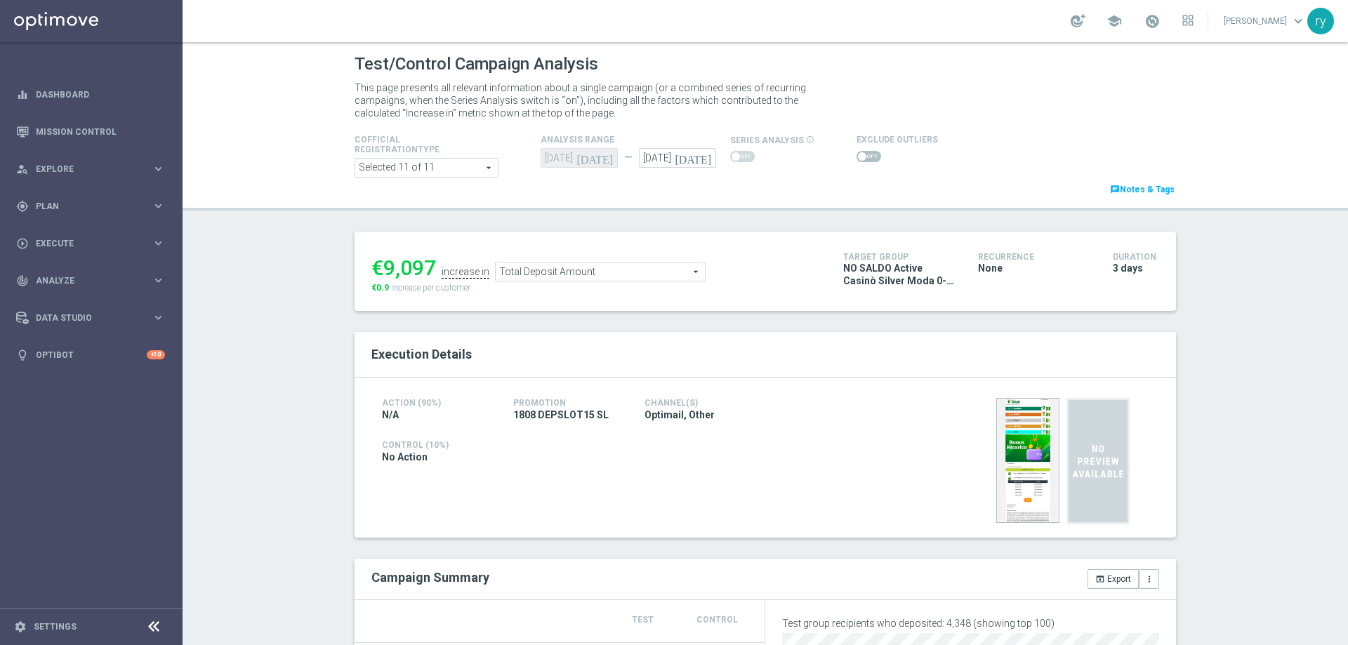
click at [858, 156] on span at bounding box center [862, 156] width 8 height 8
click at [857, 156] on input "checkbox" at bounding box center [869, 156] width 25 height 11
checkbox input "true"
click at [858, 153] on span at bounding box center [862, 156] width 8 height 8
click at [857, 153] on input "checkbox" at bounding box center [869, 156] width 25 height 11
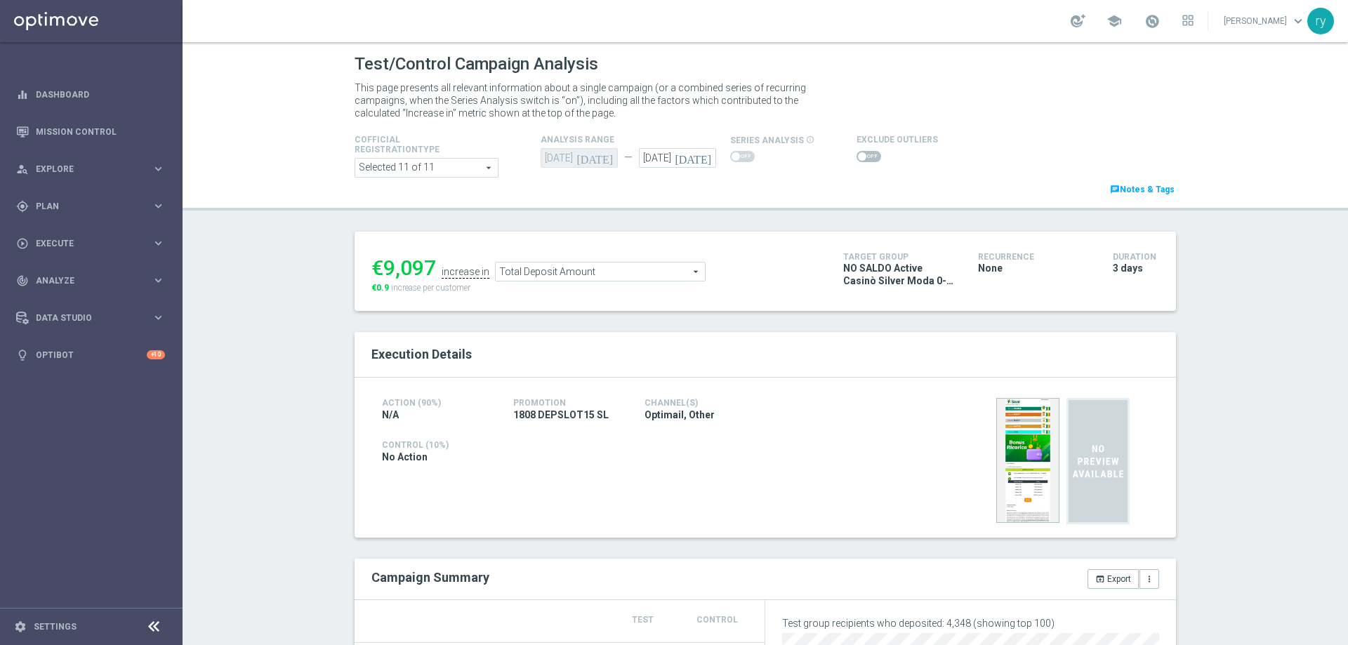
checkbox input "true"
click at [860, 162] on switch at bounding box center [869, 157] width 25 height 12
click at [859, 159] on span at bounding box center [869, 156] width 25 height 11
click at [859, 159] on input "checkbox" at bounding box center [869, 156] width 25 height 11
checkbox input "true"
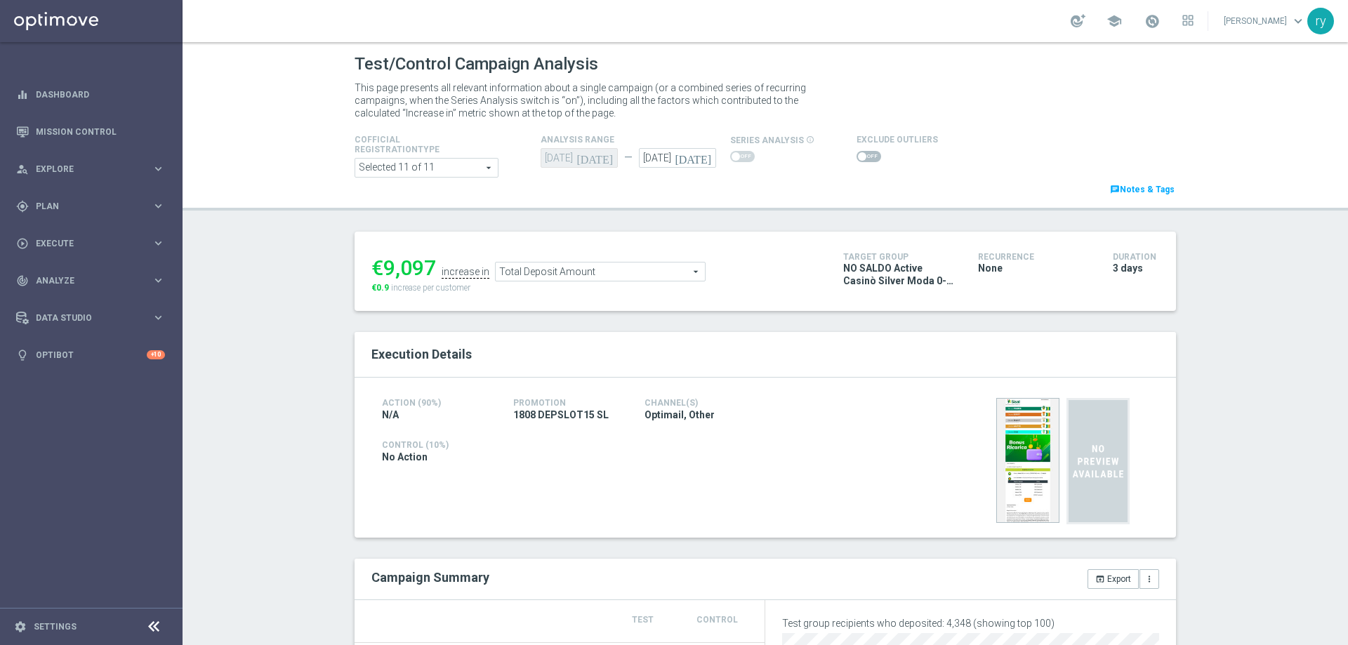
click at [506, 265] on span "Total Deposit Amount" at bounding box center [600, 272] width 209 height 18
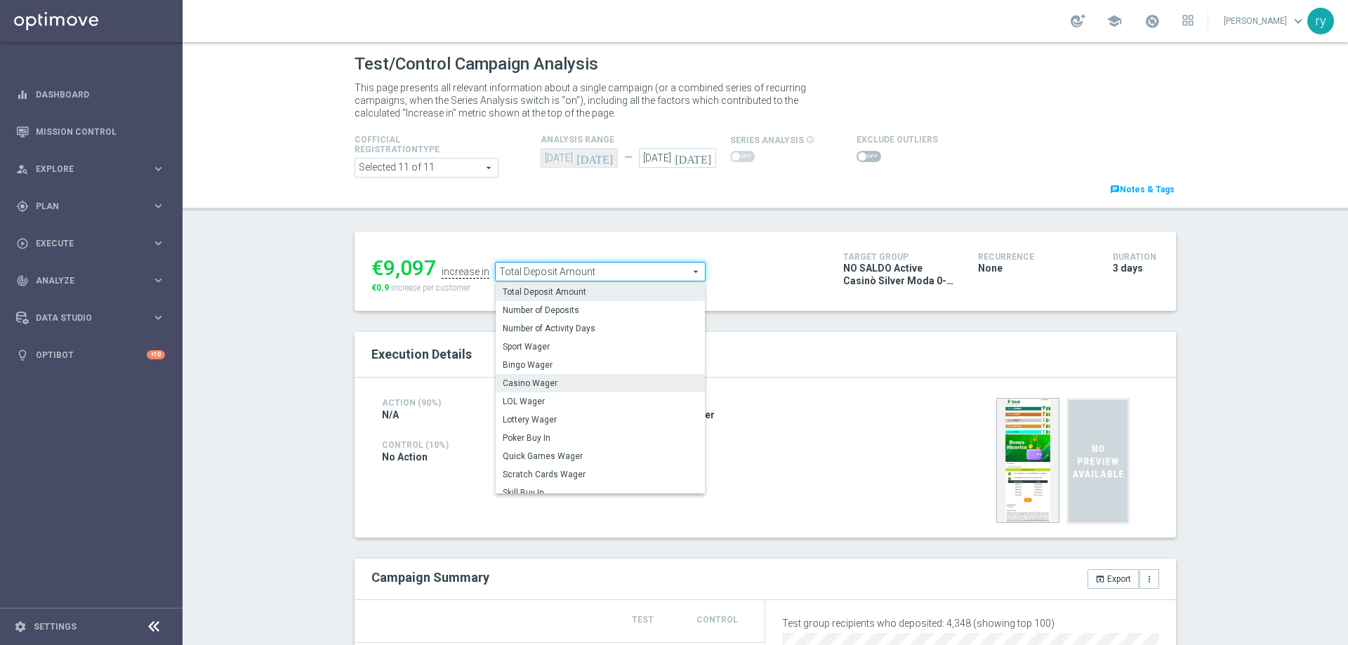
click at [546, 381] on span "Casino Wager" at bounding box center [600, 383] width 195 height 11
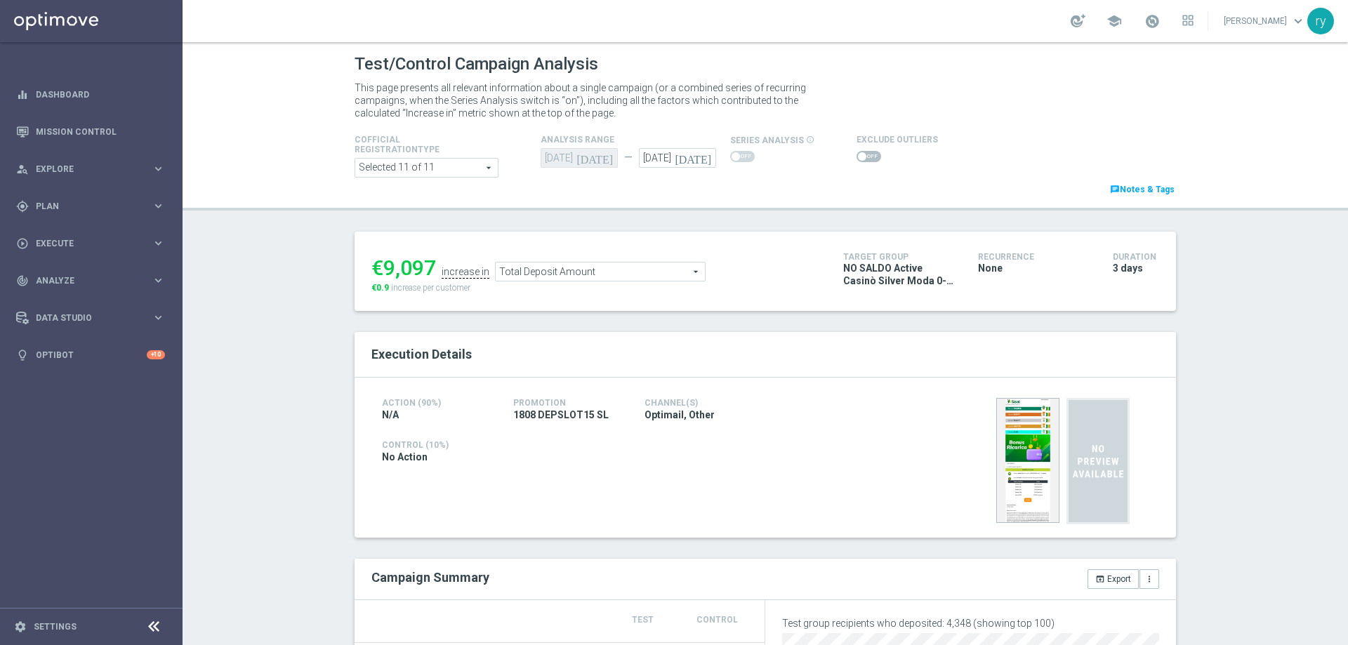
type input "Casino Wager"
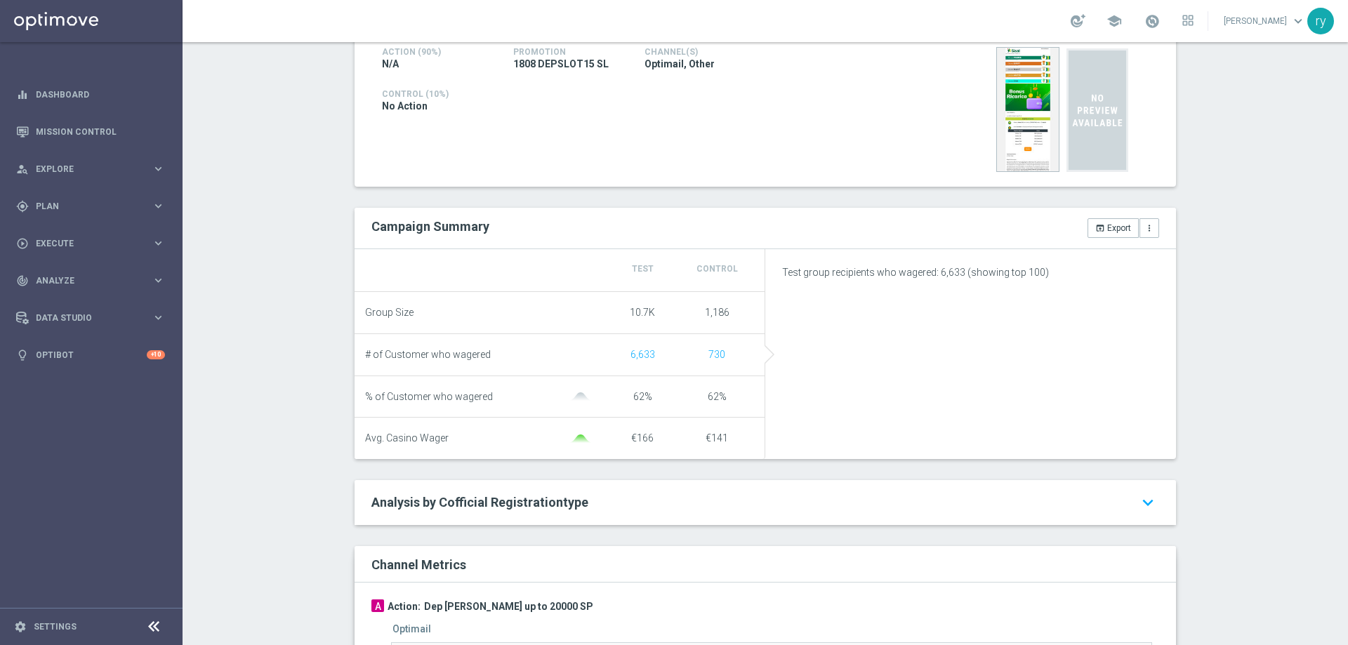
scroll to position [70, 0]
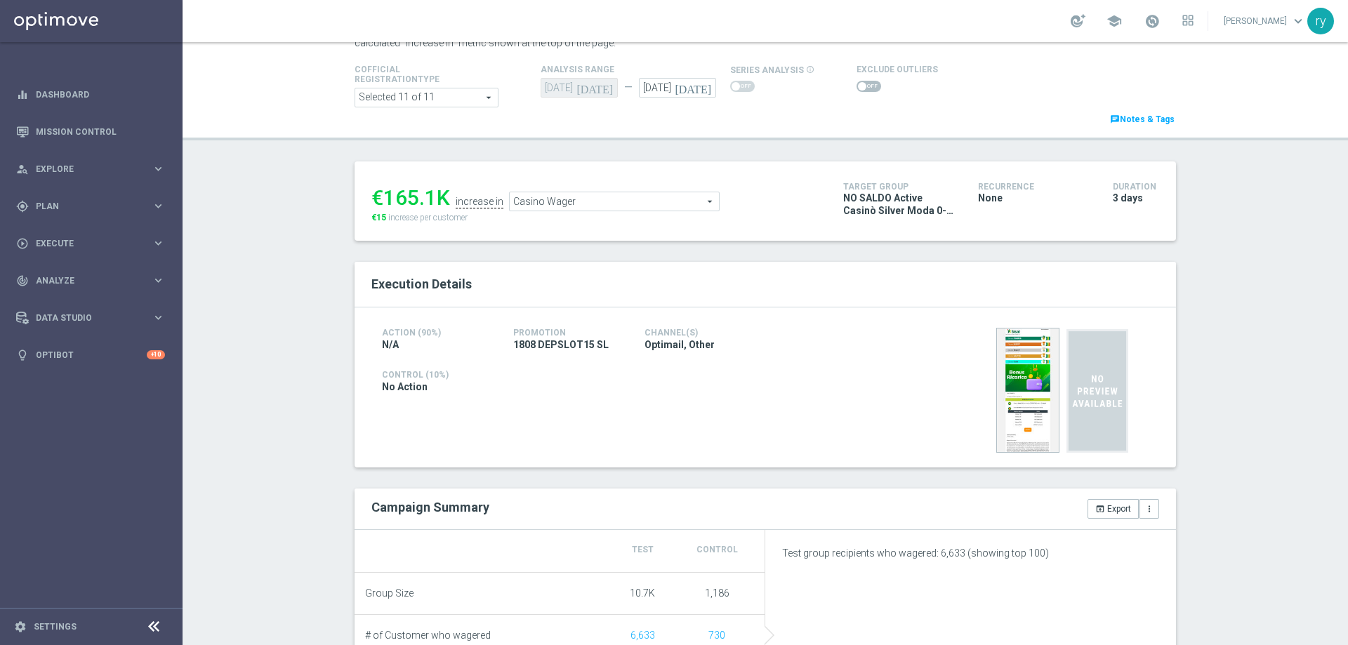
click at [862, 82] on span at bounding box center [869, 86] width 25 height 11
click at [862, 82] on input "checkbox" at bounding box center [869, 86] width 25 height 11
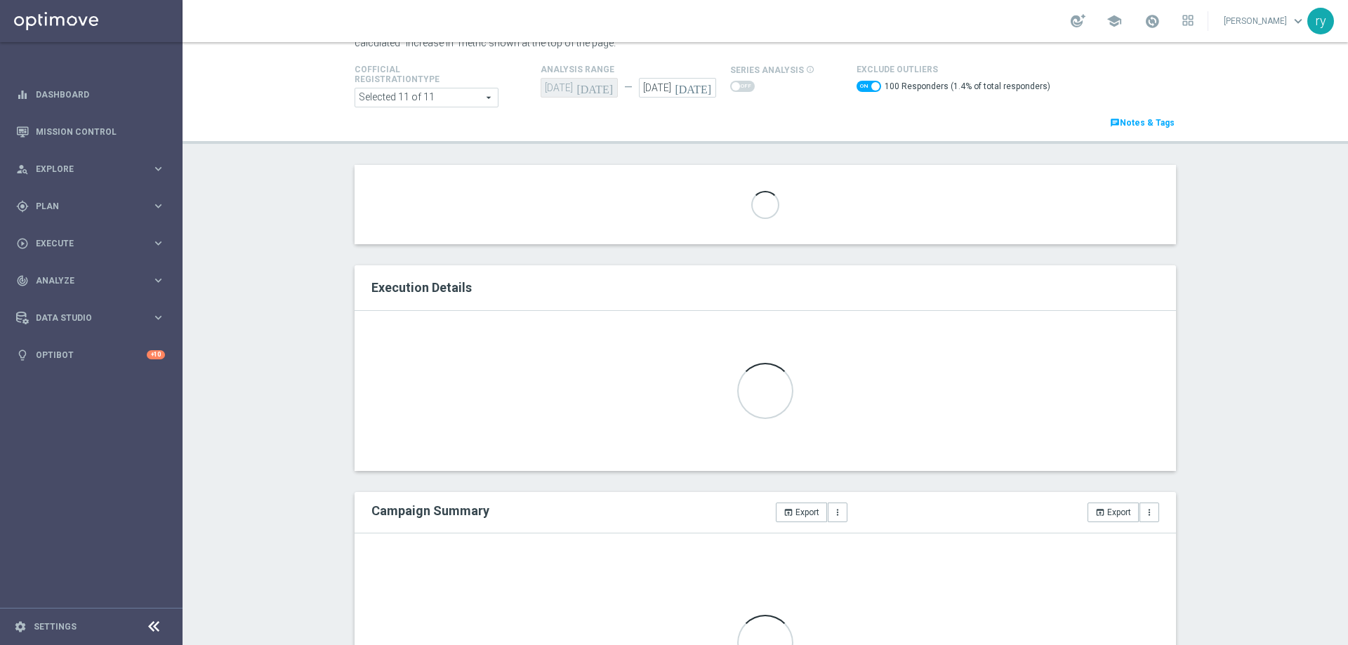
click at [857, 89] on span at bounding box center [869, 86] width 25 height 11
click at [857, 89] on input "checkbox" at bounding box center [869, 86] width 25 height 11
checkbox input "false"
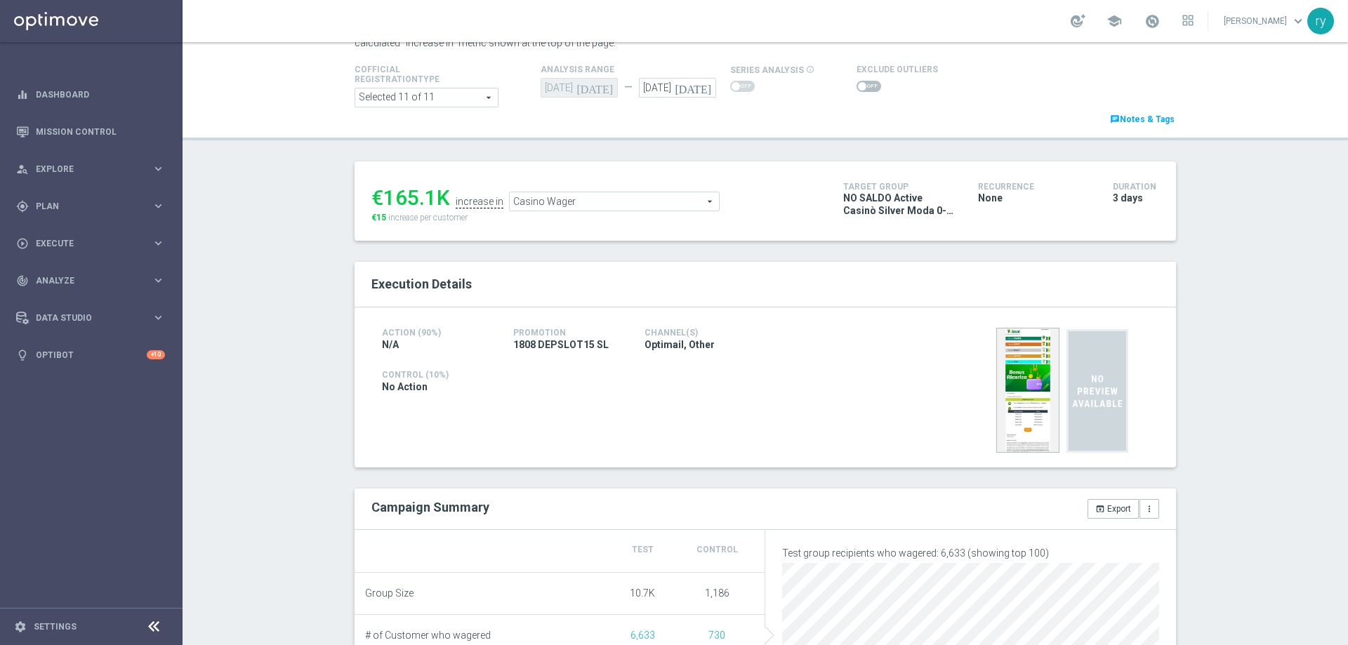
click at [587, 211] on div "Casino Wager Casino Wager arrow_drop_down search" at bounding box center [614, 202] width 211 height 20
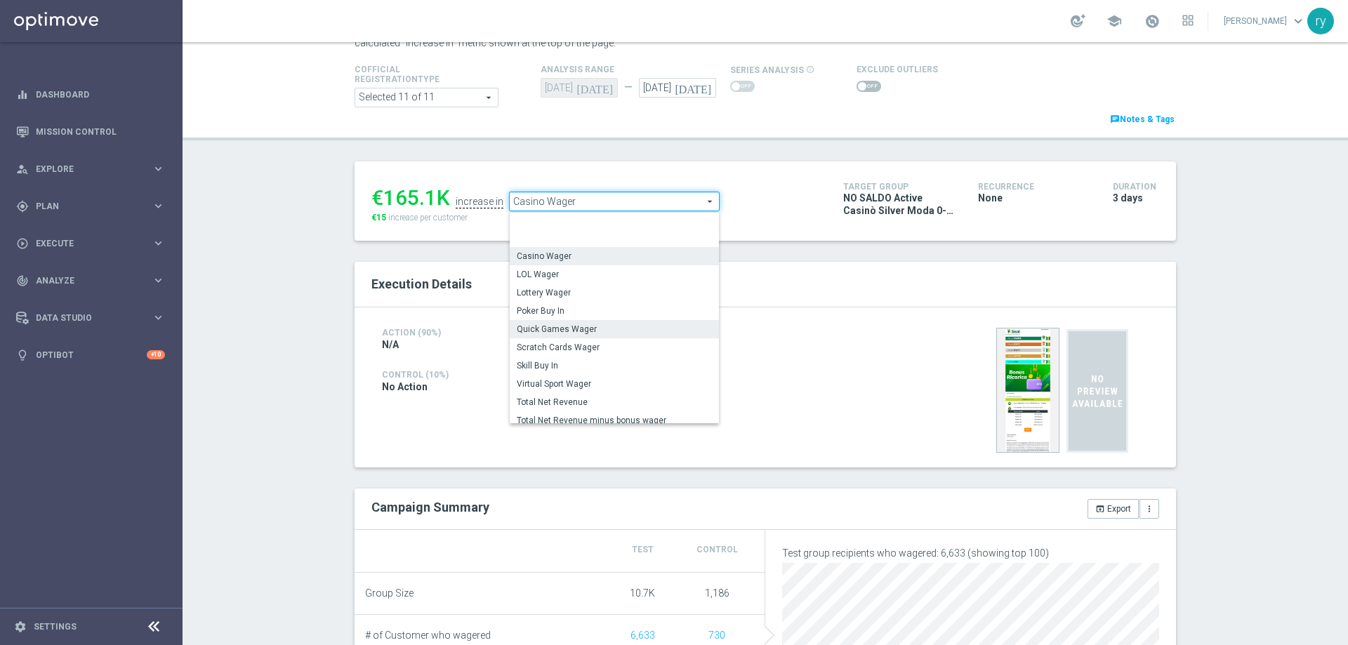
scroll to position [195, 0]
click at [556, 329] on span "Total Gross Gaming Revenue Minus Bonus Wagared" at bounding box center [614, 329] width 195 height 11
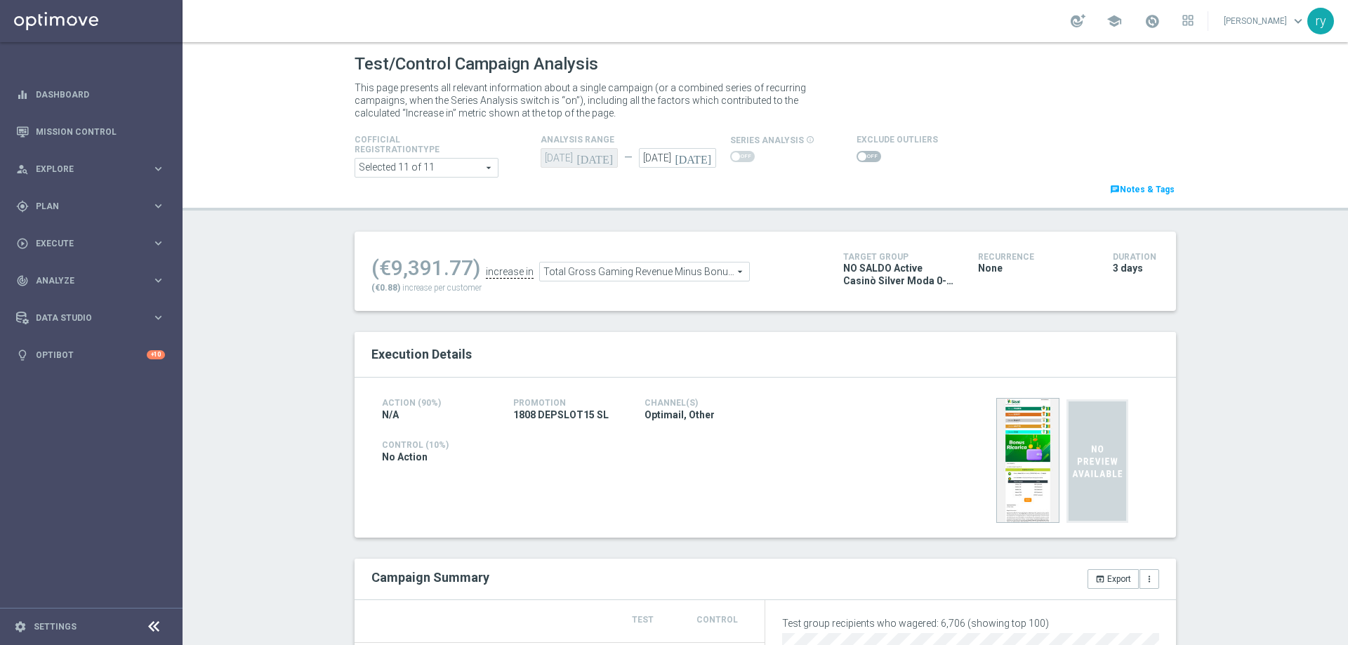
click at [612, 268] on span "Total Gross Gaming Revenue Minus Bonus Wagared" at bounding box center [644, 272] width 209 height 18
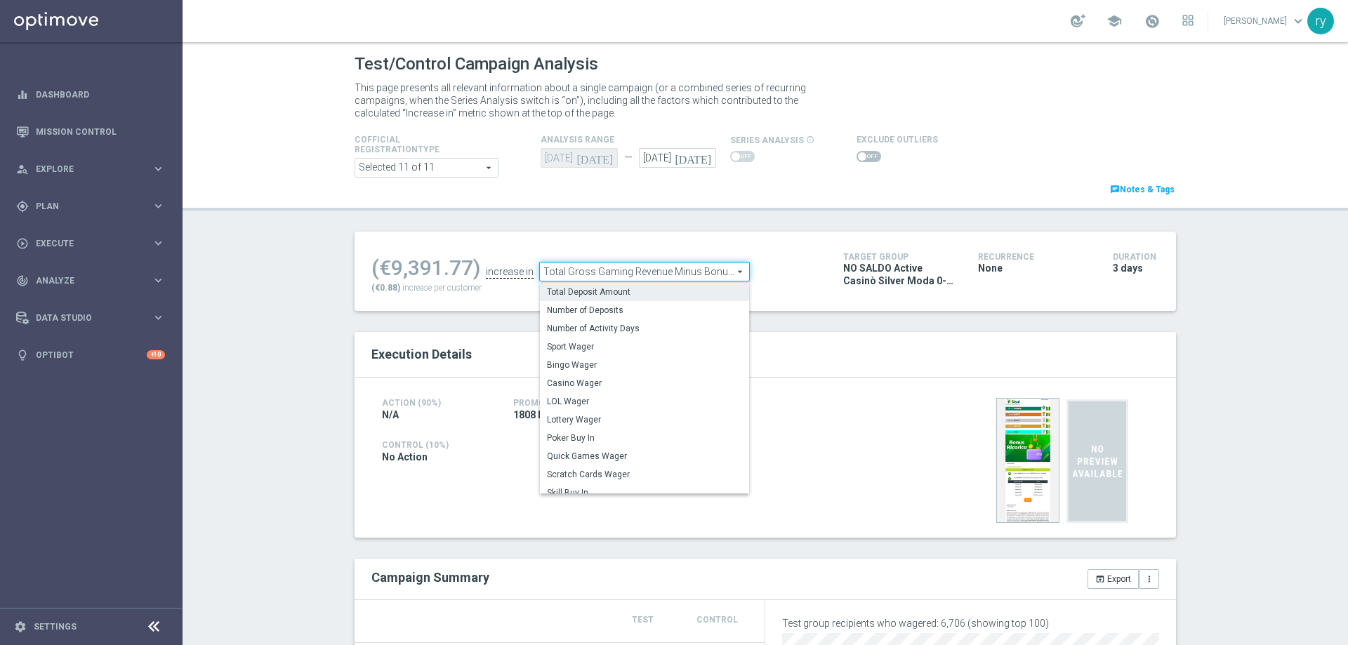
click at [610, 298] on span "Total Deposit Amount" at bounding box center [644, 291] width 195 height 11
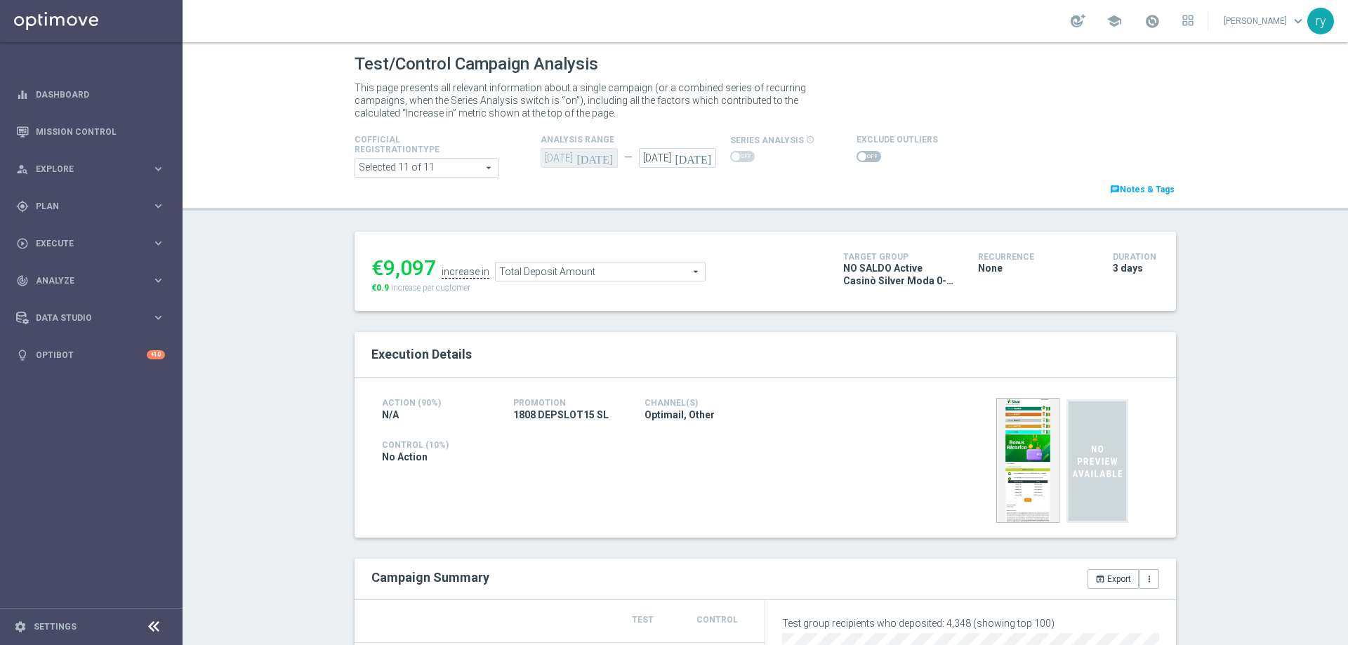
click at [576, 272] on span "Total Deposit Amount" at bounding box center [600, 272] width 209 height 18
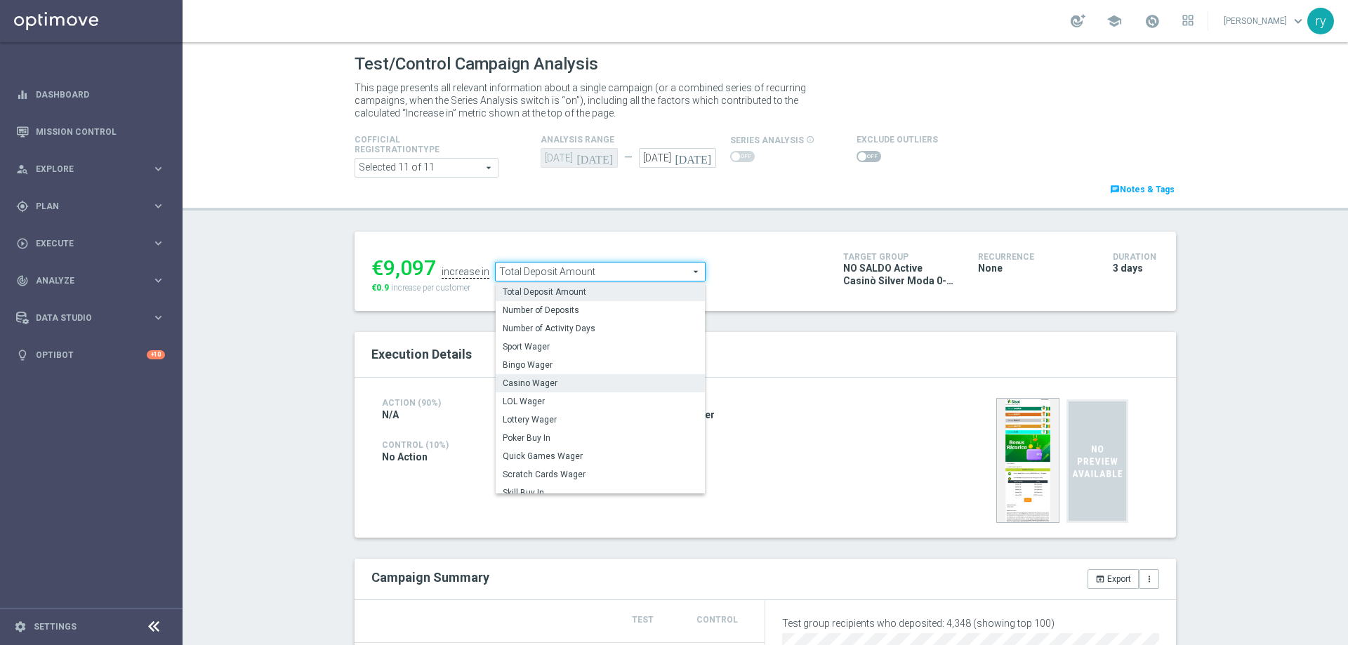
click at [567, 382] on span "Casino Wager" at bounding box center [600, 383] width 195 height 11
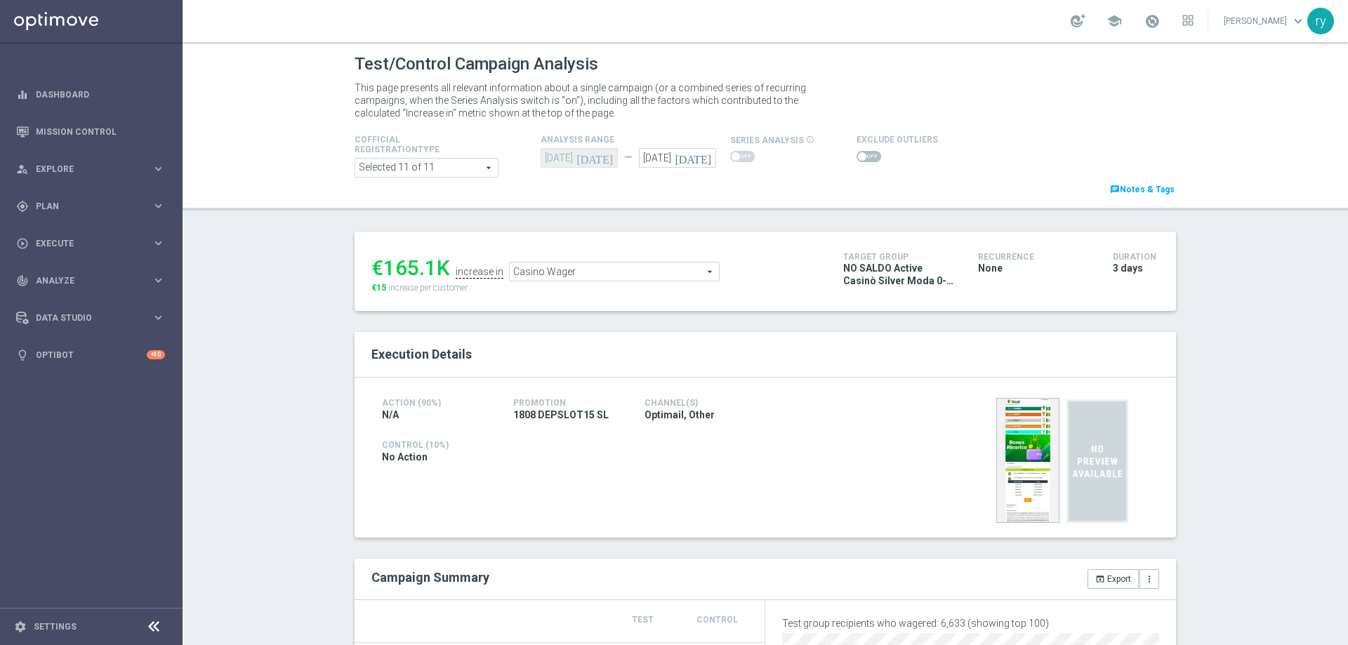
click at [659, 268] on span "Casino Wager" at bounding box center [614, 272] width 209 height 18
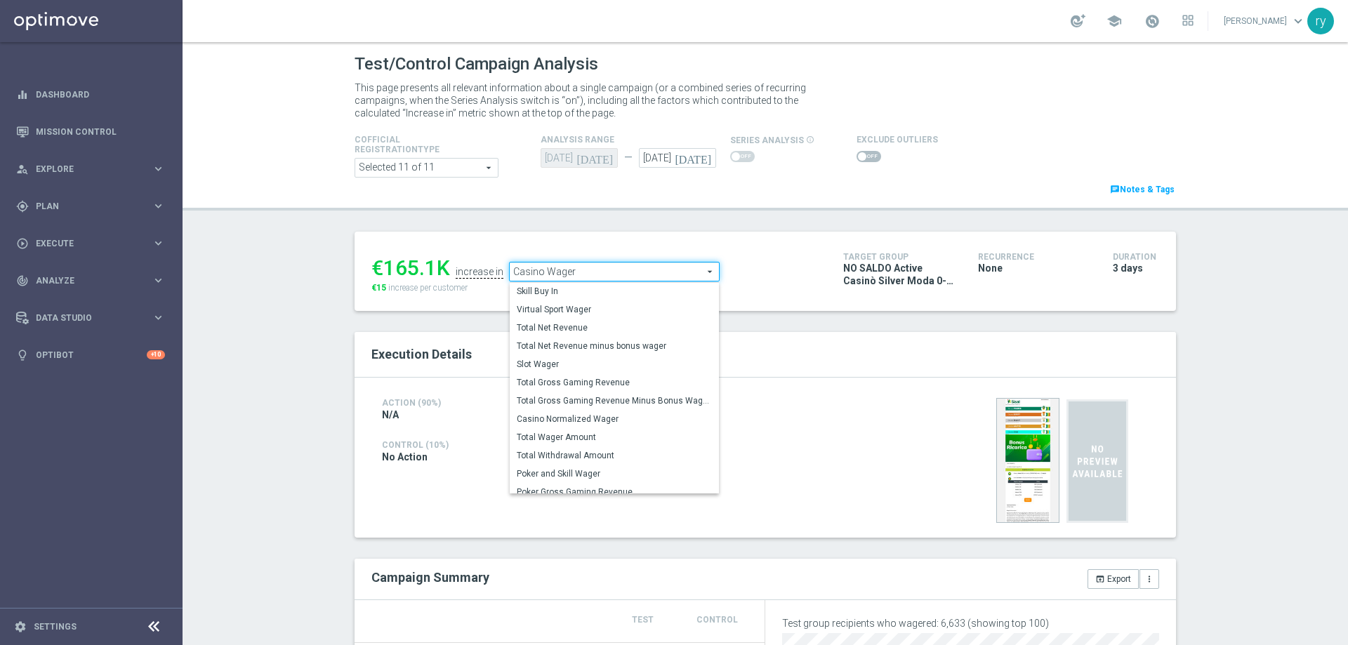
scroll to position [194, 0]
click at [631, 402] on span "Total Gross Gaming Revenue Minus Bonus Wagared" at bounding box center [614, 400] width 195 height 11
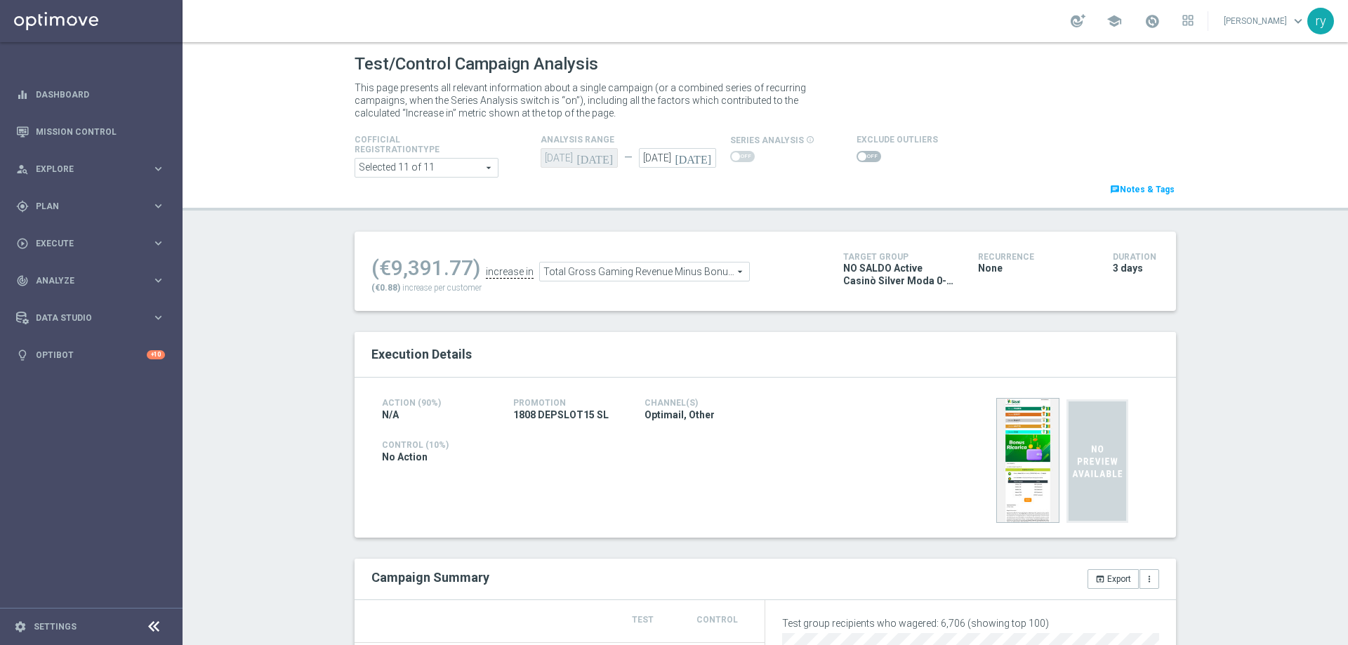
click at [640, 273] on span "Total Gross Gaming Revenue Minus Bonus Wagared" at bounding box center [644, 272] width 209 height 18
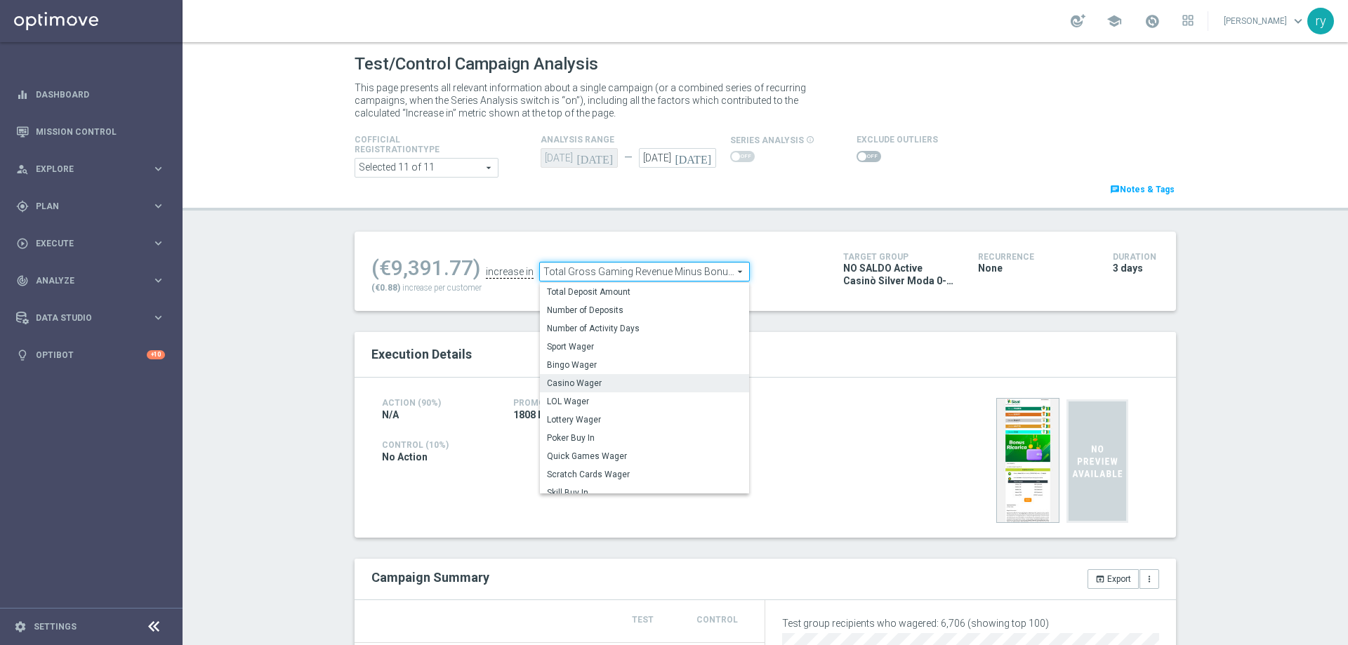
click at [621, 376] on label "Casino Wager" at bounding box center [644, 383] width 209 height 18
type input "Casino Wager"
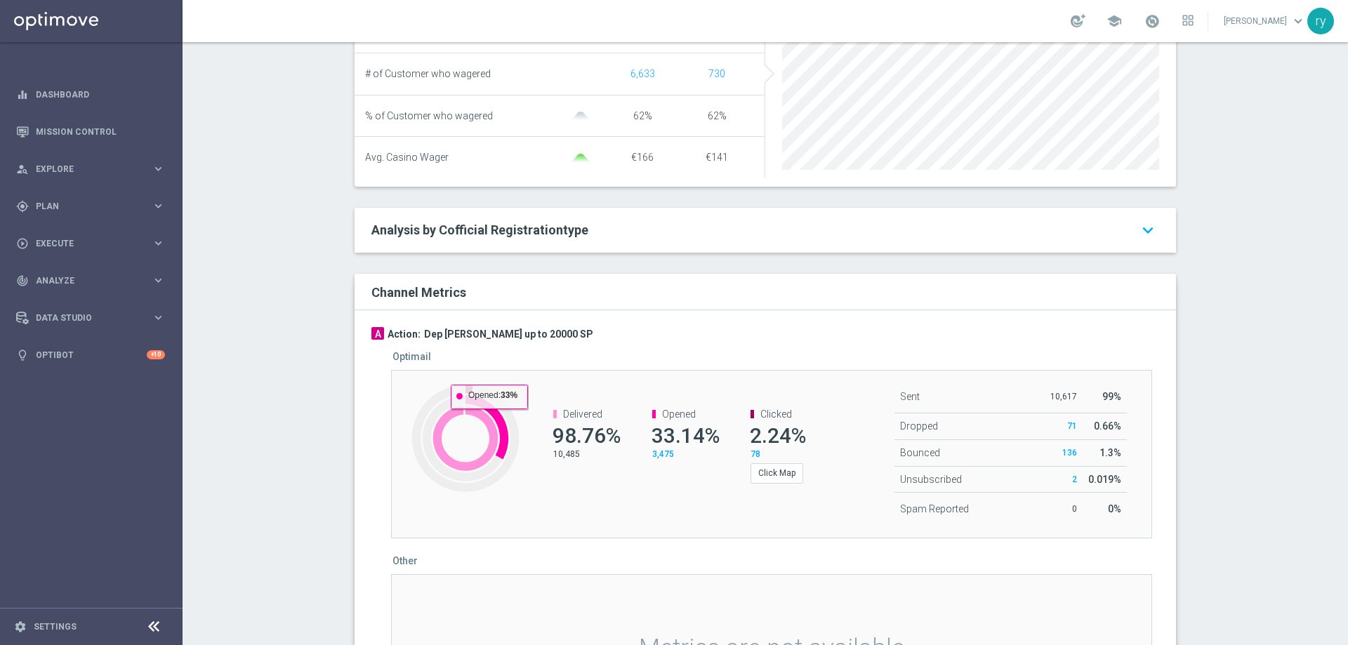
scroll to position [281, 0]
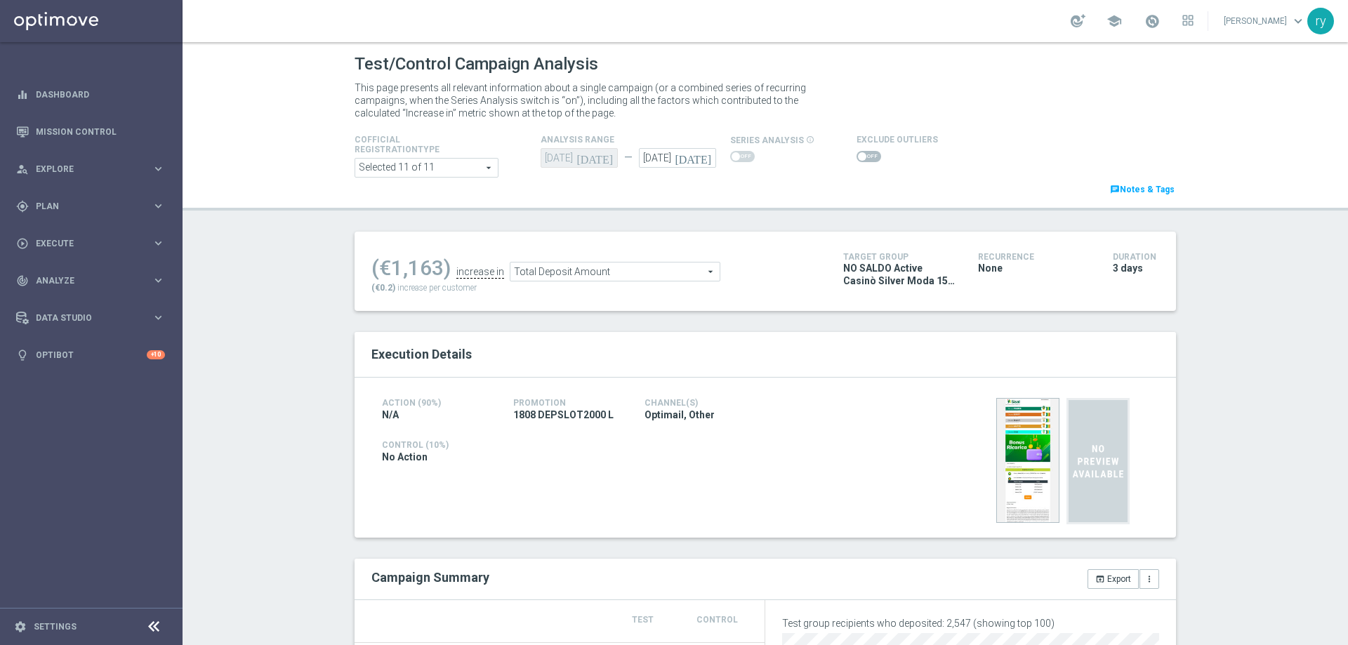
click at [861, 154] on span at bounding box center [869, 156] width 25 height 11
click at [861, 154] on input "checkbox" at bounding box center [869, 156] width 25 height 11
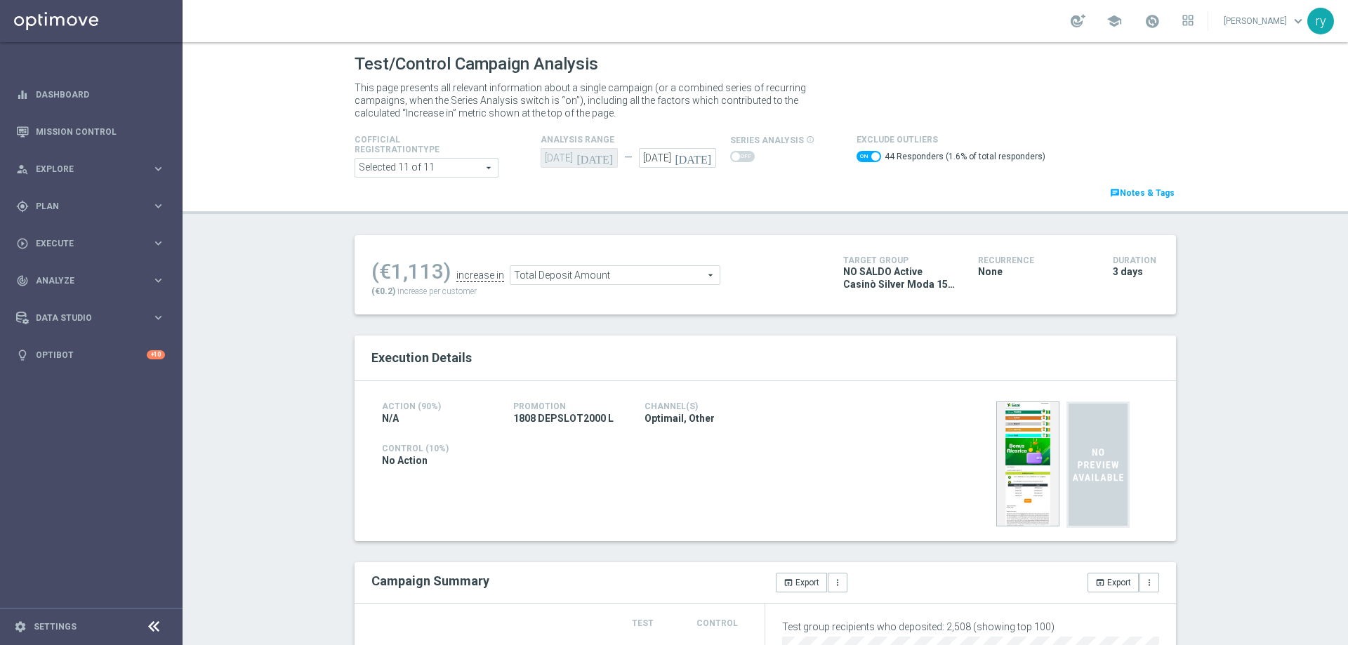
click at [857, 154] on span at bounding box center [869, 156] width 25 height 11
click at [857, 154] on input "checkbox" at bounding box center [869, 156] width 25 height 11
checkbox input "false"
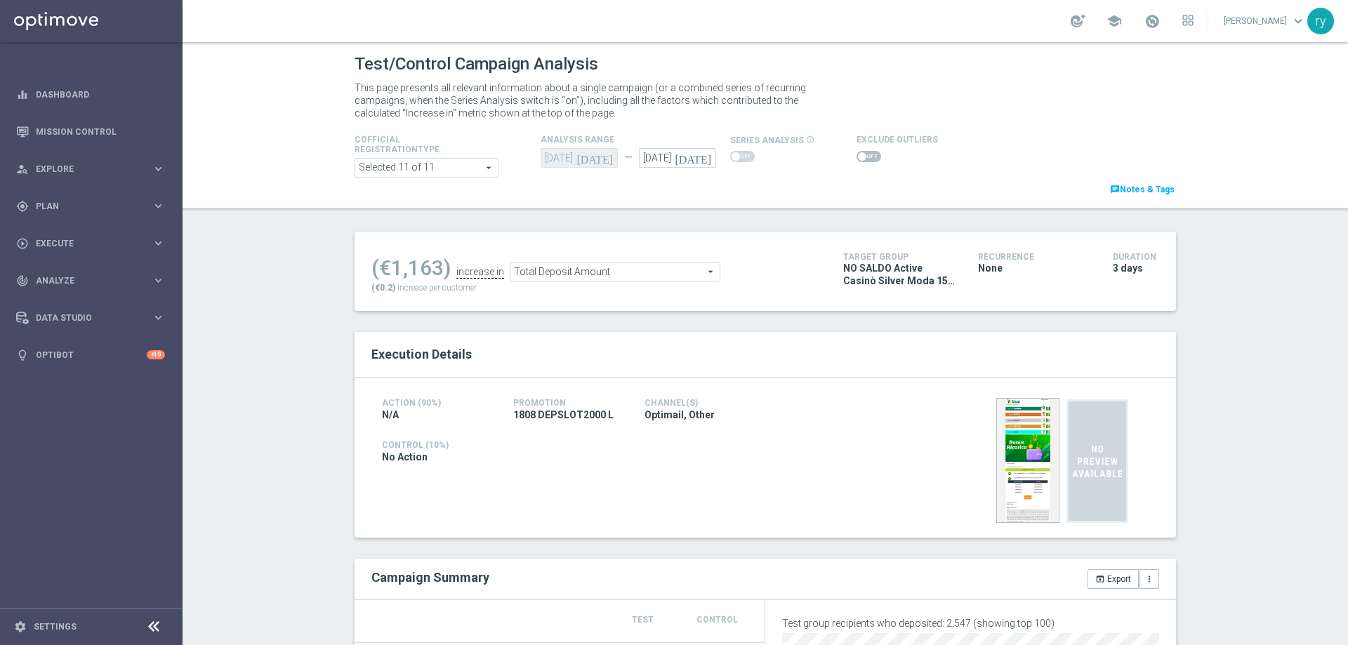
click at [611, 270] on span "Total Deposit Amount" at bounding box center [614, 272] width 209 height 18
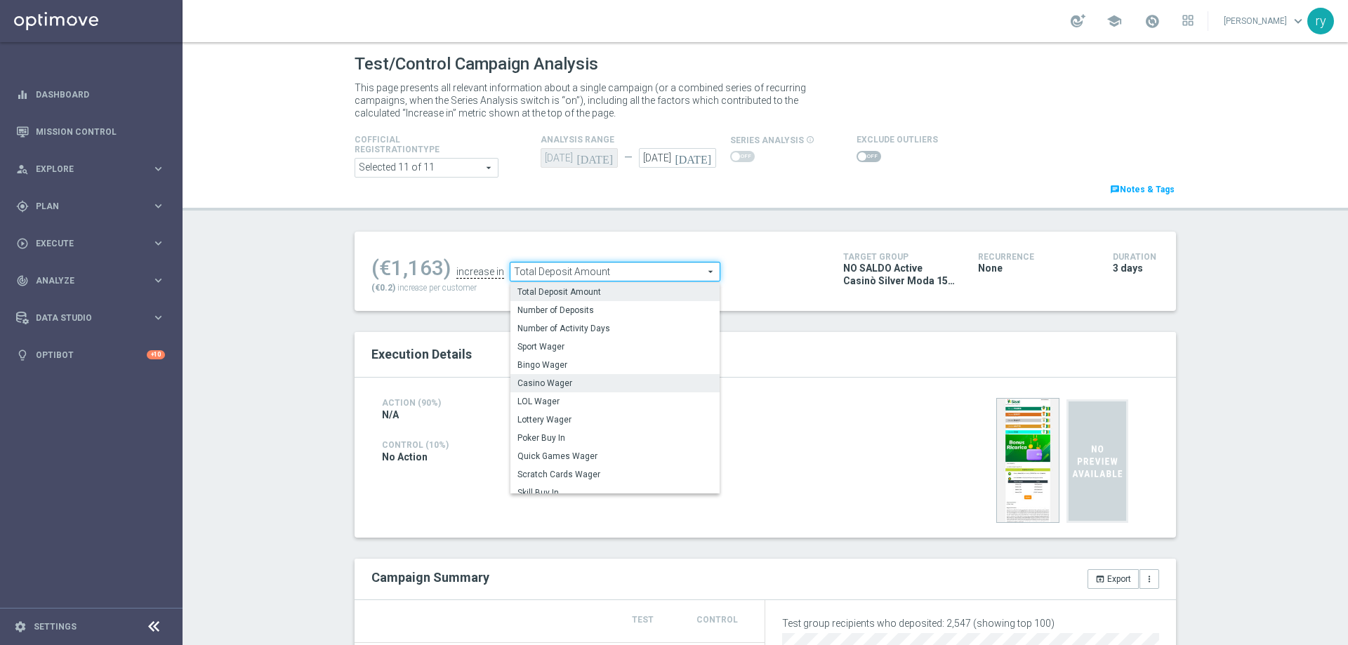
click at [598, 385] on span "Casino Wager" at bounding box center [614, 383] width 195 height 11
type input "Casino Wager"
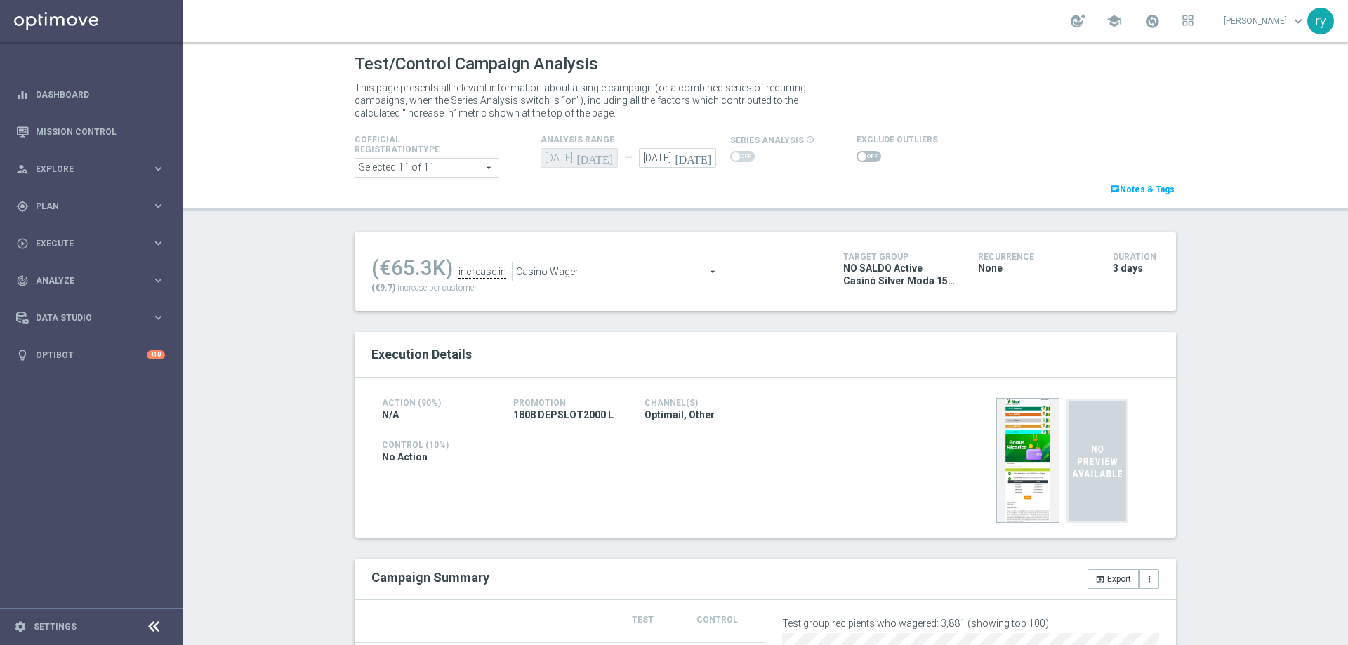
click at [866, 156] on span at bounding box center [869, 156] width 25 height 11
click at [866, 156] on input "checkbox" at bounding box center [869, 156] width 25 height 11
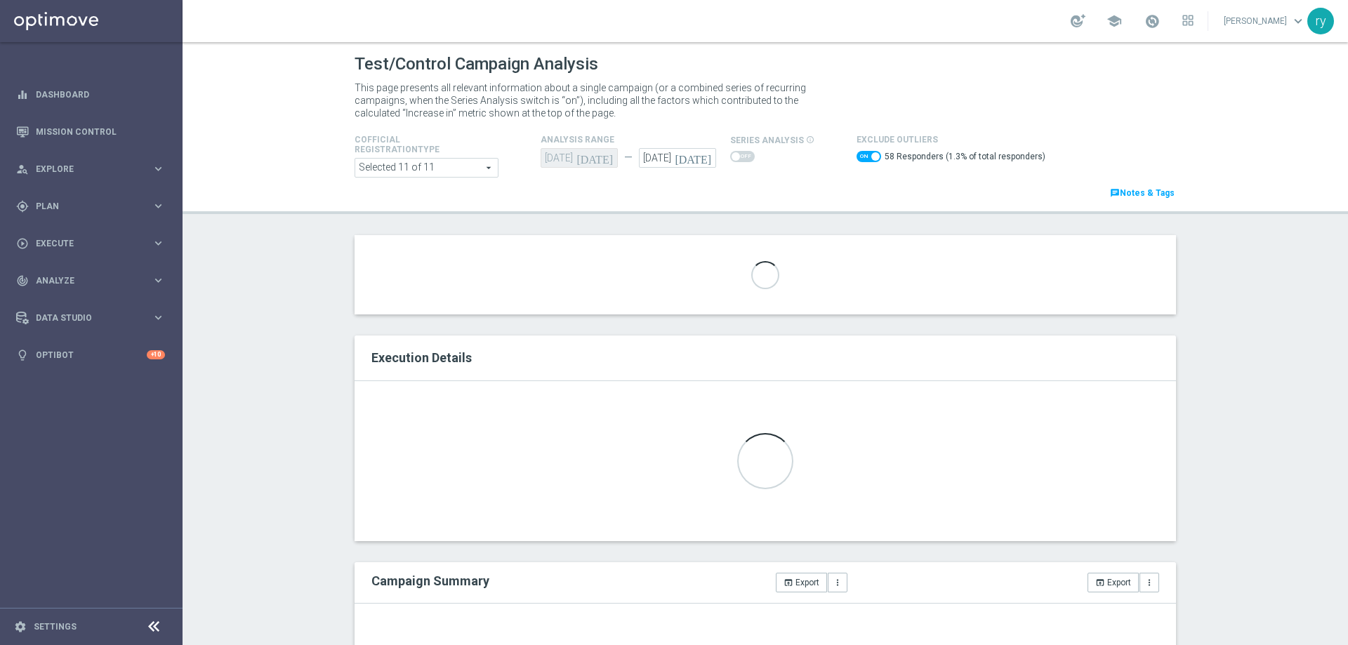
click at [857, 157] on span at bounding box center [869, 156] width 25 height 11
click at [857, 157] on input "checkbox" at bounding box center [869, 156] width 25 height 11
checkbox input "false"
